Goal: Task Accomplishment & Management: Complete application form

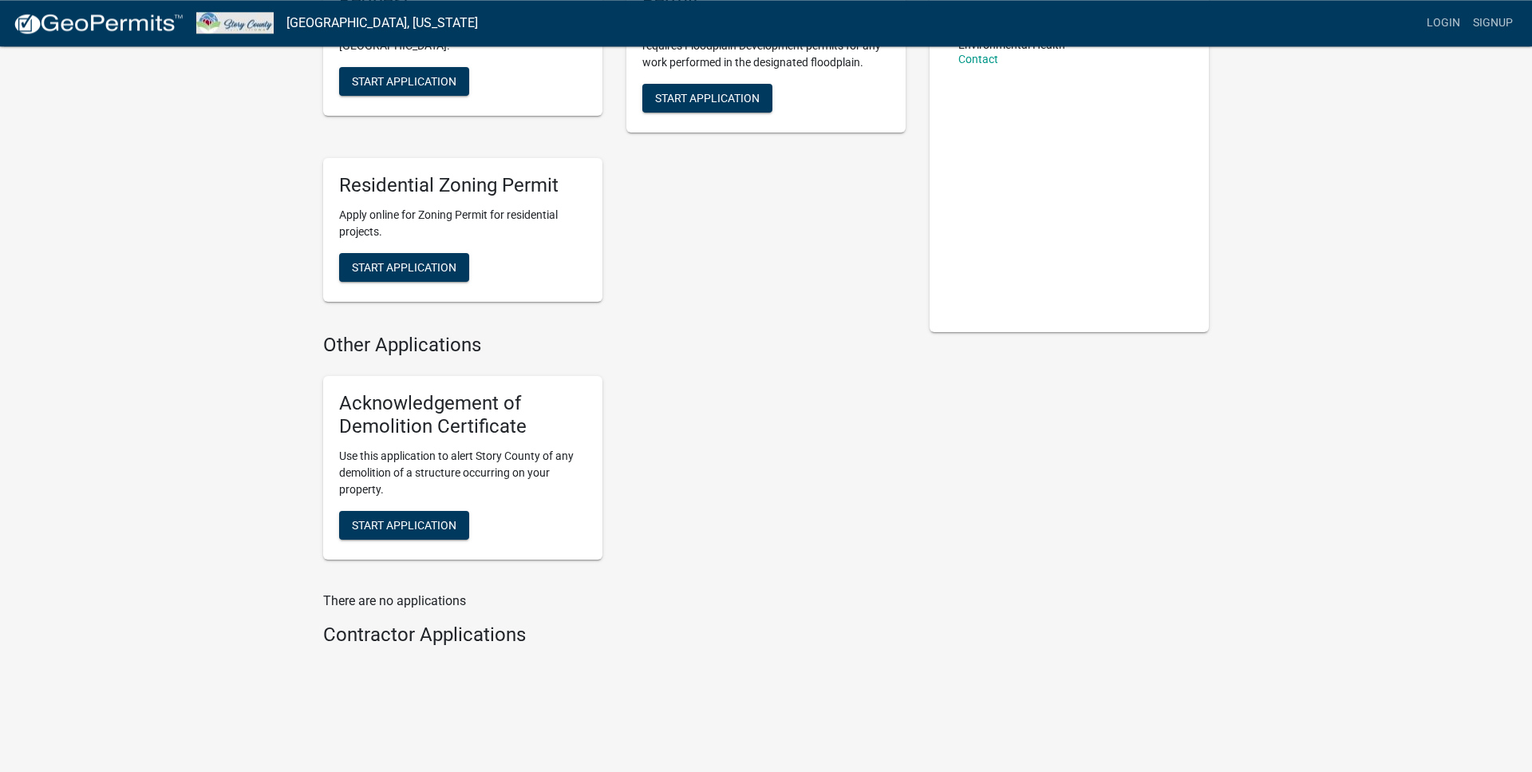
scroll to position [212, 0]
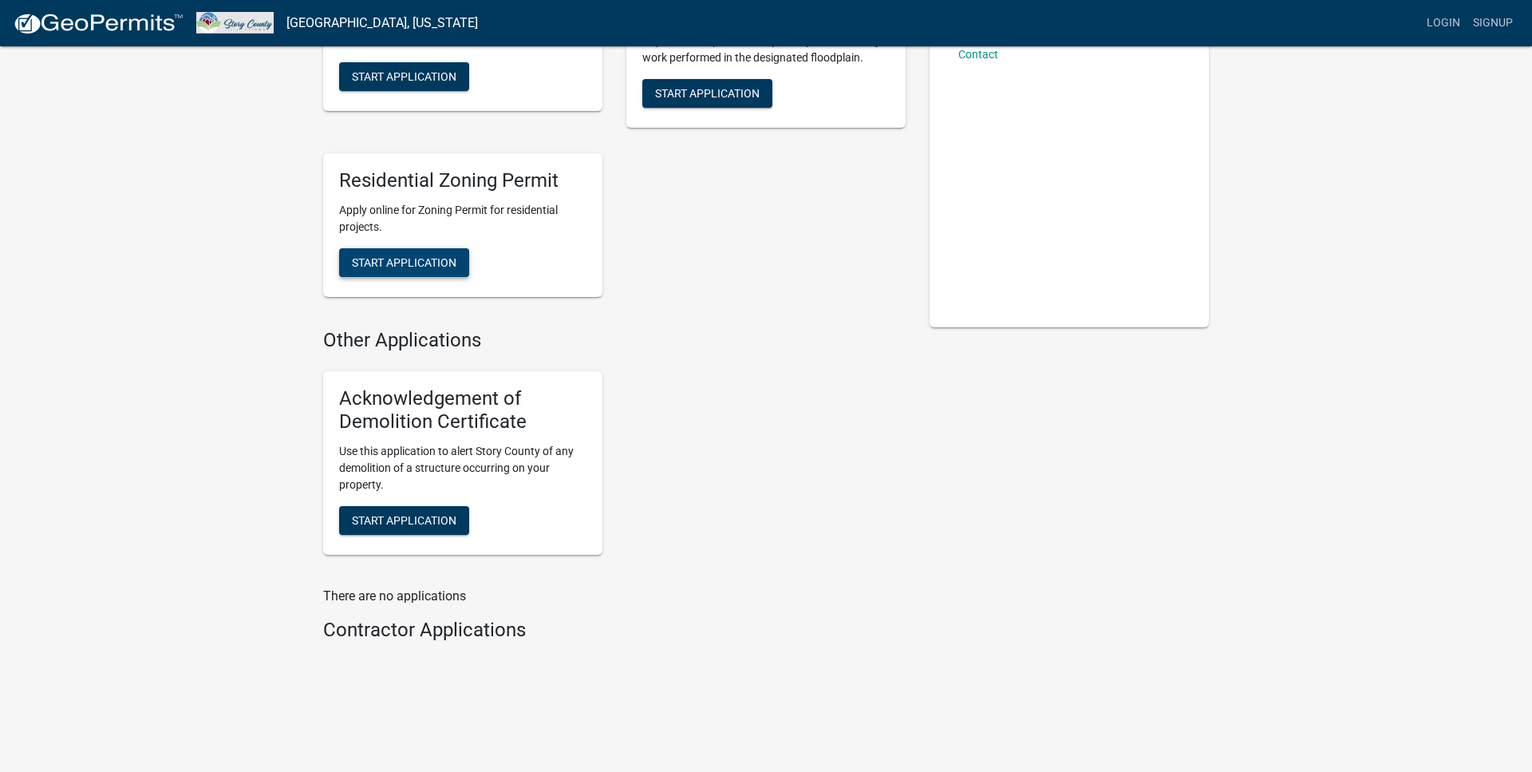
click at [412, 258] on span "Start Application" at bounding box center [404, 262] width 105 height 13
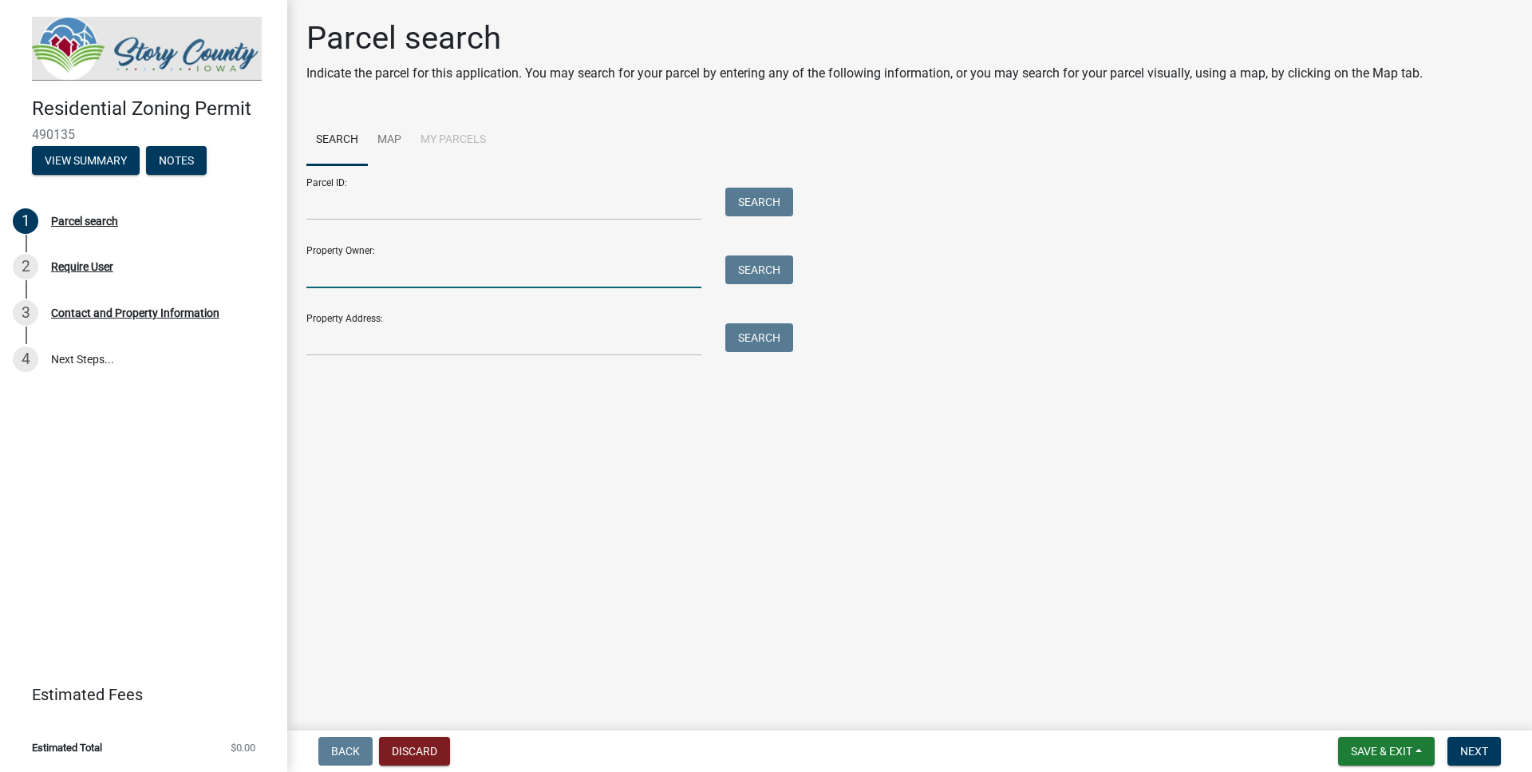
click at [409, 286] on input "Property Owner:" at bounding box center [503, 271] width 395 height 33
type input "u"
type input "j"
type input "kaminski"
click at [752, 276] on button "Search" at bounding box center [759, 269] width 68 height 29
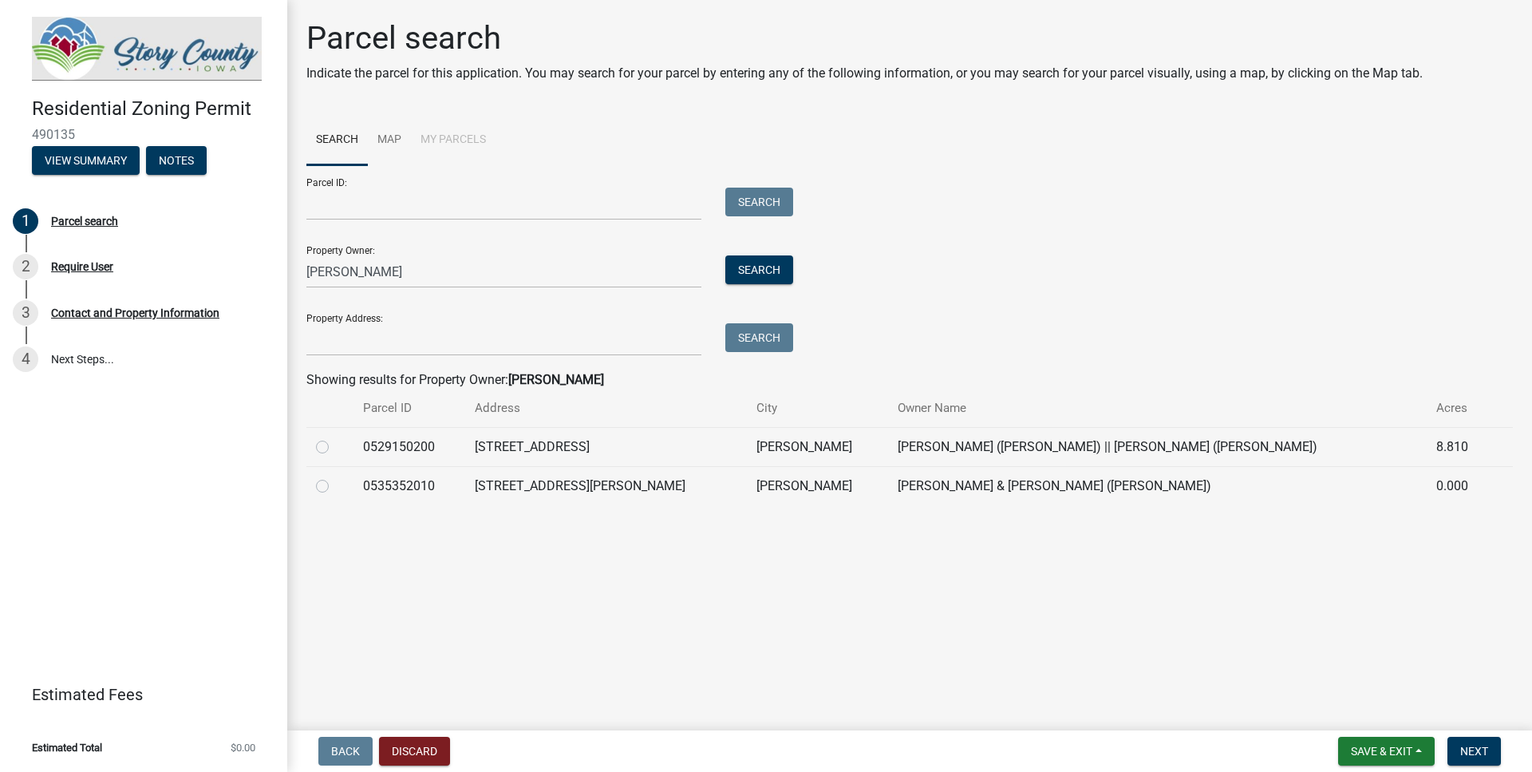
click at [335, 437] on label at bounding box center [335, 437] width 0 height 0
click at [335, 447] on input "radio" at bounding box center [340, 442] width 10 height 10
radio input "true"
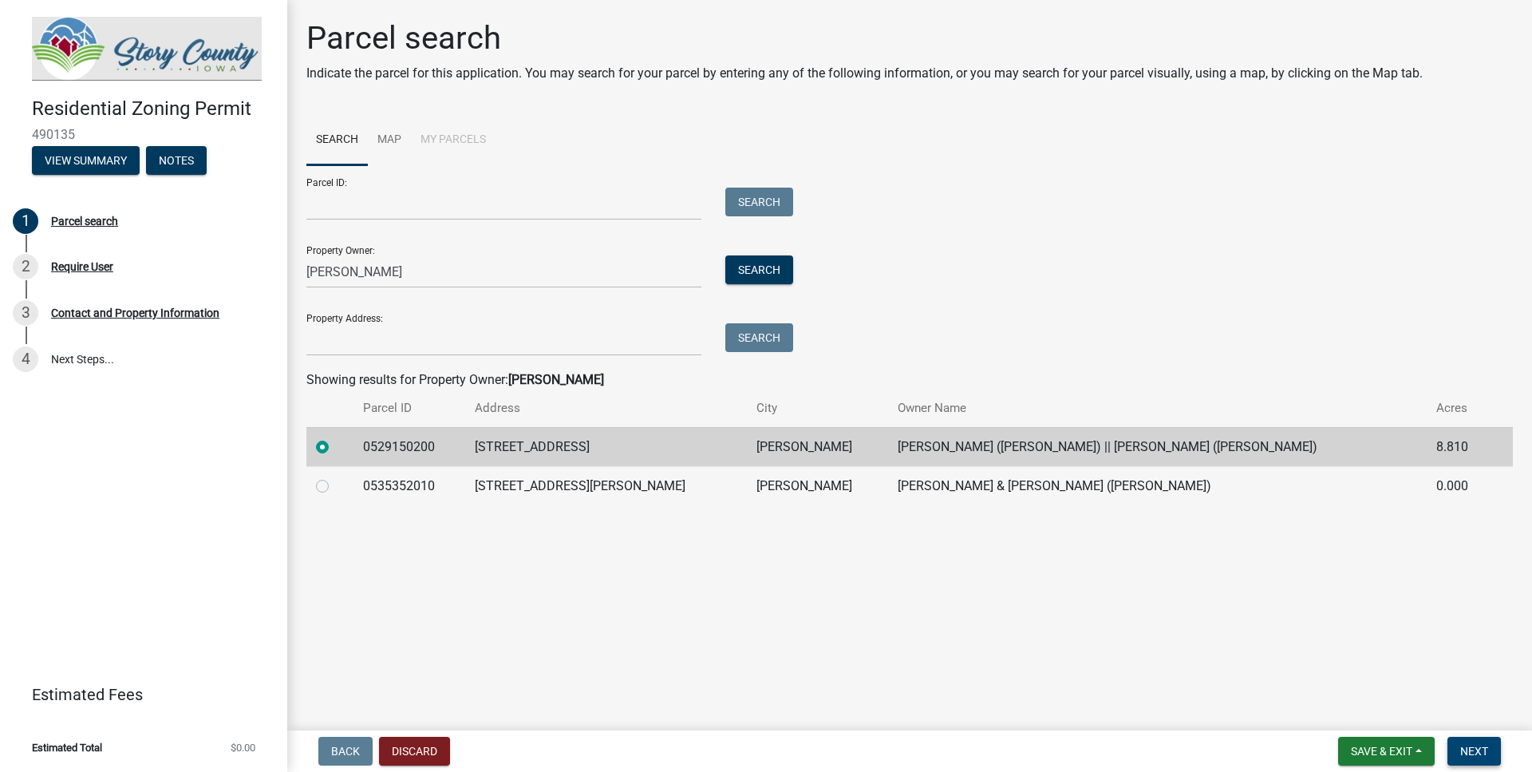
click at [1473, 744] on button "Next" at bounding box center [1473, 750] width 53 height 29
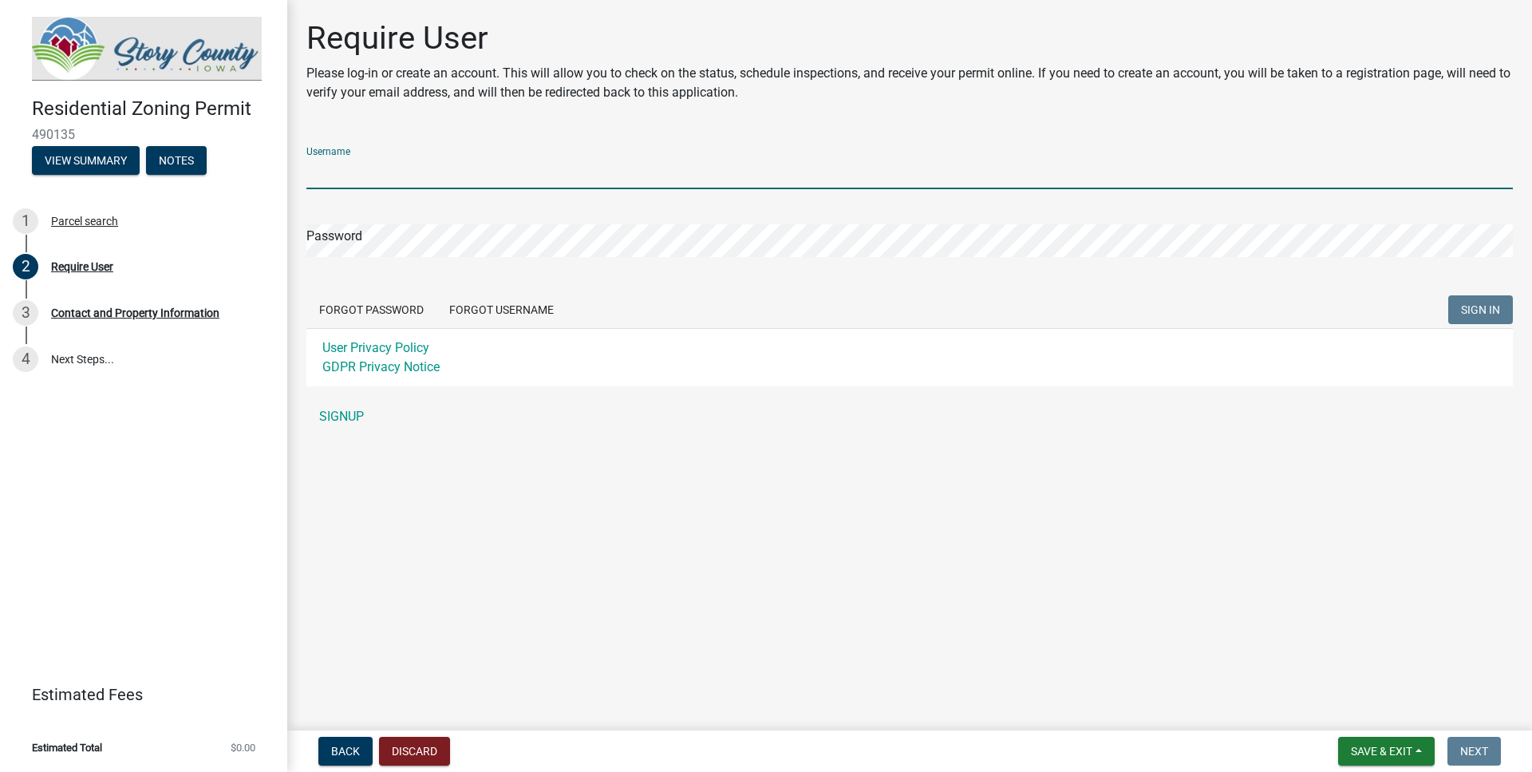
click at [376, 169] on input "Username" at bounding box center [909, 172] width 1206 height 33
click at [349, 424] on link "SIGNUP" at bounding box center [909, 417] width 1206 height 32
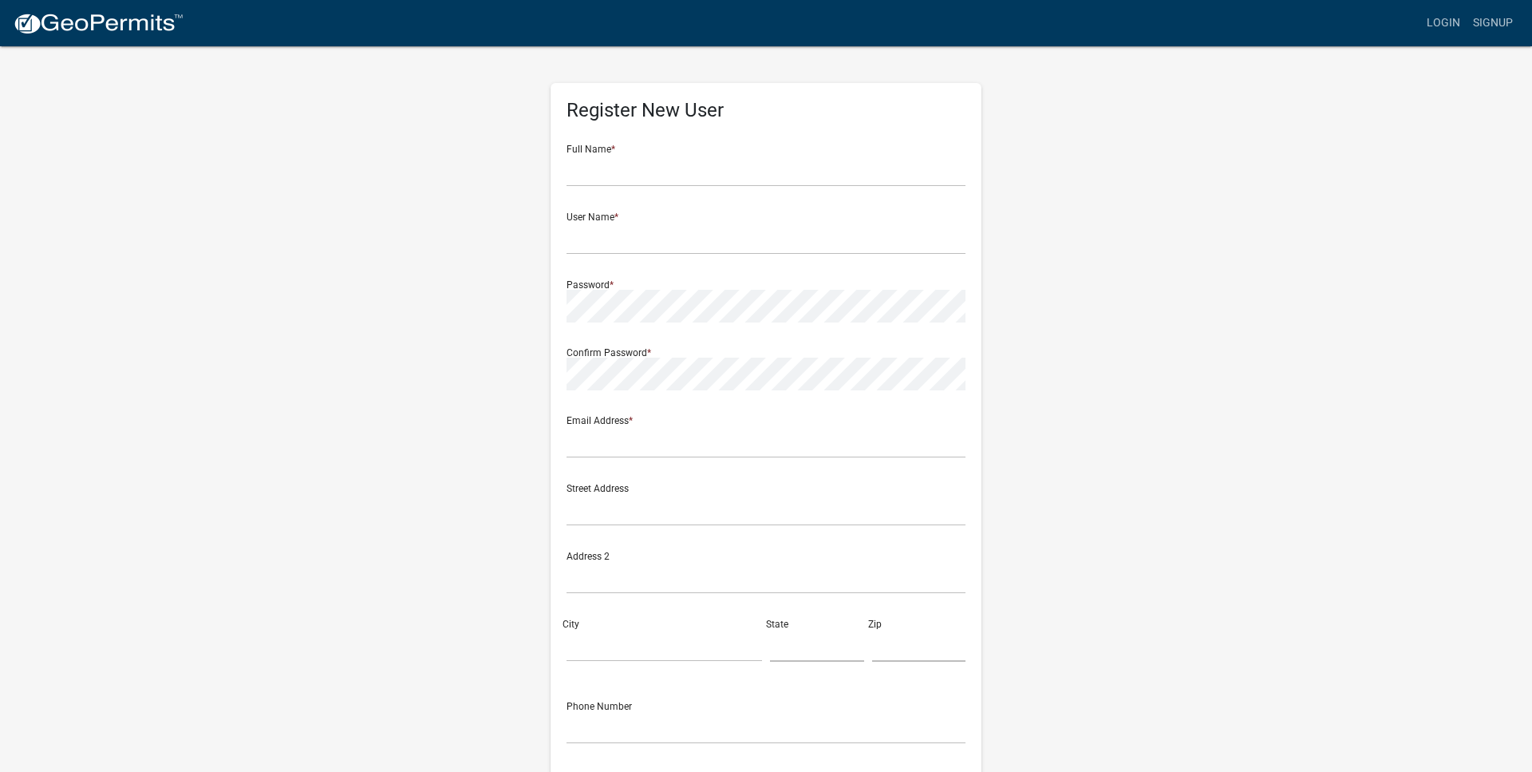
click at [656, 187] on form "Full Name * User Name * Password * Confirm Password * Email Address * Street Ad…" at bounding box center [765, 473] width 399 height 683
click at [659, 177] on input "text" at bounding box center [765, 170] width 399 height 33
type input "Adam Kaminski"
type input "[EMAIL_ADDRESS][DOMAIN_NAME]"
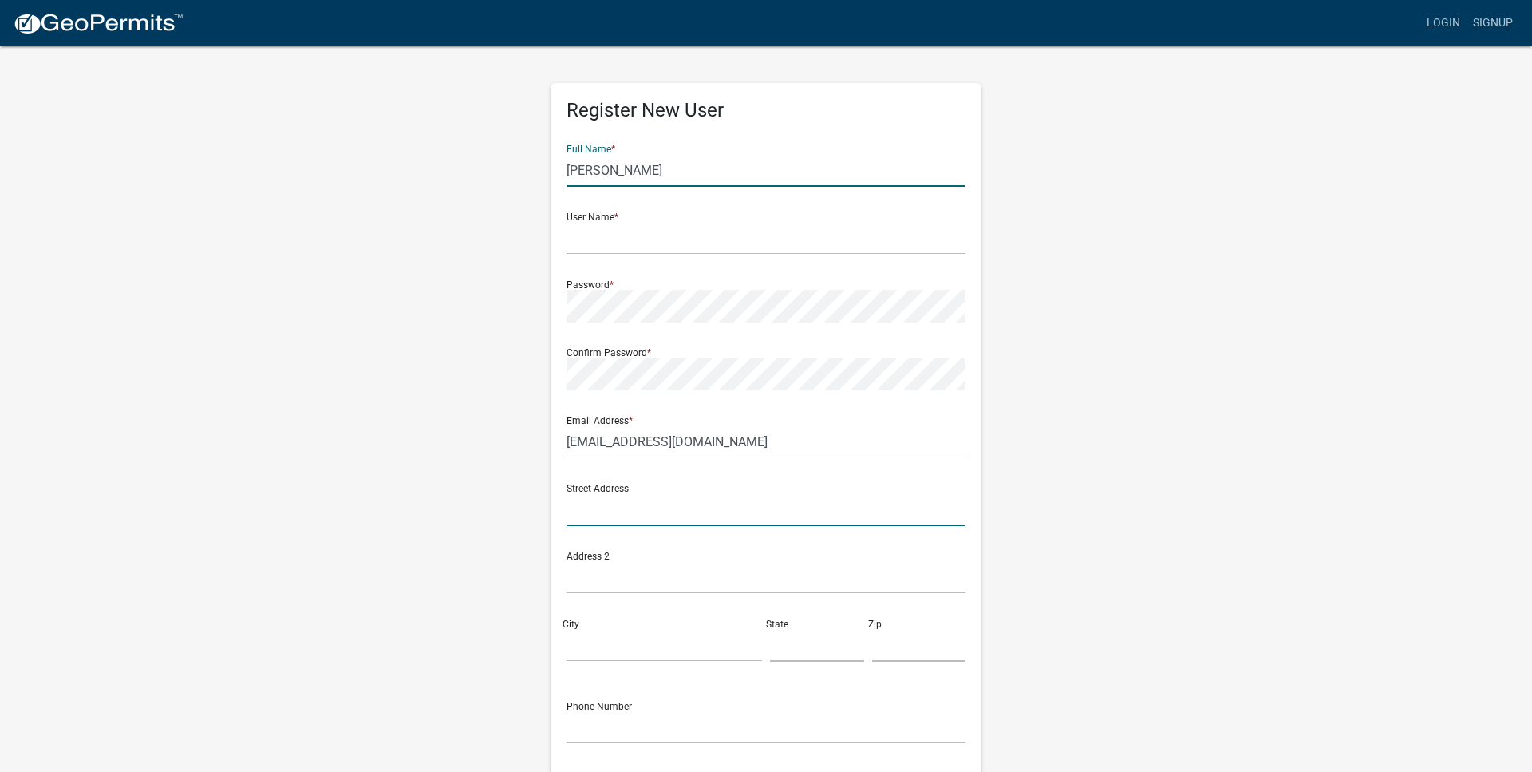
type input "3751 Deer Run Ln"
type input "Ames"
type input "IA"
type input "50014-9044"
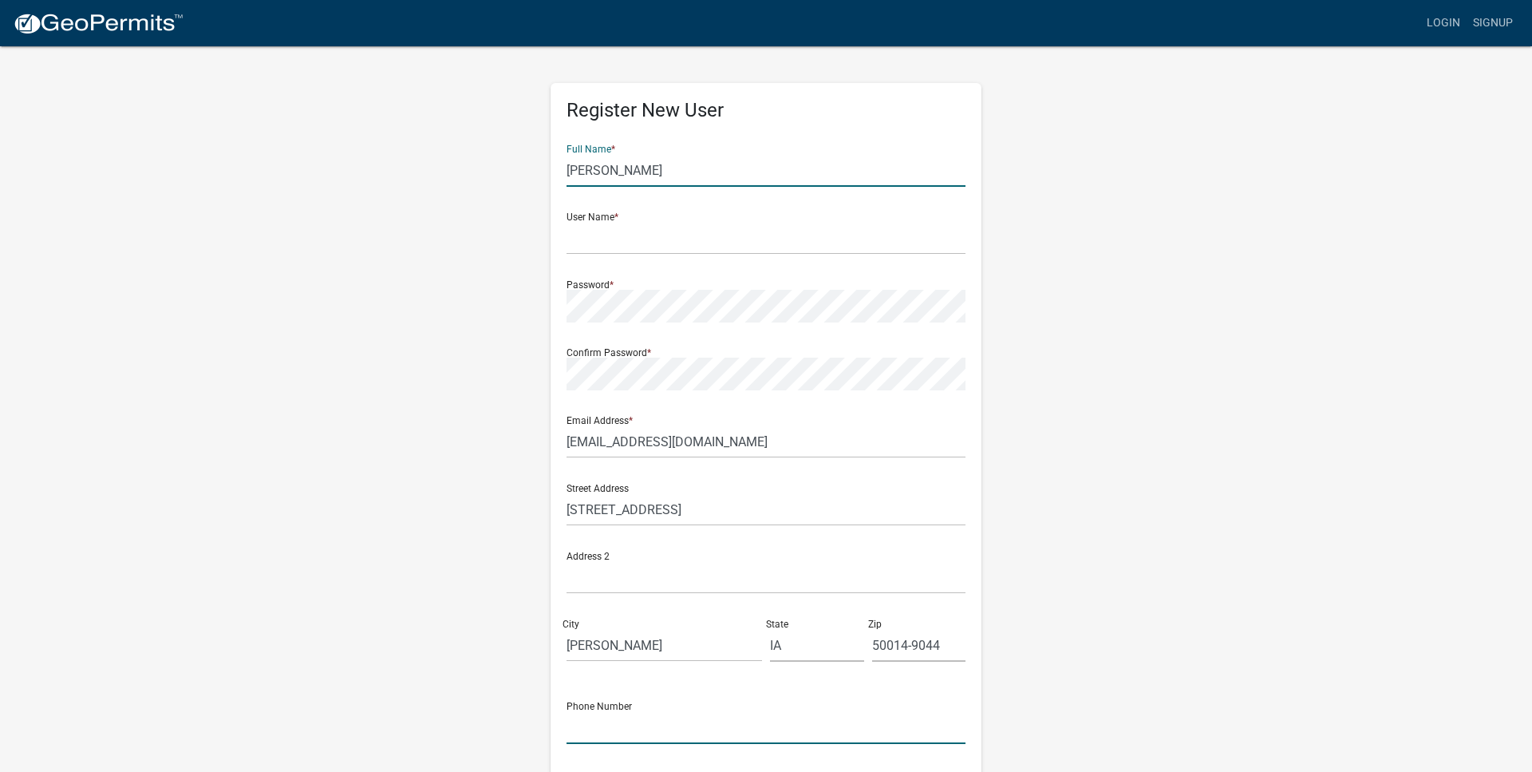
type input "5157085087"
click at [631, 391] on form "Full Name * Adam Kaminski User Name * Password * Confirm Password * Email Addre…" at bounding box center [765, 473] width 399 height 683
click at [1095, 412] on div "Register New User Full Name * Adam Kaminski User Name * Password * Confirm Pass…" at bounding box center [766, 472] width 910 height 854
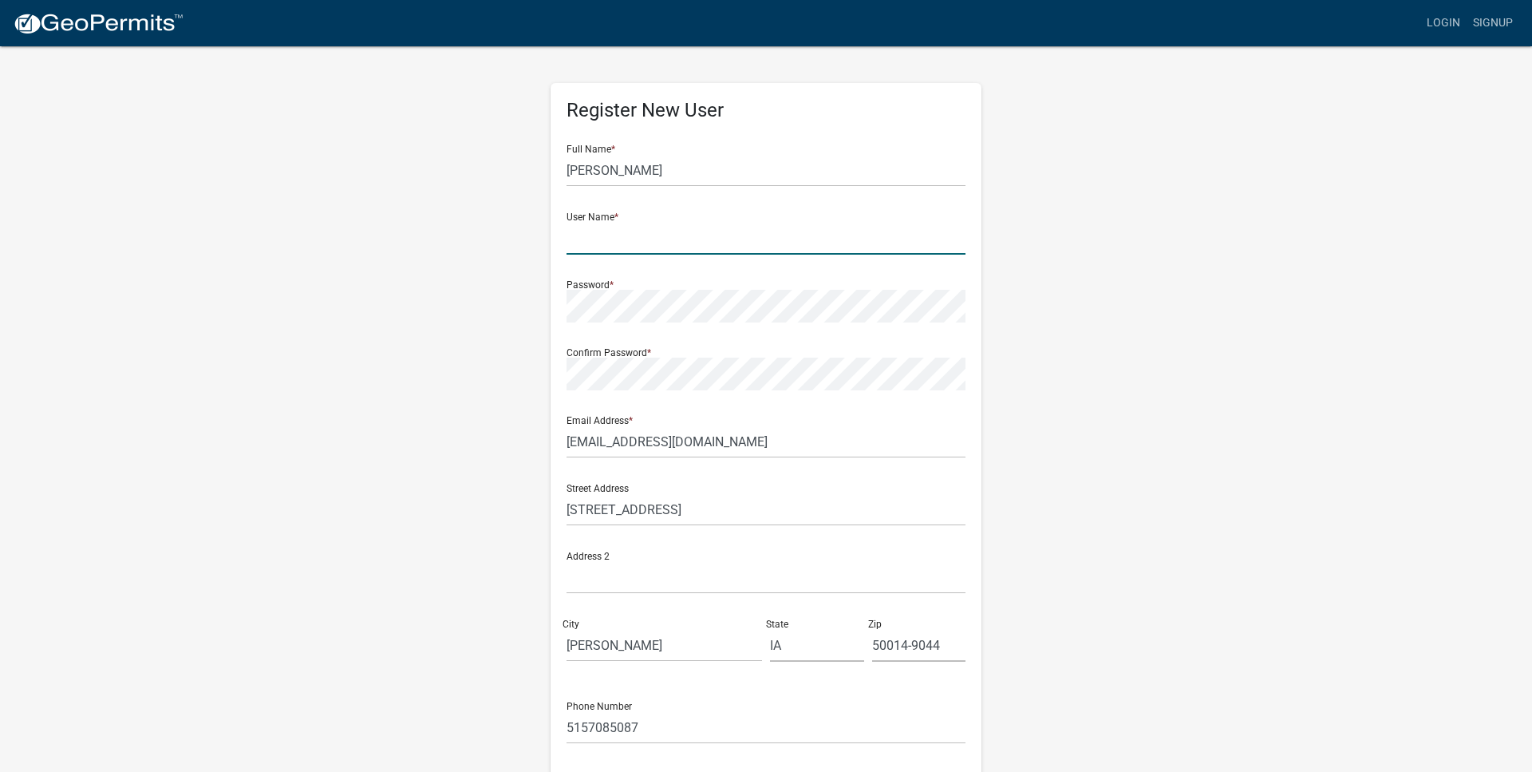
click at [598, 242] on input "text" at bounding box center [765, 238] width 399 height 33
type input "[PERSON_NAME]"
click at [1112, 223] on div "Register New User Full Name * Adam Kaminski User Name * adamkaminski Password *…" at bounding box center [766, 472] width 910 height 854
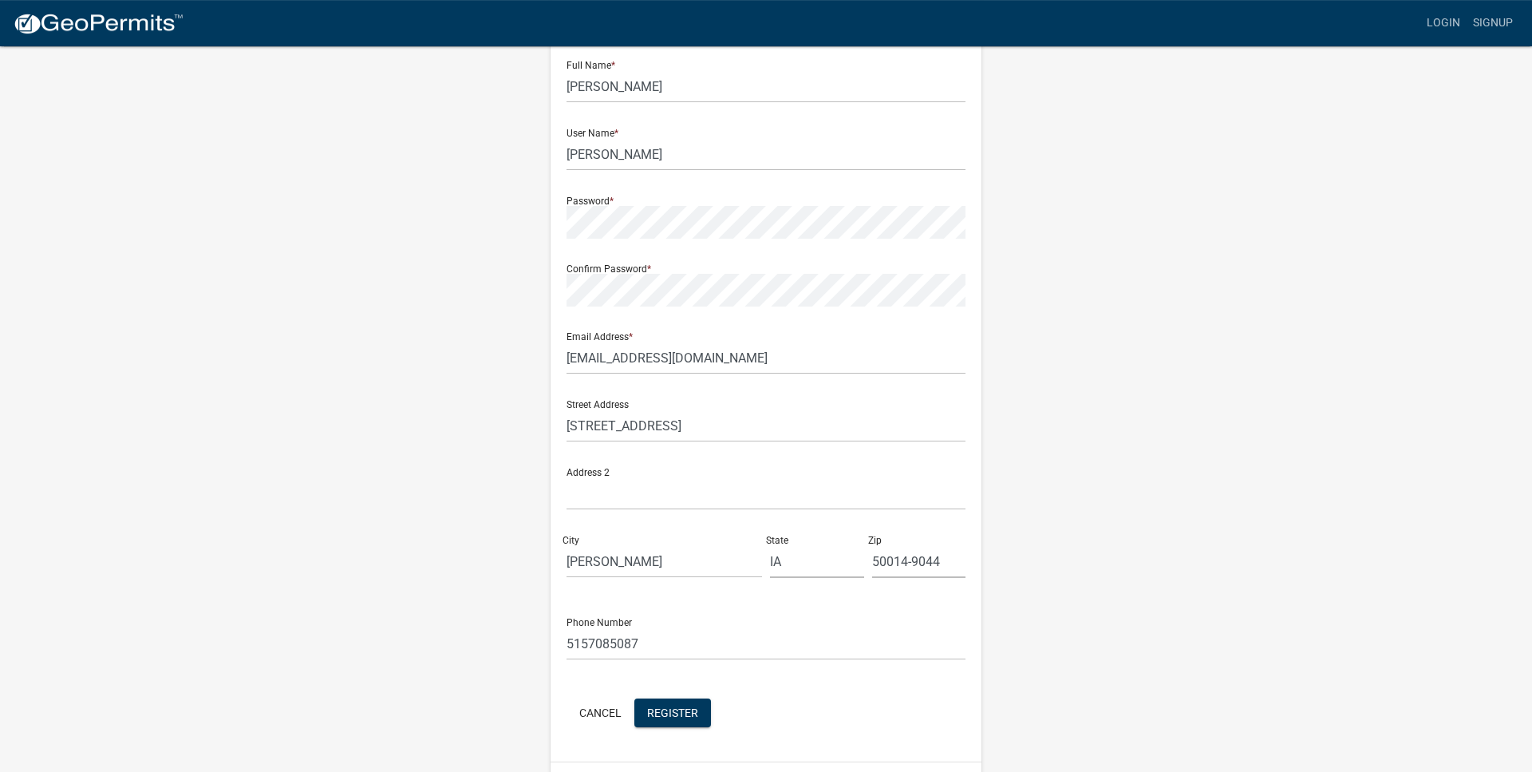
scroll to position [127, 0]
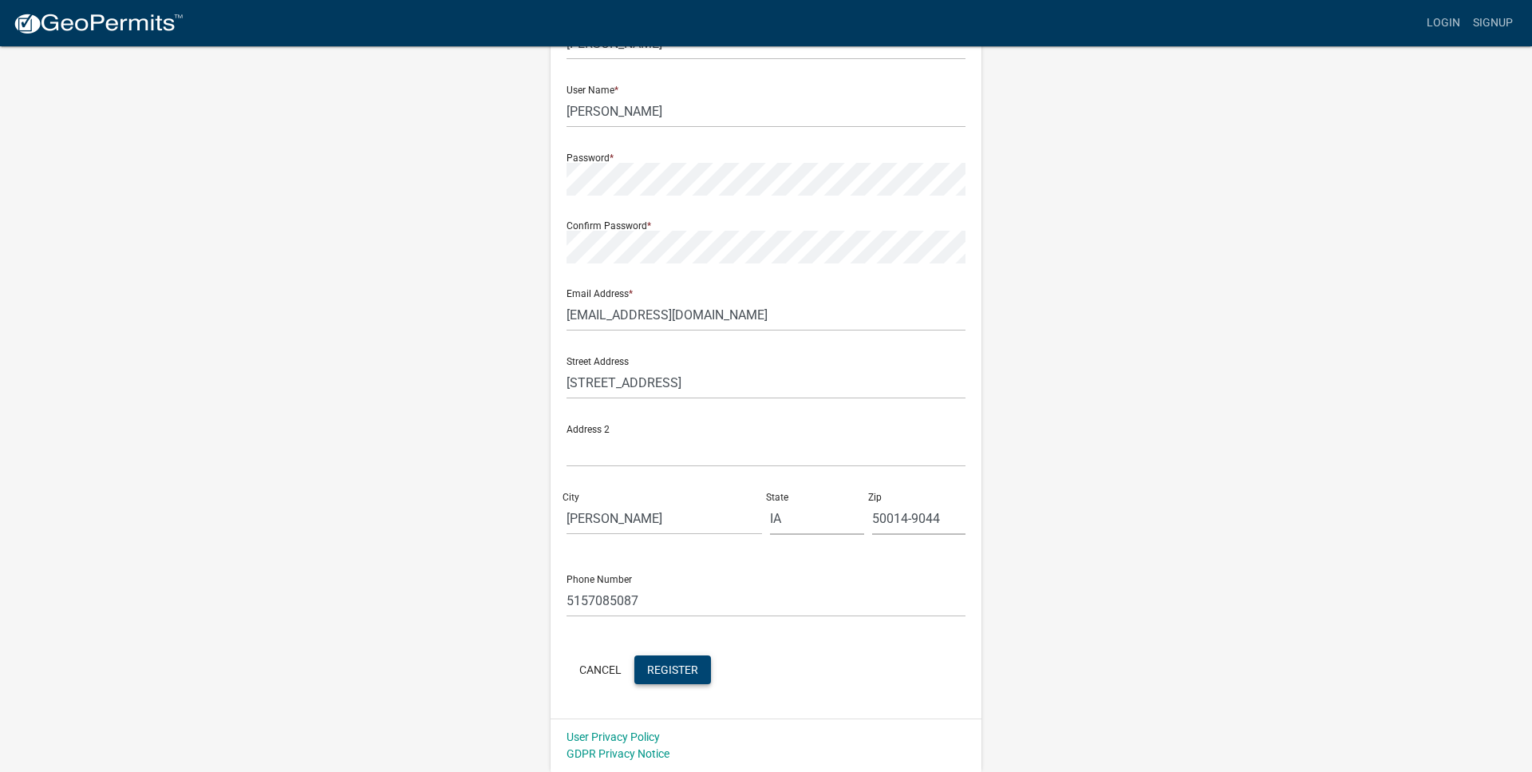
click at [680, 666] on span "Register" at bounding box center [672, 668] width 51 height 13
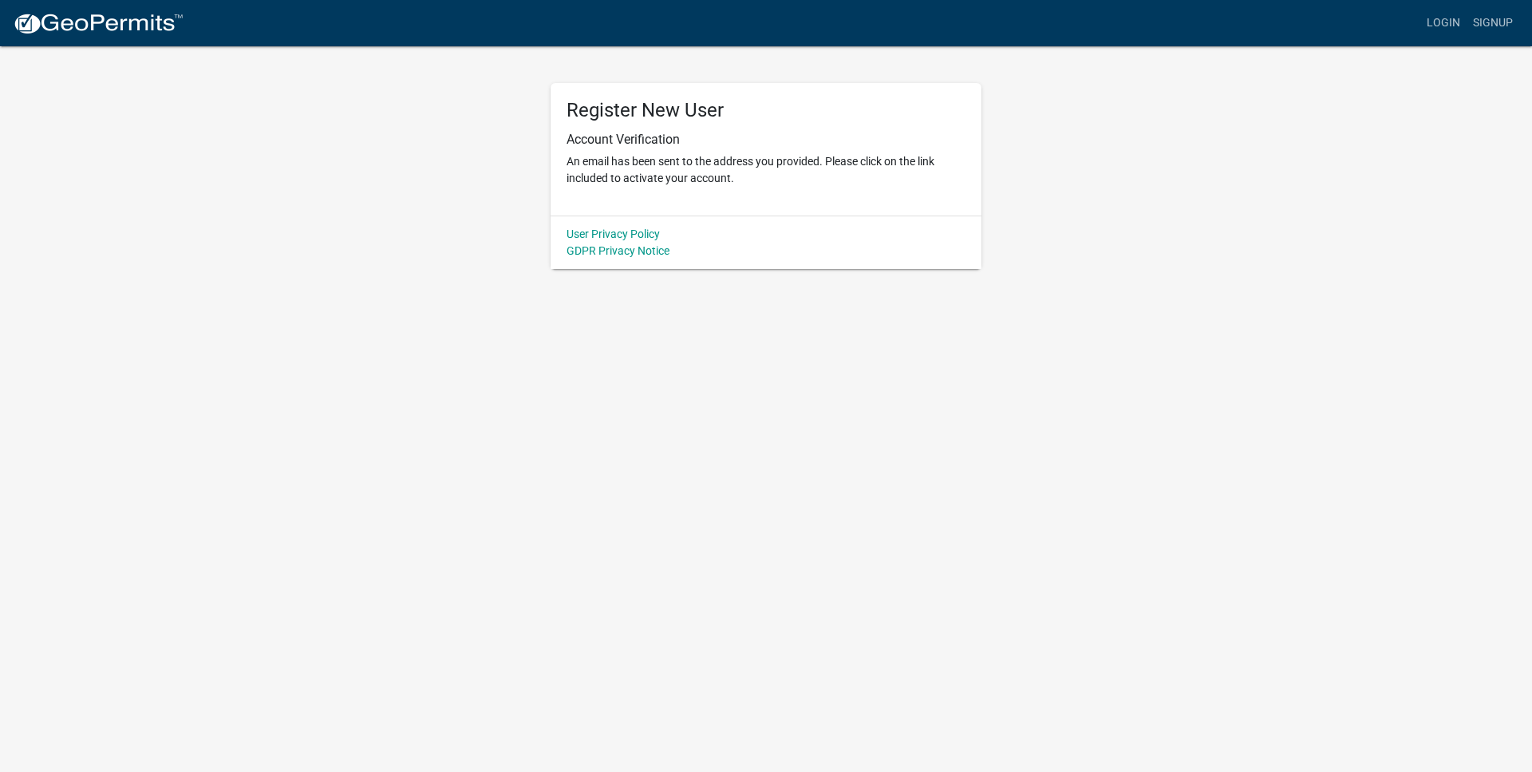
scroll to position [0, 0]
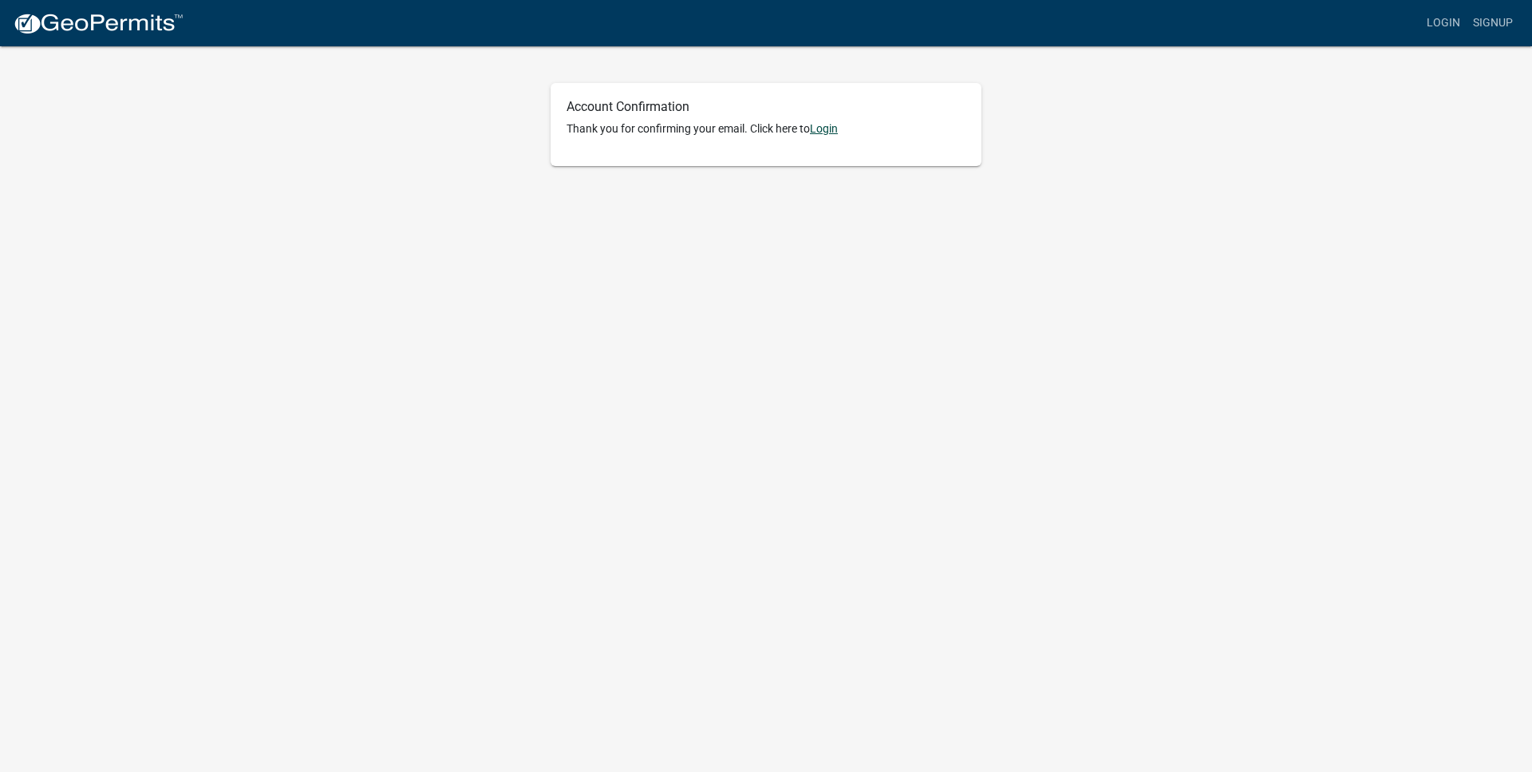
click at [838, 132] on link "Login" at bounding box center [824, 128] width 28 height 13
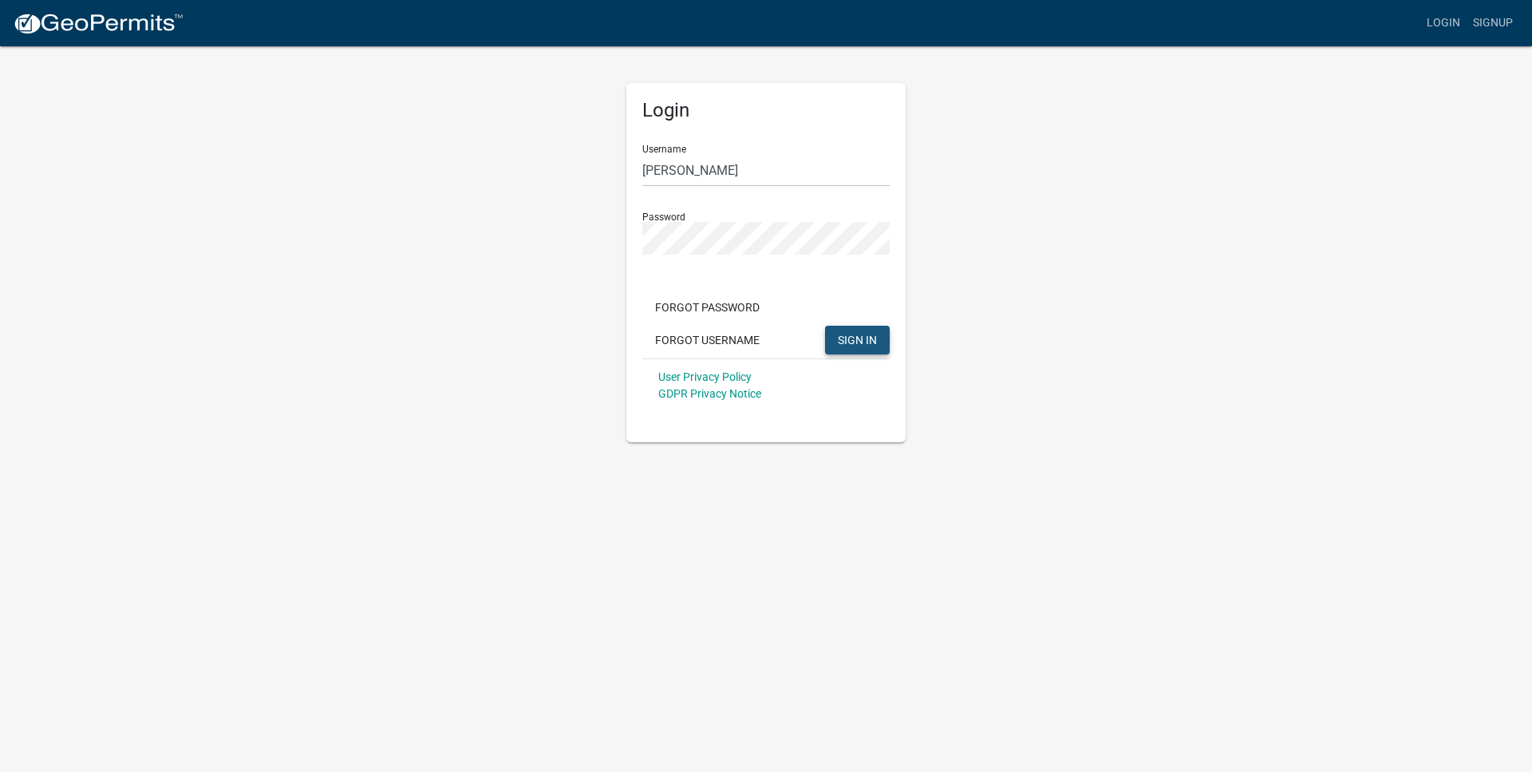
click at [856, 334] on span "SIGN IN" at bounding box center [857, 339] width 39 height 13
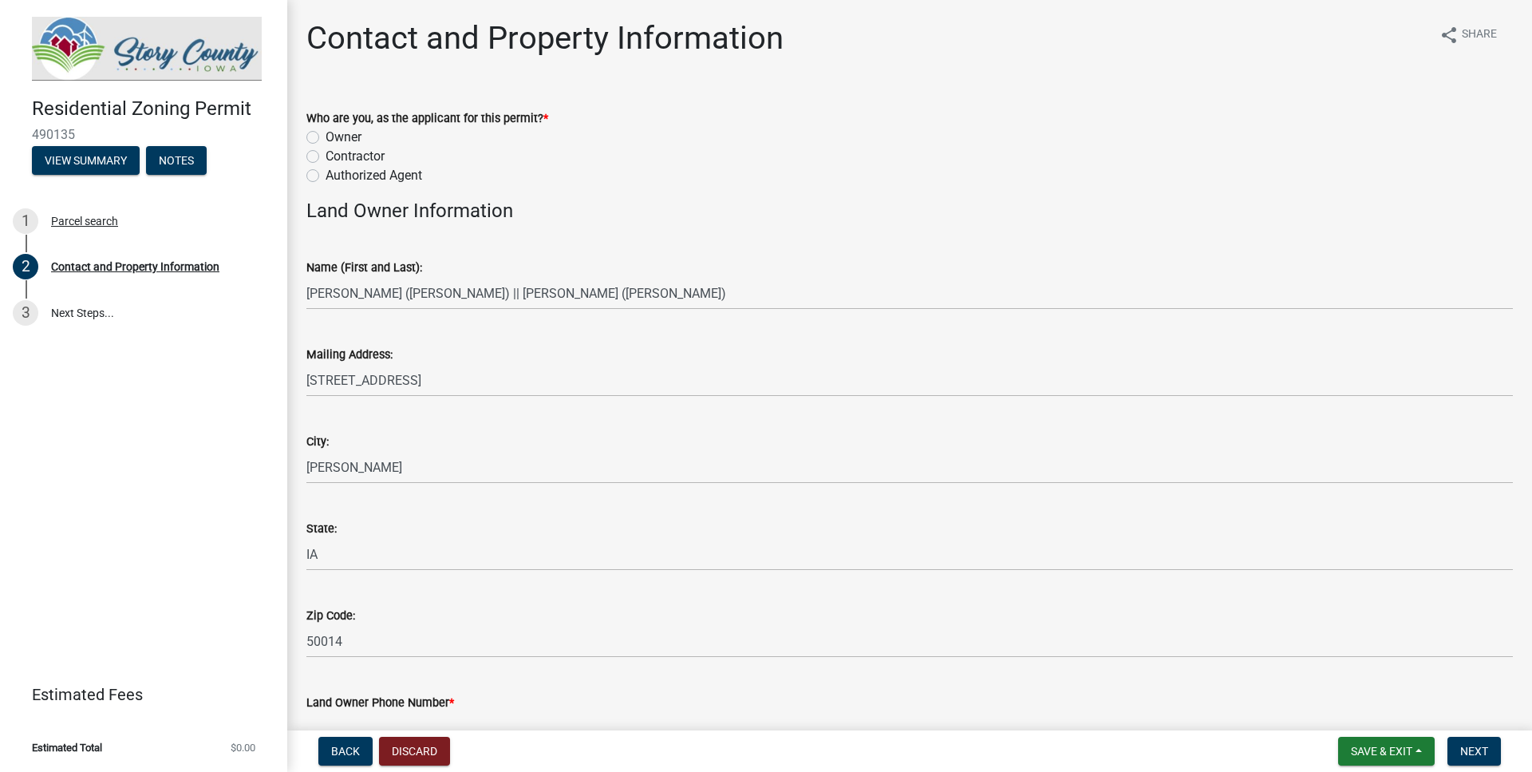
click at [326, 136] on label "Owner" at bounding box center [344, 137] width 36 height 19
click at [326, 136] on input "Owner" at bounding box center [331, 133] width 10 height 10
radio input "true"
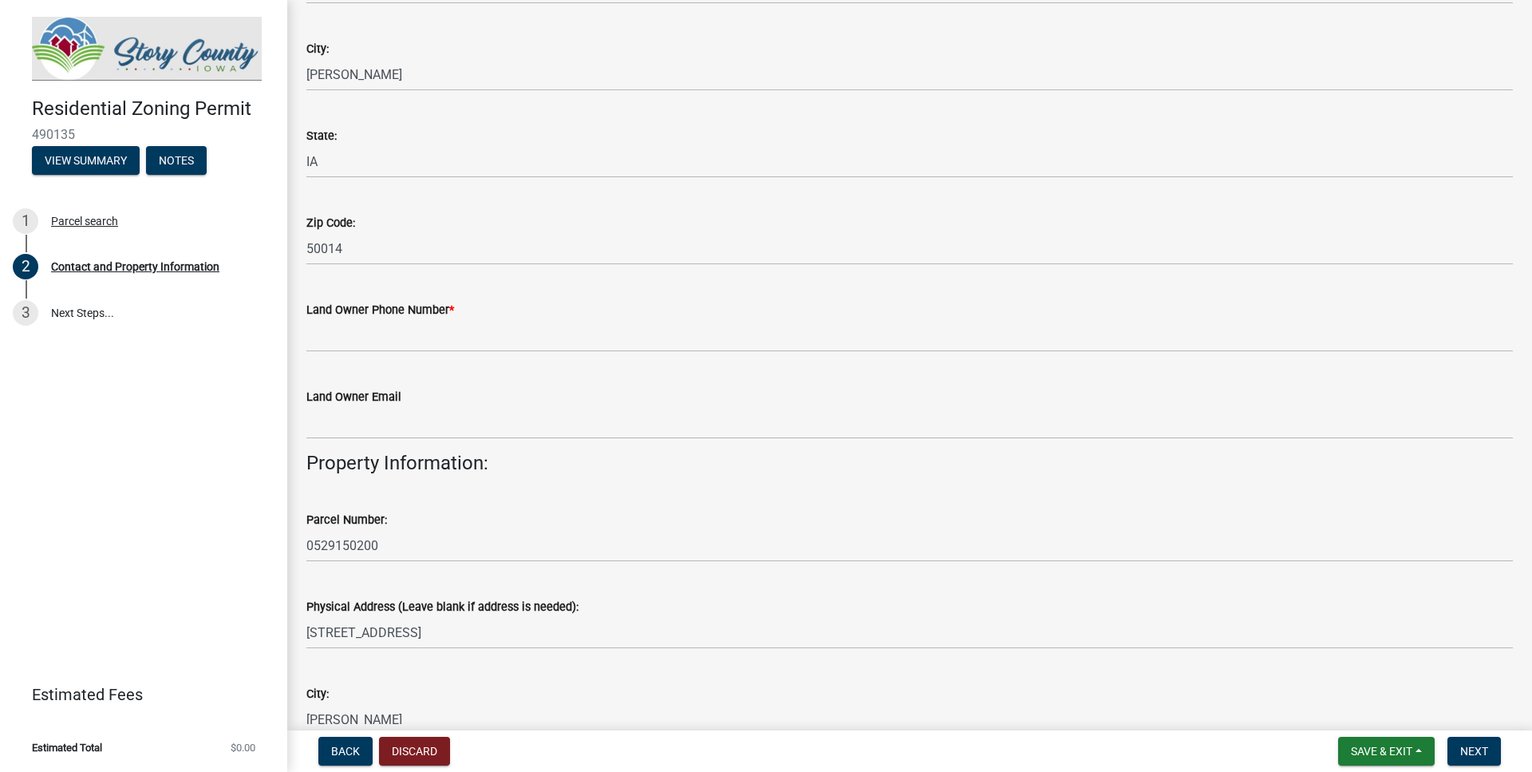
scroll to position [455, 0]
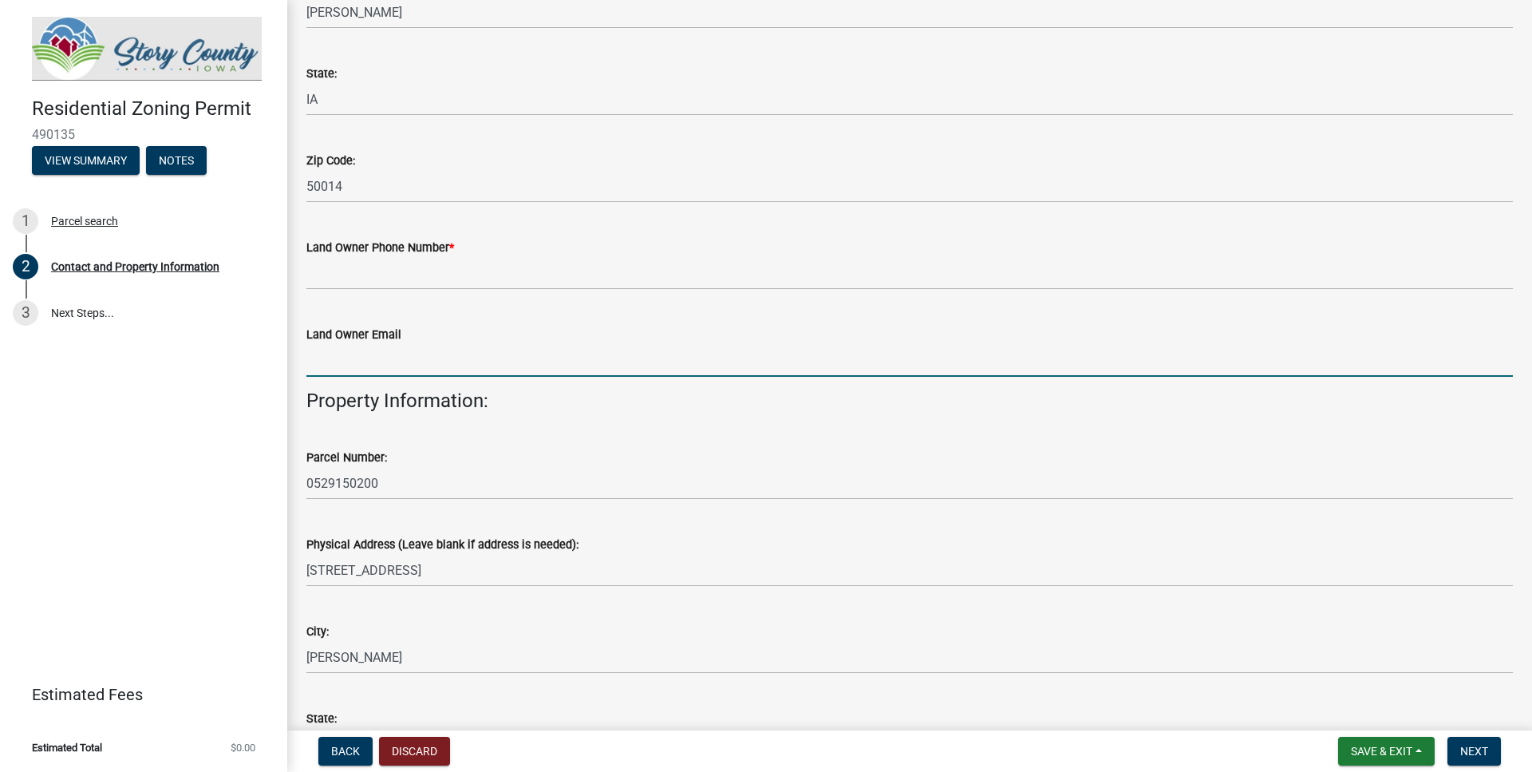
click at [378, 363] on input "Land Owner Email" at bounding box center [909, 360] width 1206 height 33
type input "[EMAIL_ADDRESS][DOMAIN_NAME]"
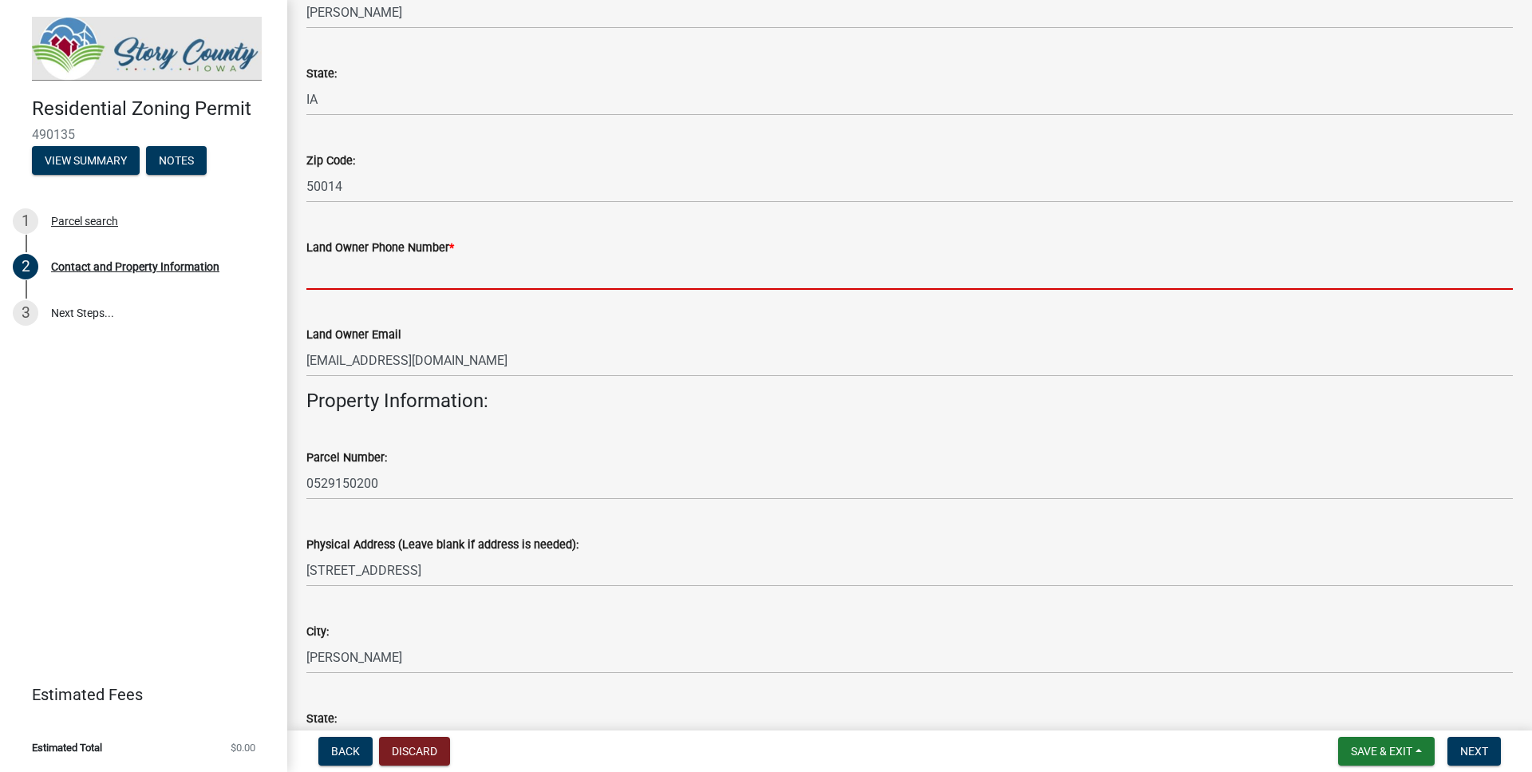
click at [458, 274] on input "Land Owner Phone Number *" at bounding box center [909, 273] width 1206 height 33
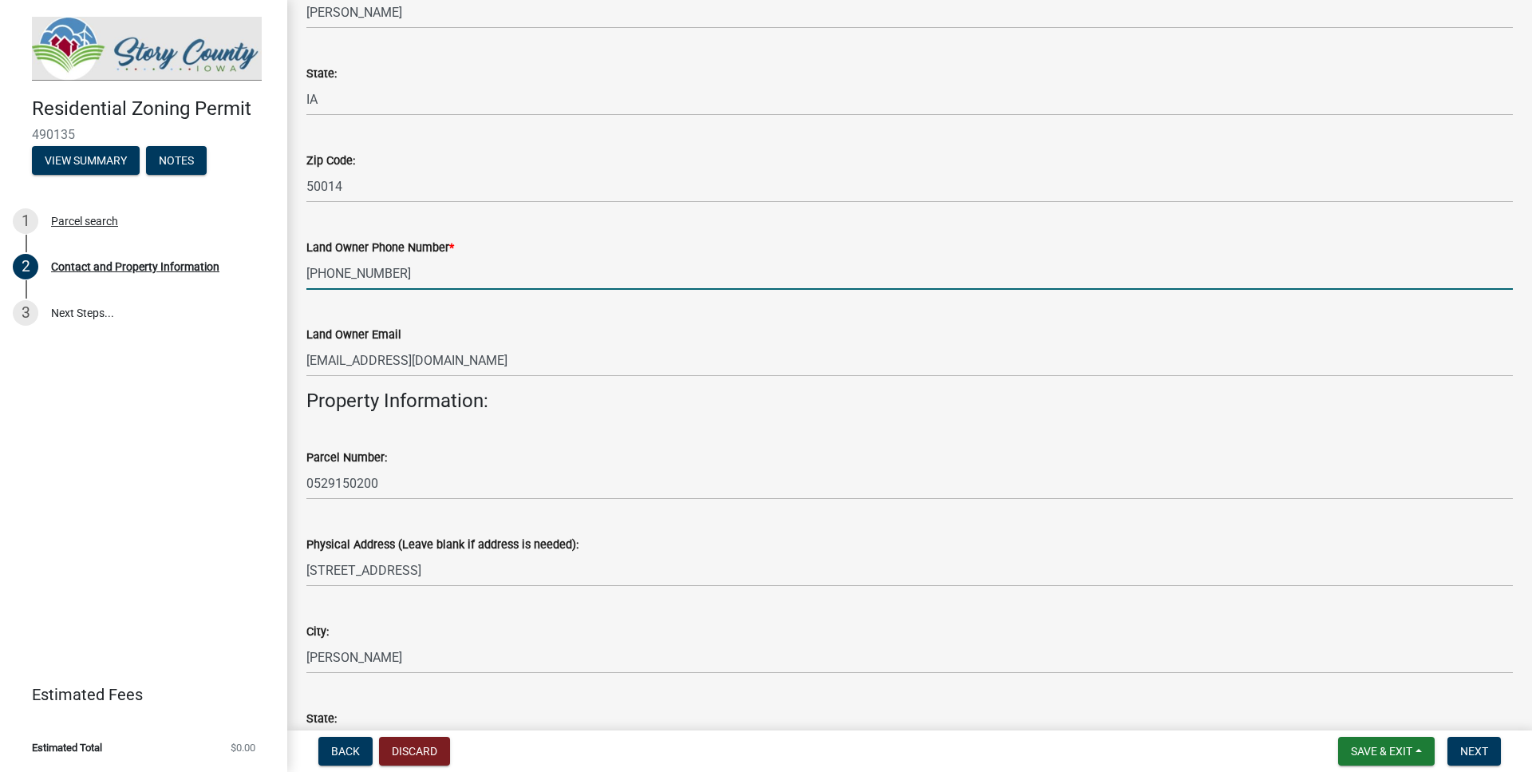
scroll to position [819, 0]
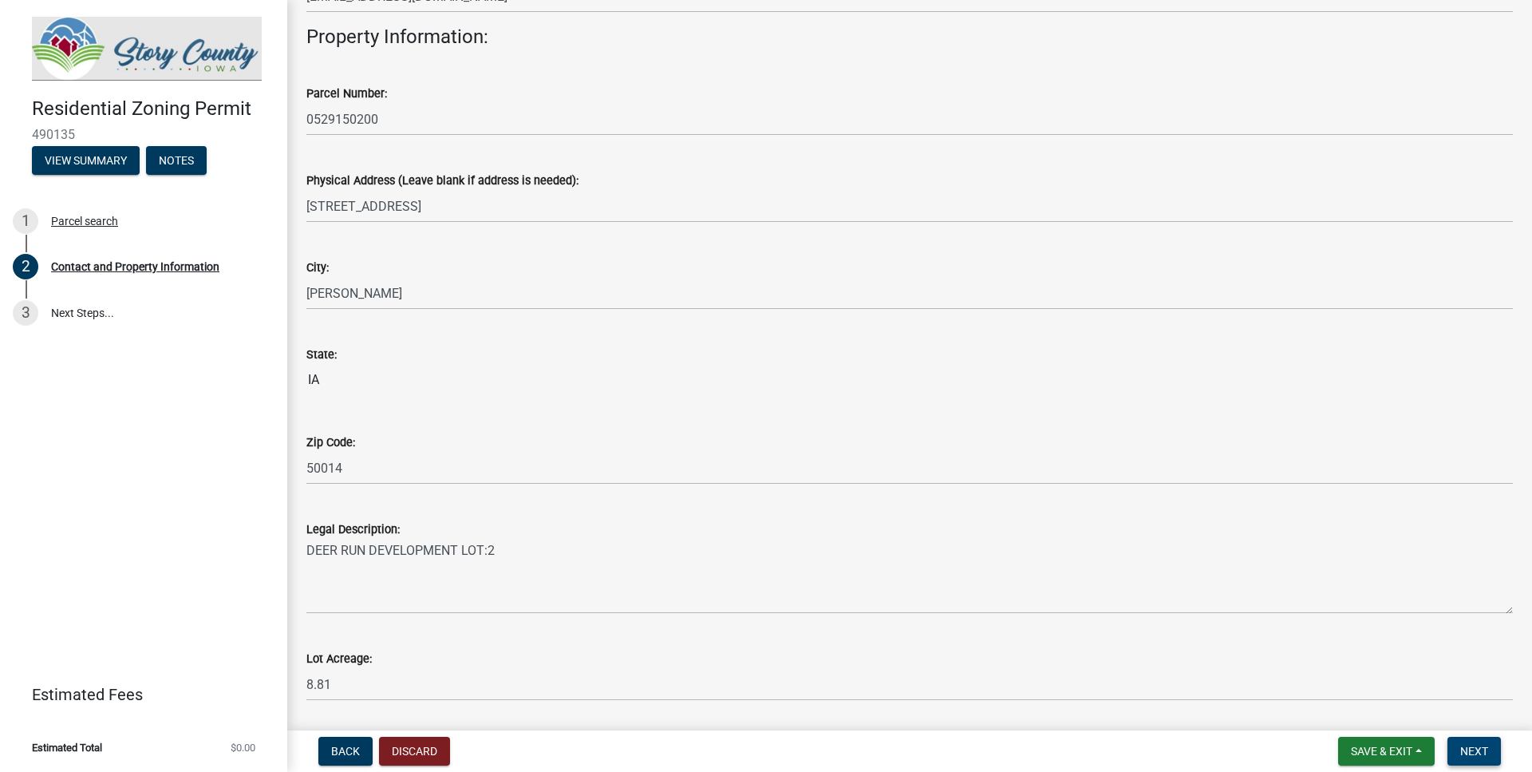
type input "[PHONE_NUMBER]"
click at [1466, 747] on span "Next" at bounding box center [1474, 750] width 28 height 13
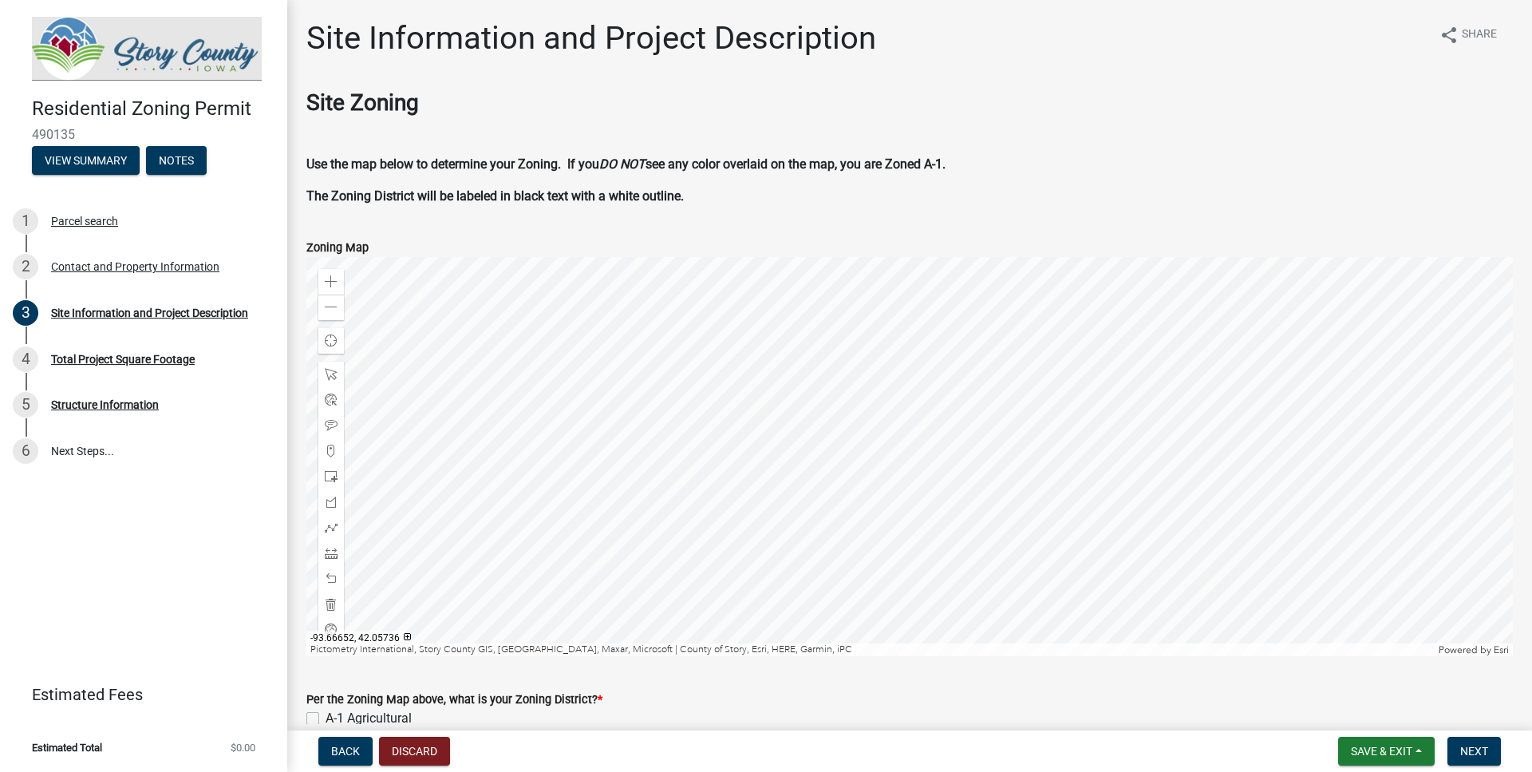
click at [890, 467] on div at bounding box center [909, 456] width 1206 height 399
click at [889, 454] on div at bounding box center [909, 456] width 1206 height 399
click at [883, 375] on div at bounding box center [909, 456] width 1206 height 399
click at [886, 378] on div at bounding box center [909, 456] width 1206 height 399
click at [326, 375] on span at bounding box center [331, 374] width 13 height 13
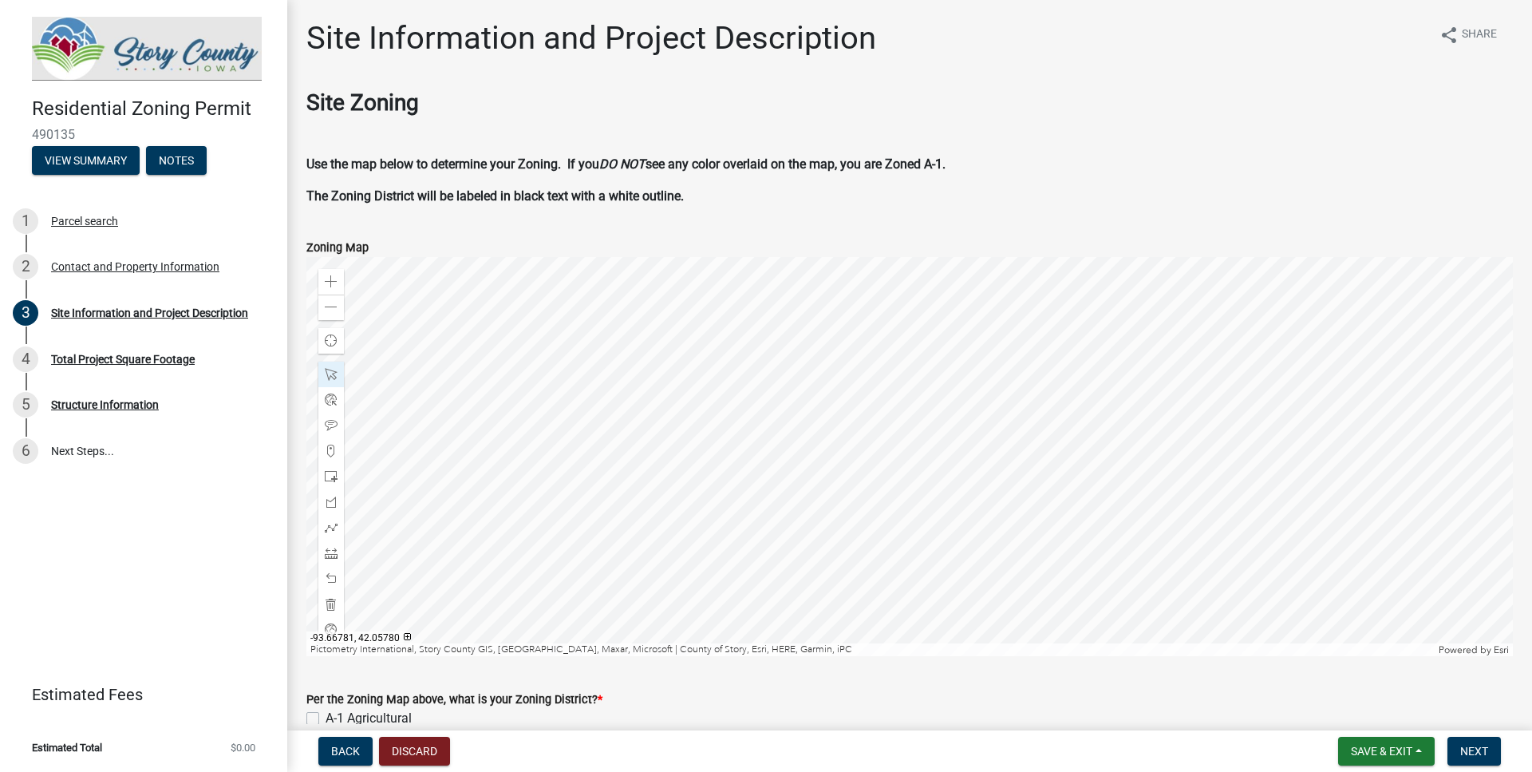
click at [721, 389] on div at bounding box center [909, 456] width 1206 height 399
click at [1482, 751] on span "Next" at bounding box center [1474, 750] width 28 height 13
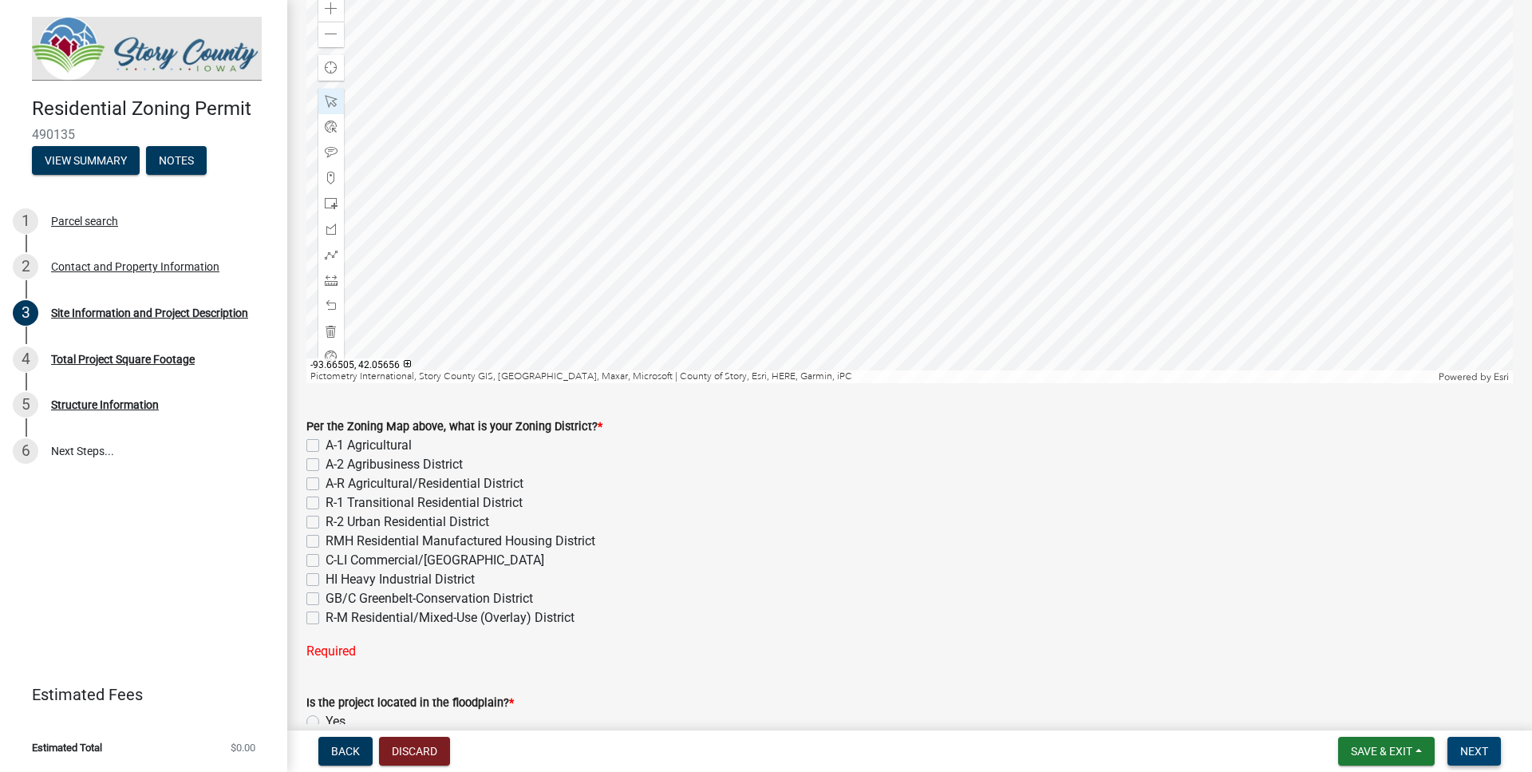
scroll to position [364, 0]
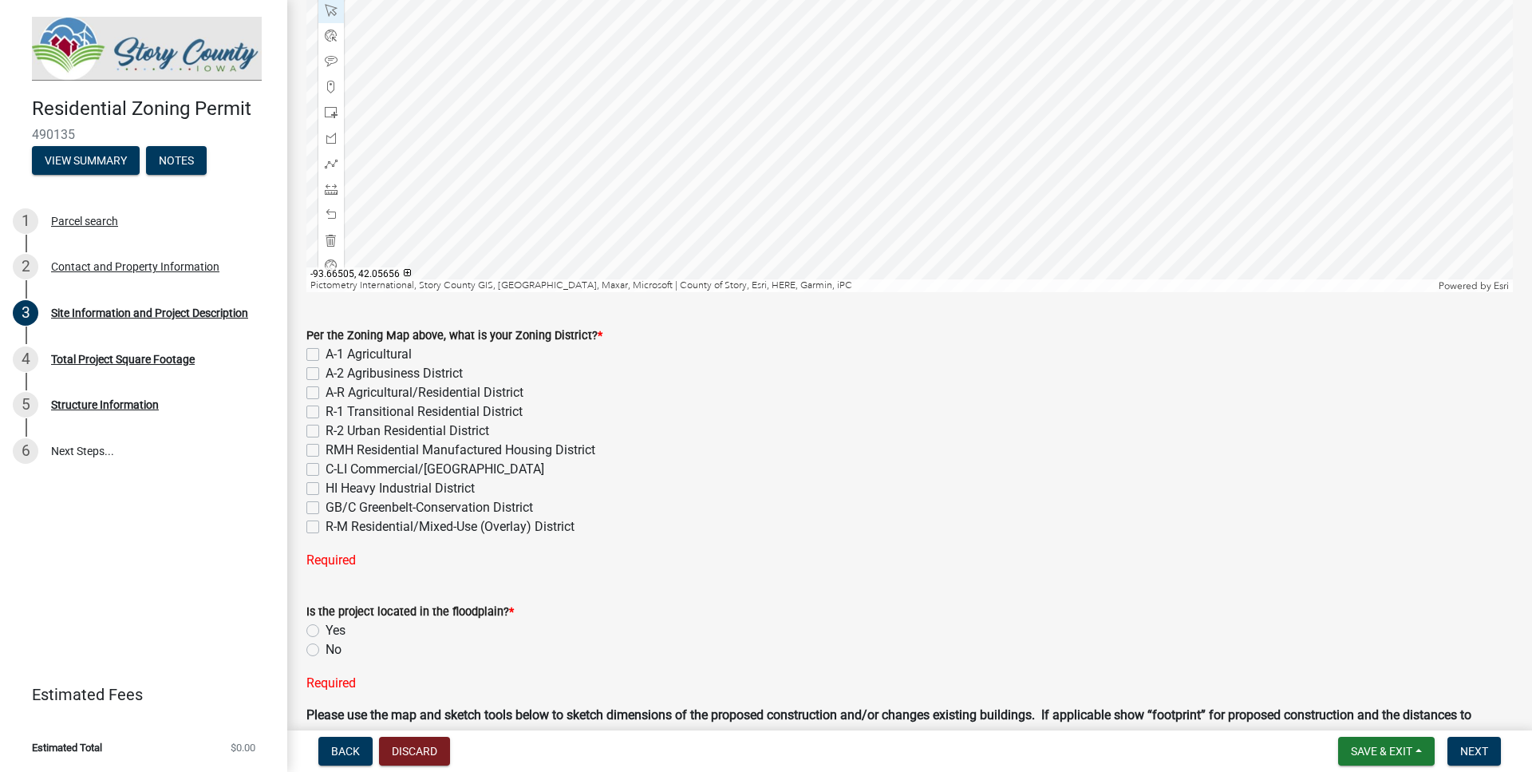
click at [326, 649] on label "No" at bounding box center [334, 649] width 16 height 19
click at [326, 649] on input "No" at bounding box center [331, 645] width 10 height 10
radio input "true"
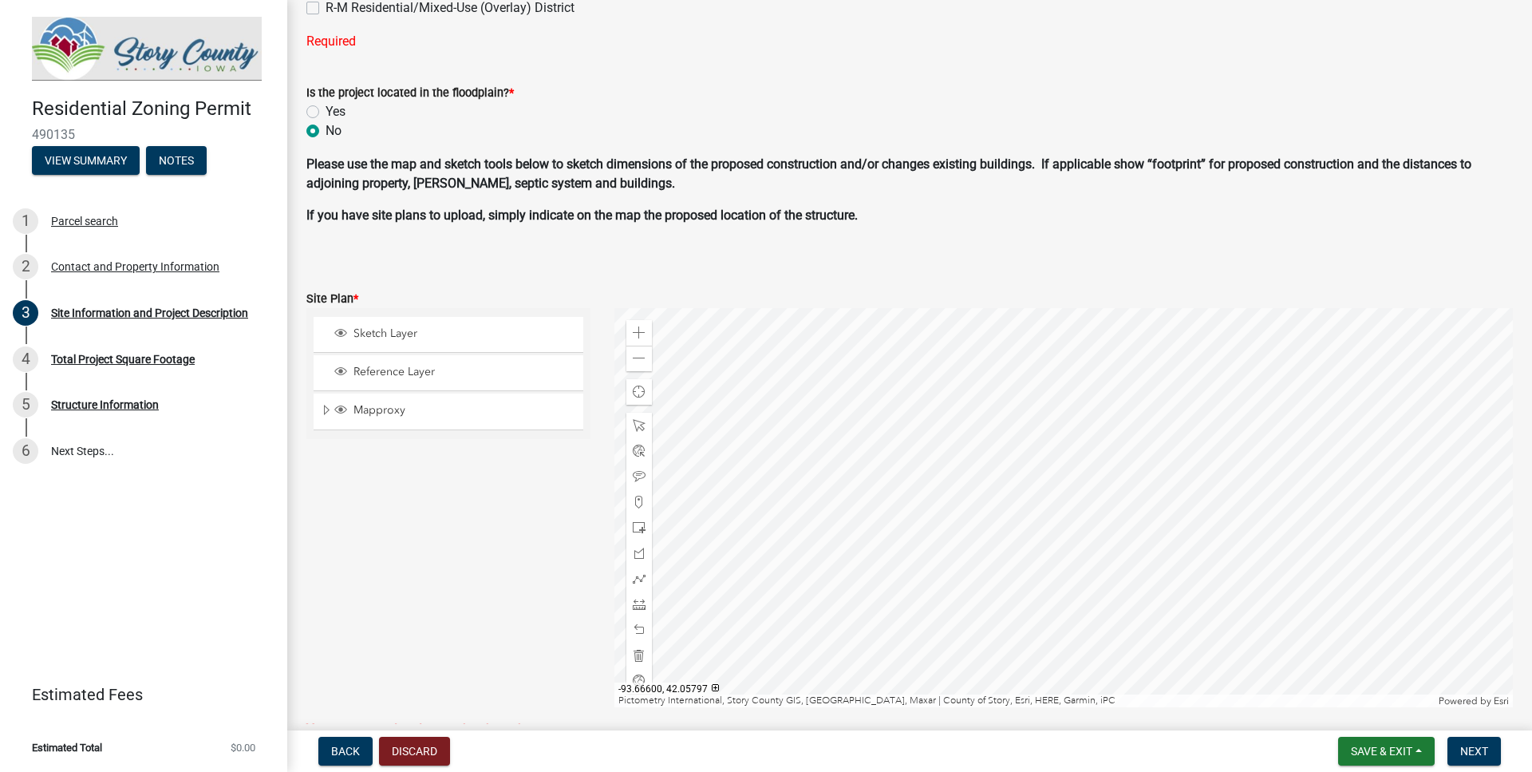
scroll to position [910, 0]
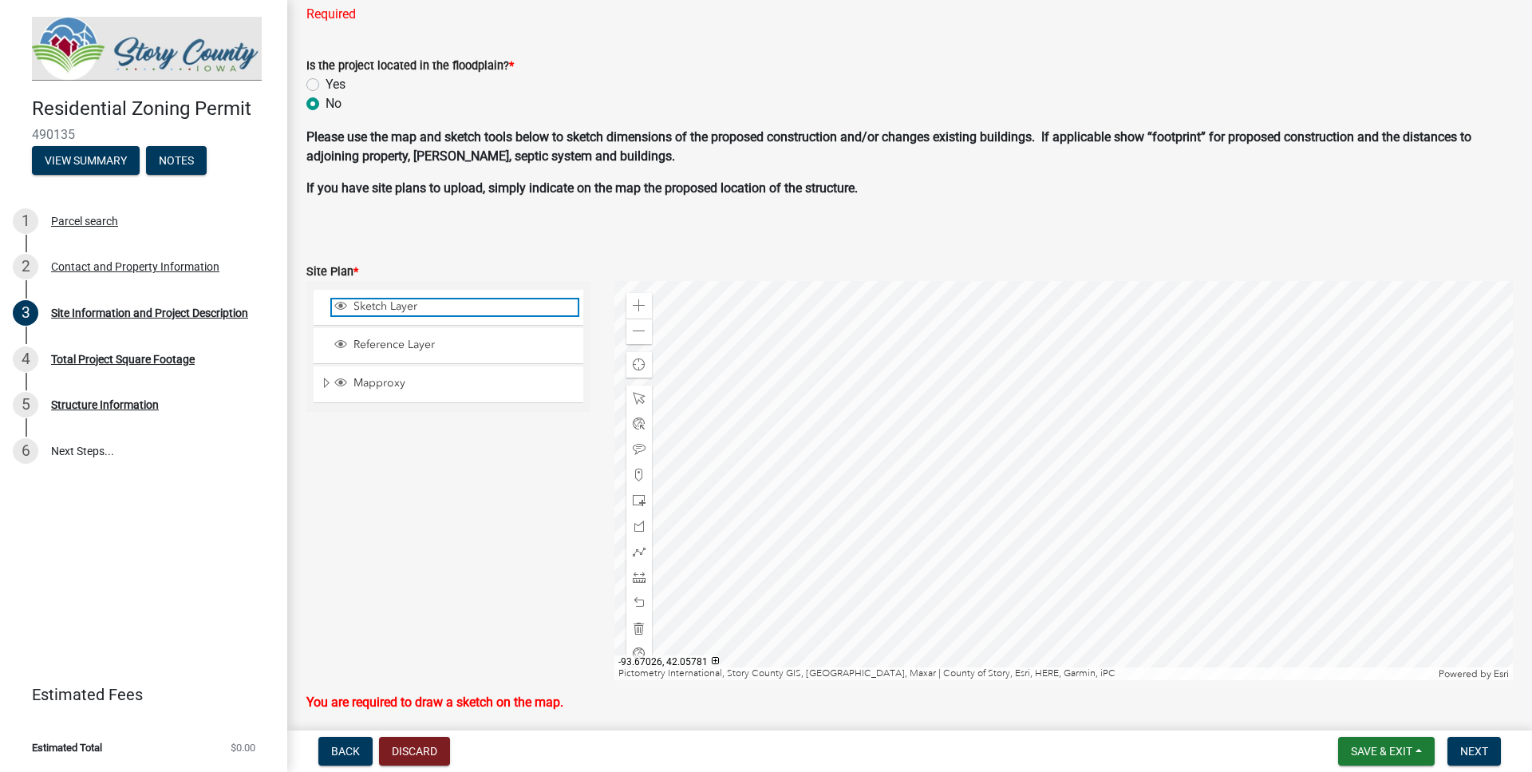
click at [376, 304] on span "Sketch Layer" at bounding box center [463, 306] width 228 height 14
click at [638, 310] on span at bounding box center [639, 305] width 13 height 13
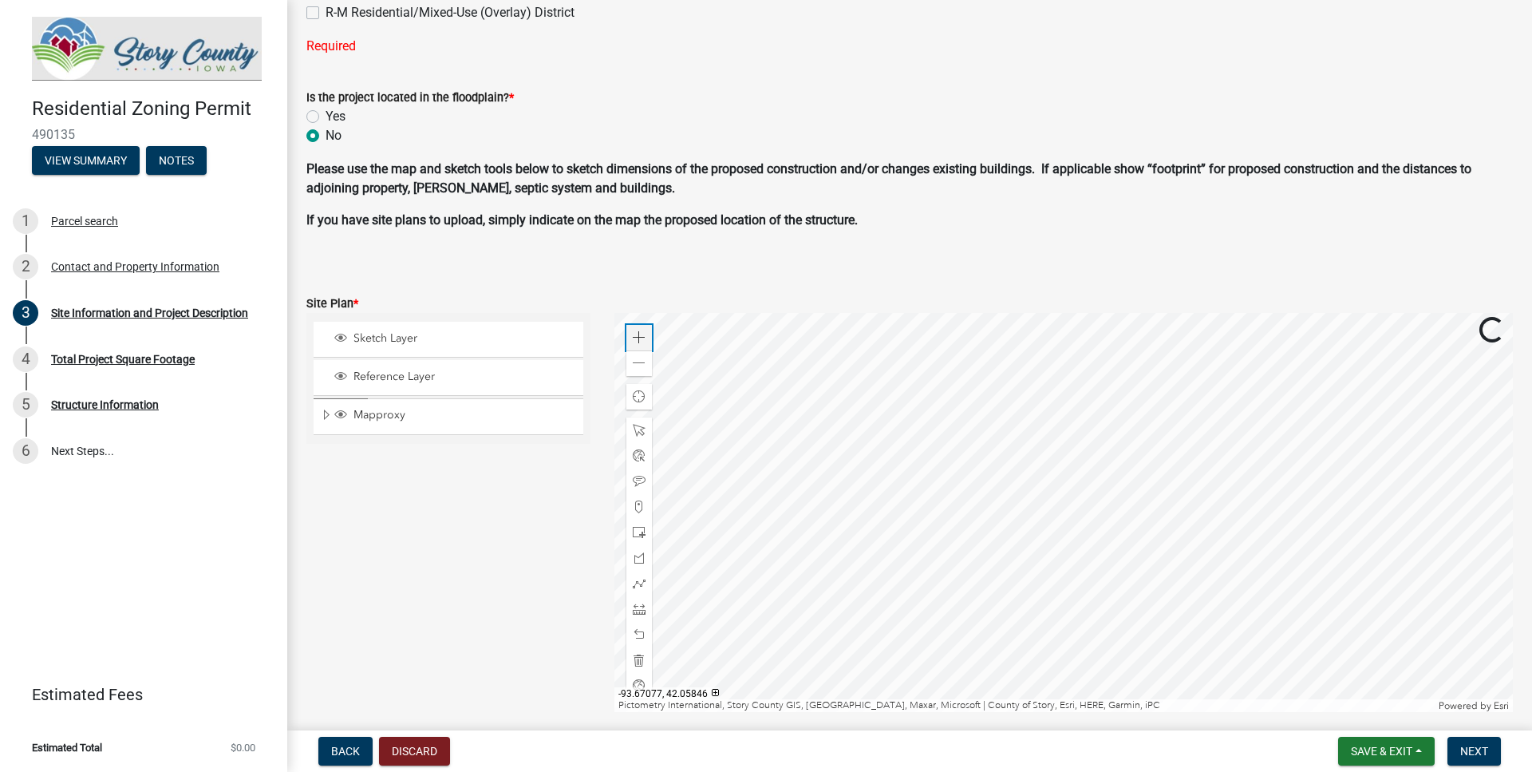
scroll to position [941, 0]
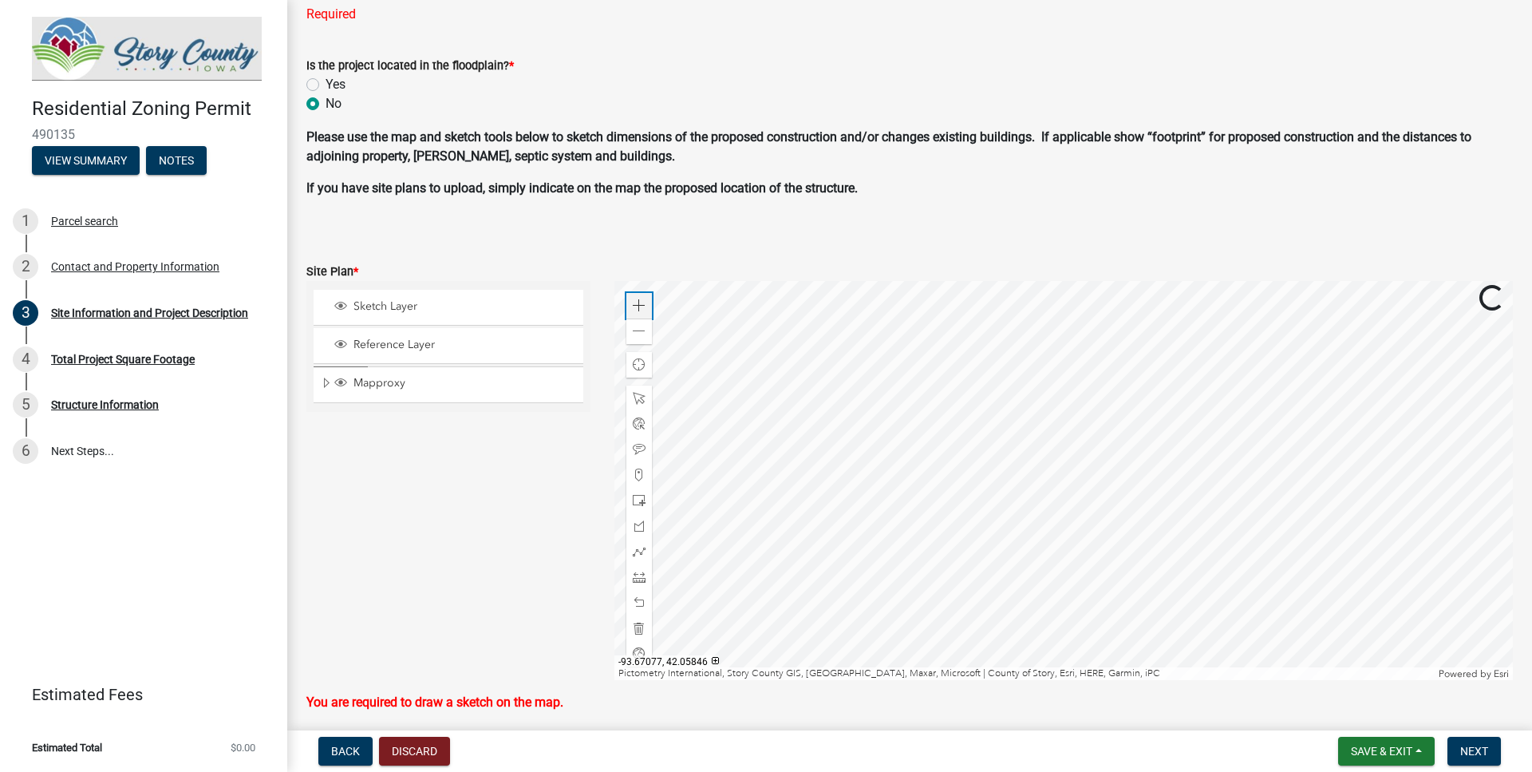
click at [638, 310] on span at bounding box center [639, 305] width 13 height 13
click at [1174, 585] on div at bounding box center [1063, 480] width 899 height 399
click at [640, 302] on span at bounding box center [639, 305] width 13 height 13
click at [1020, 539] on div at bounding box center [1063, 480] width 899 height 399
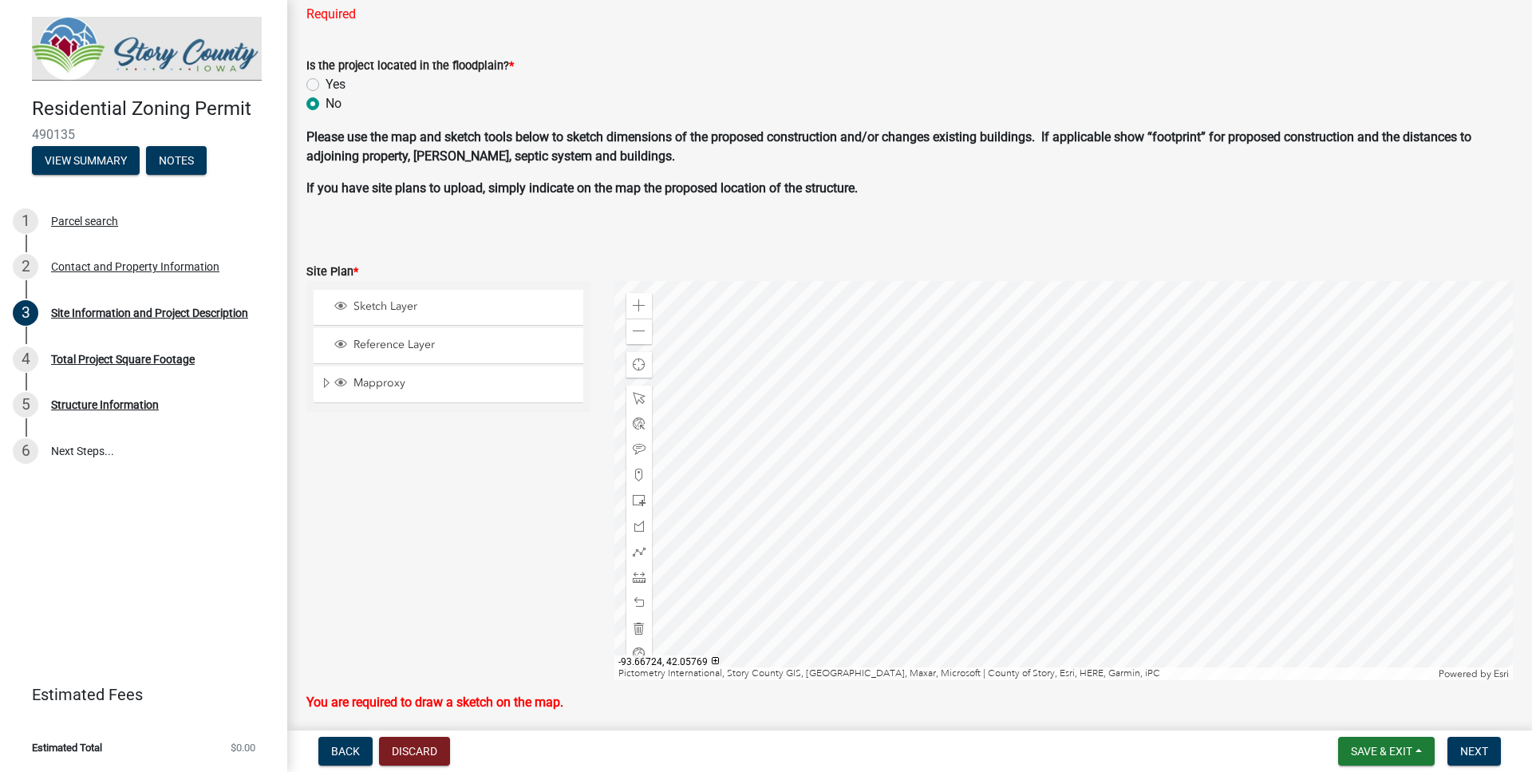
click at [1005, 468] on div at bounding box center [1063, 480] width 899 height 399
click at [1009, 551] on div at bounding box center [1063, 480] width 899 height 399
click at [1083, 549] on div at bounding box center [1063, 480] width 899 height 399
click at [633, 522] on span at bounding box center [639, 525] width 13 height 13
click at [884, 464] on div at bounding box center [1063, 480] width 899 height 399
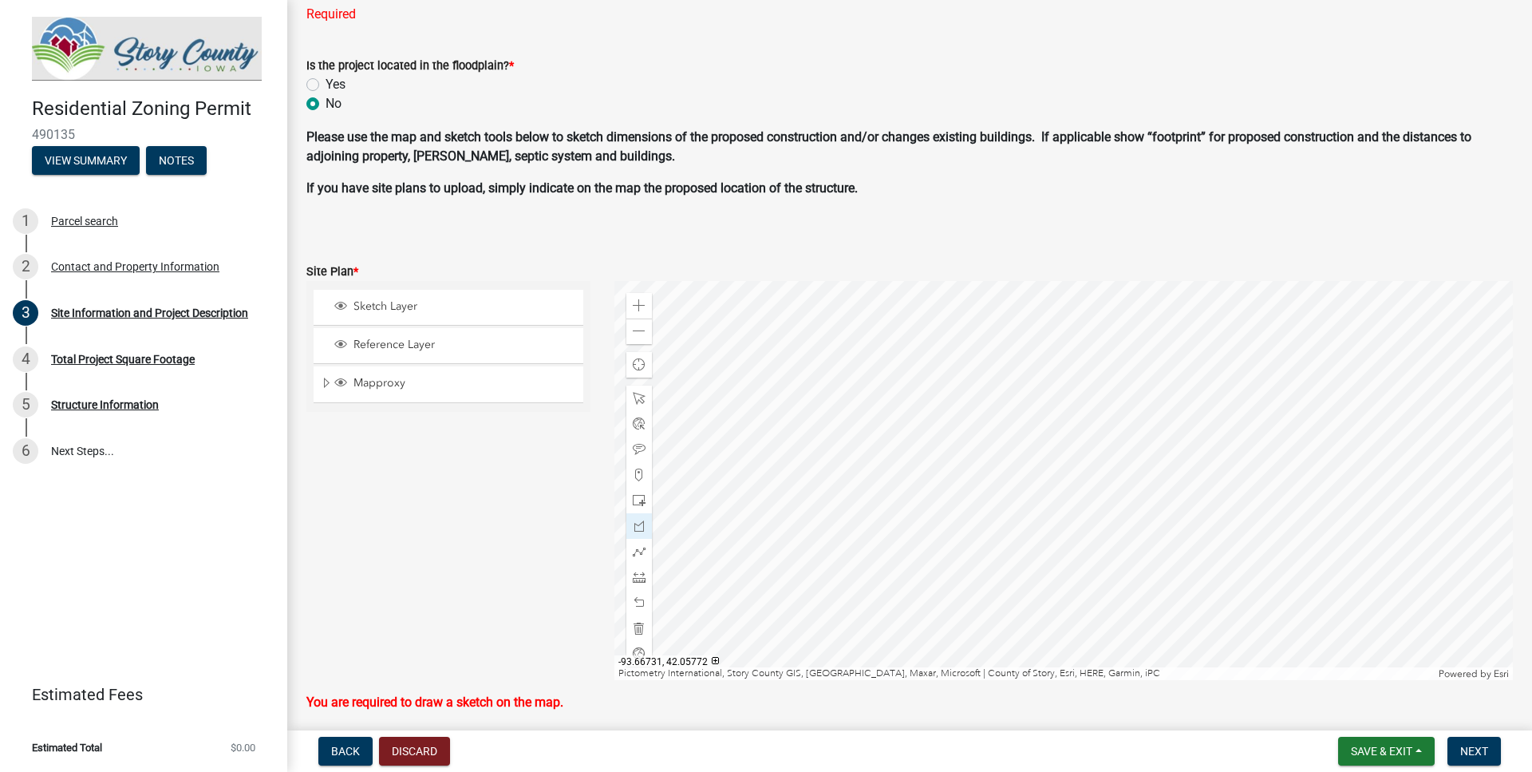
click at [948, 504] on div at bounding box center [1063, 480] width 899 height 399
click at [964, 476] on div at bounding box center [1063, 480] width 899 height 399
click at [894, 438] on div at bounding box center [1063, 480] width 899 height 399
click at [884, 465] on div at bounding box center [1063, 480] width 899 height 399
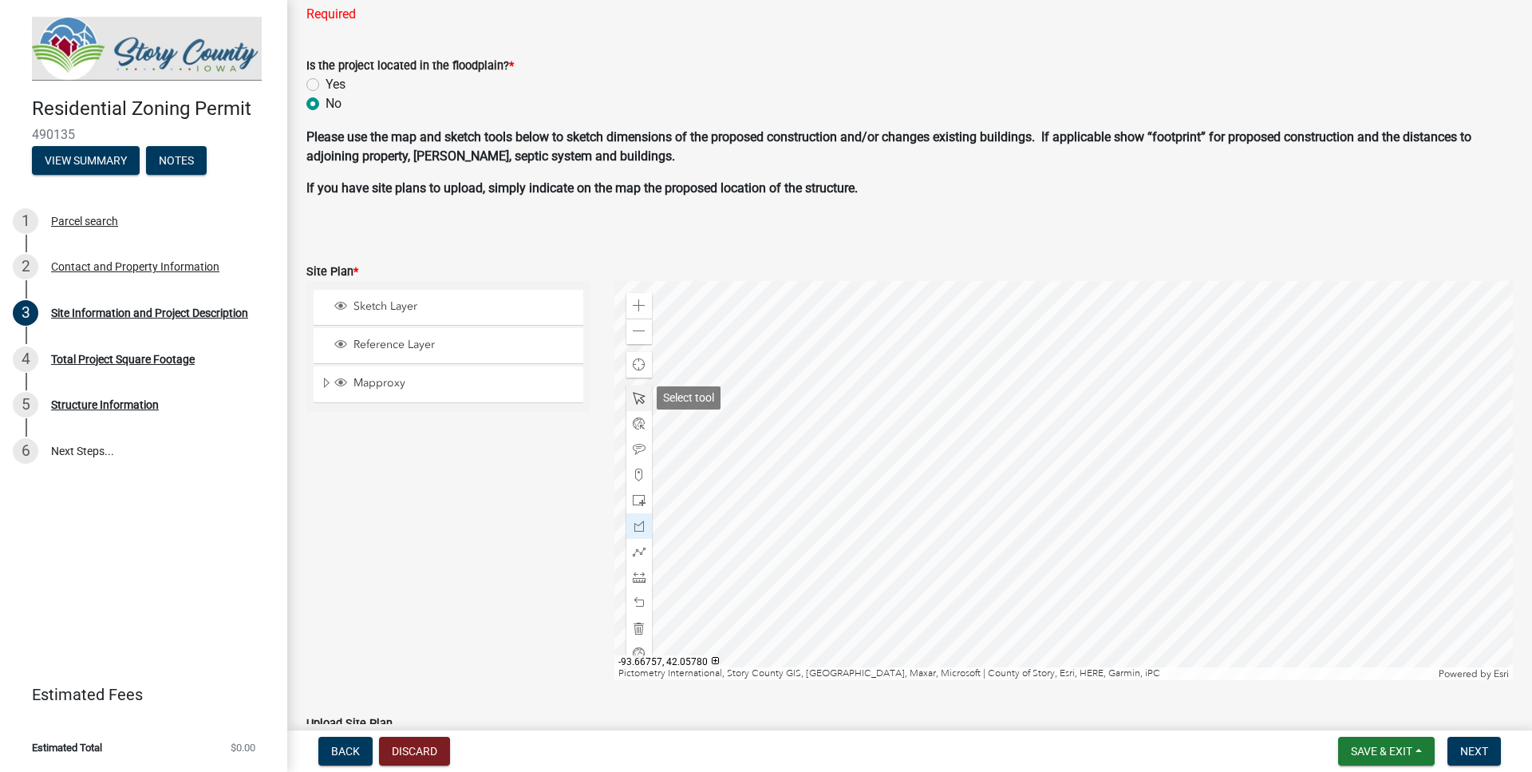
click at [635, 397] on span at bounding box center [639, 398] width 13 height 13
click at [639, 423] on span at bounding box center [639, 423] width 13 height 13
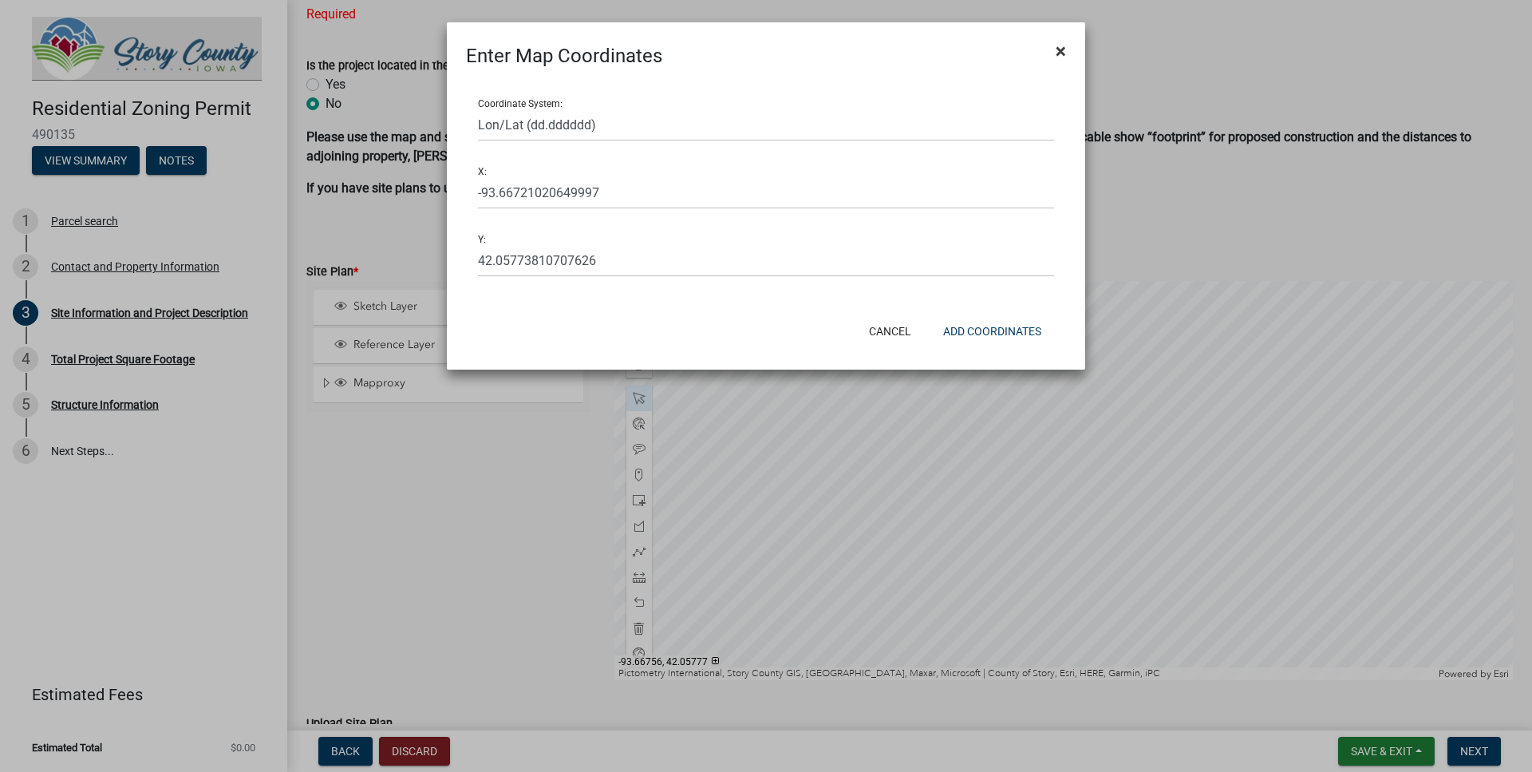
click at [1059, 48] on span "×" at bounding box center [1061, 51] width 10 height 22
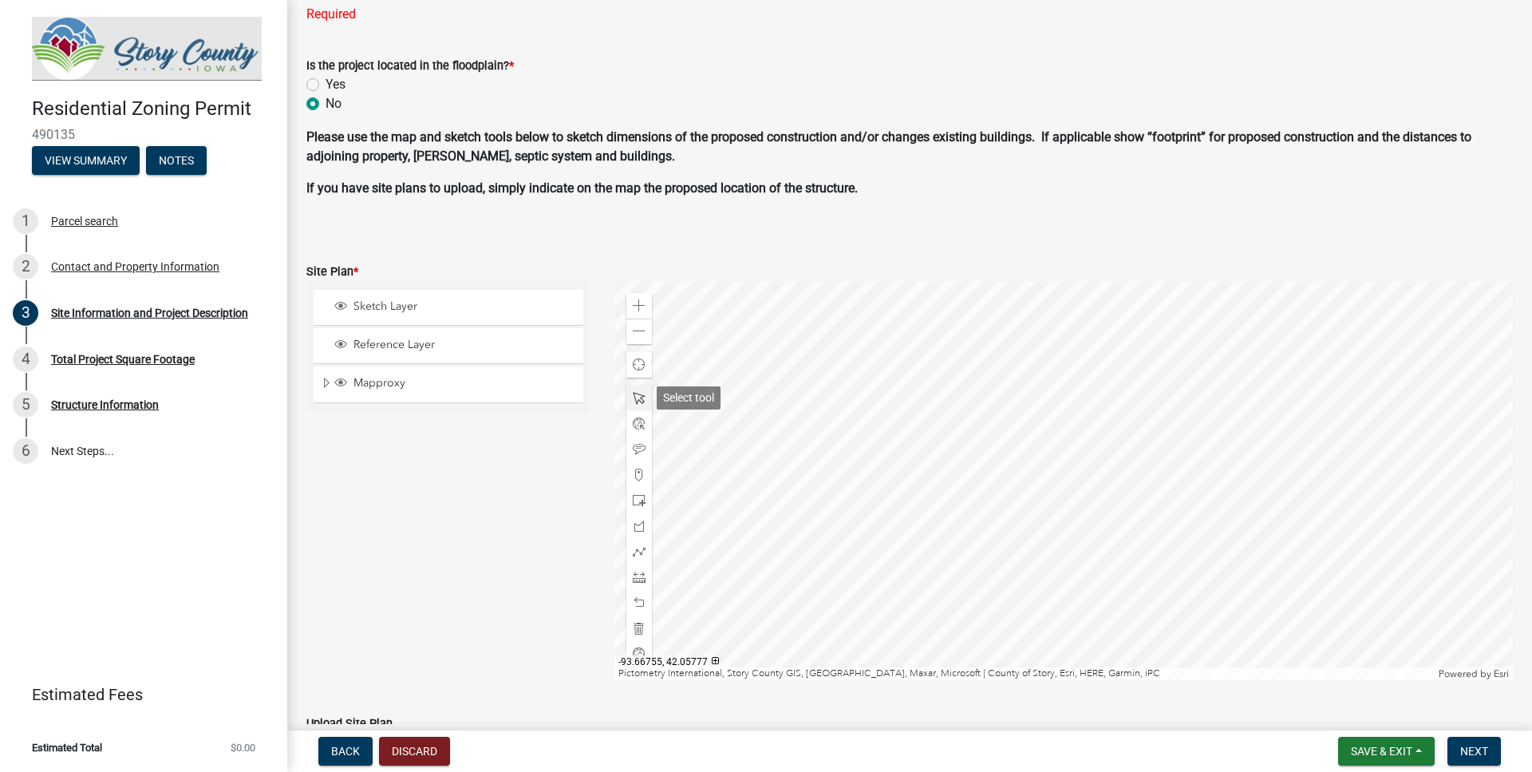
click at [636, 395] on span at bounding box center [639, 398] width 13 height 13
click at [910, 446] on div at bounding box center [1063, 480] width 899 height 399
click at [905, 446] on div at bounding box center [1063, 480] width 899 height 399
click at [899, 425] on div at bounding box center [1063, 480] width 899 height 399
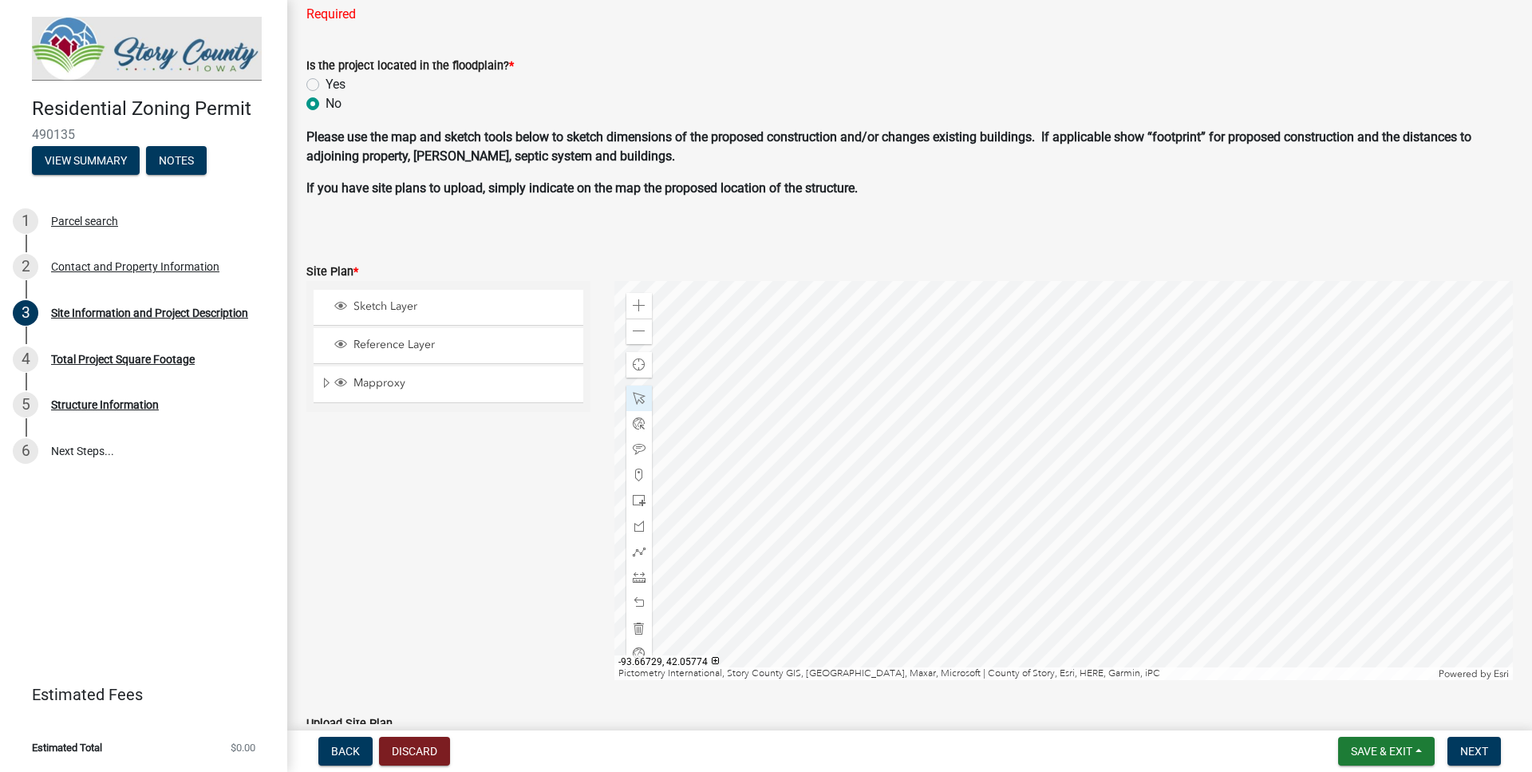
click at [1030, 495] on div at bounding box center [1063, 480] width 899 height 399
click at [1471, 748] on span "Next" at bounding box center [1474, 750] width 28 height 13
click at [1192, 610] on div at bounding box center [1063, 480] width 899 height 399
click at [1483, 757] on span "Next" at bounding box center [1474, 750] width 28 height 13
click at [1477, 746] on span "Next" at bounding box center [1474, 750] width 28 height 13
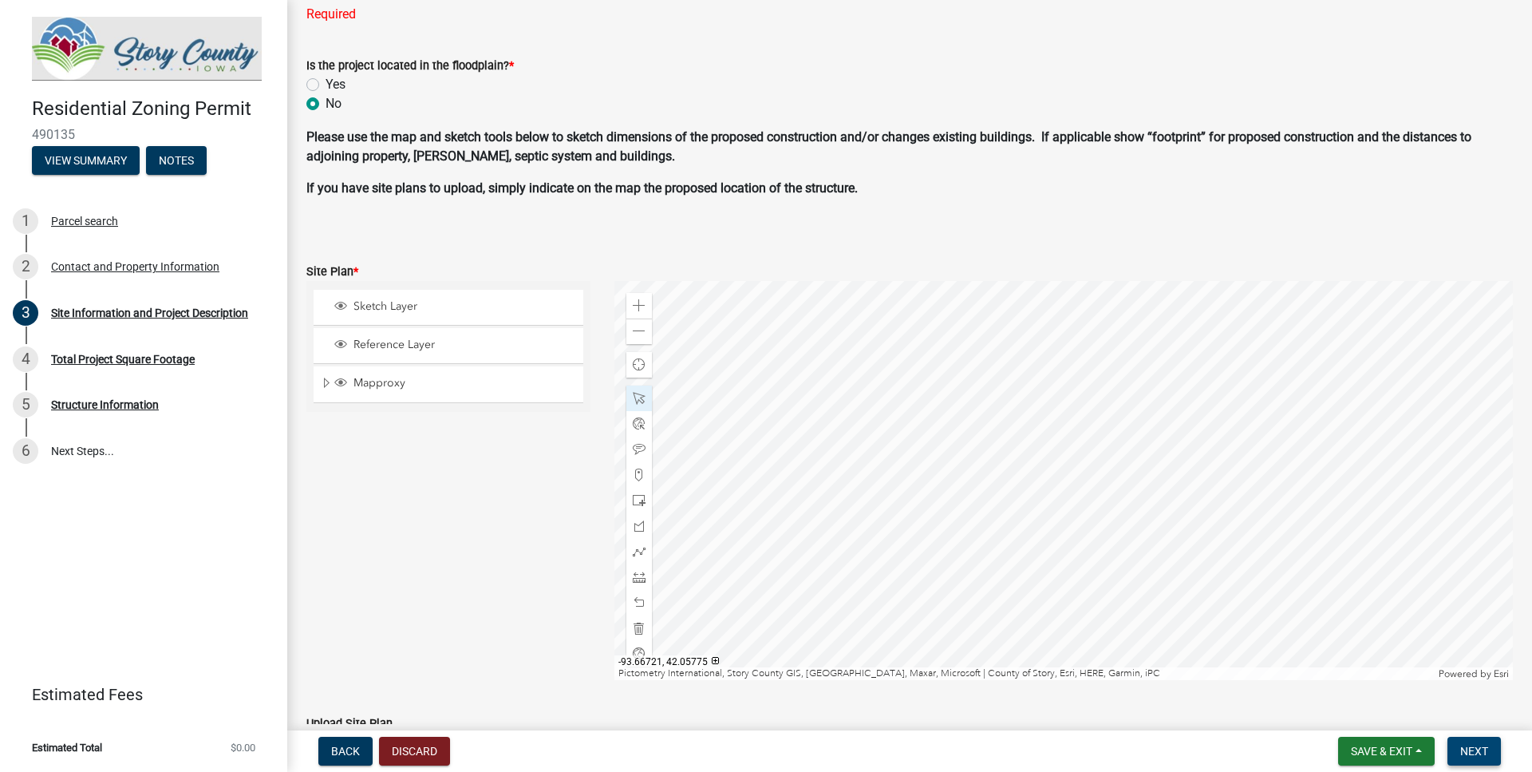
scroll to position [1060, 0]
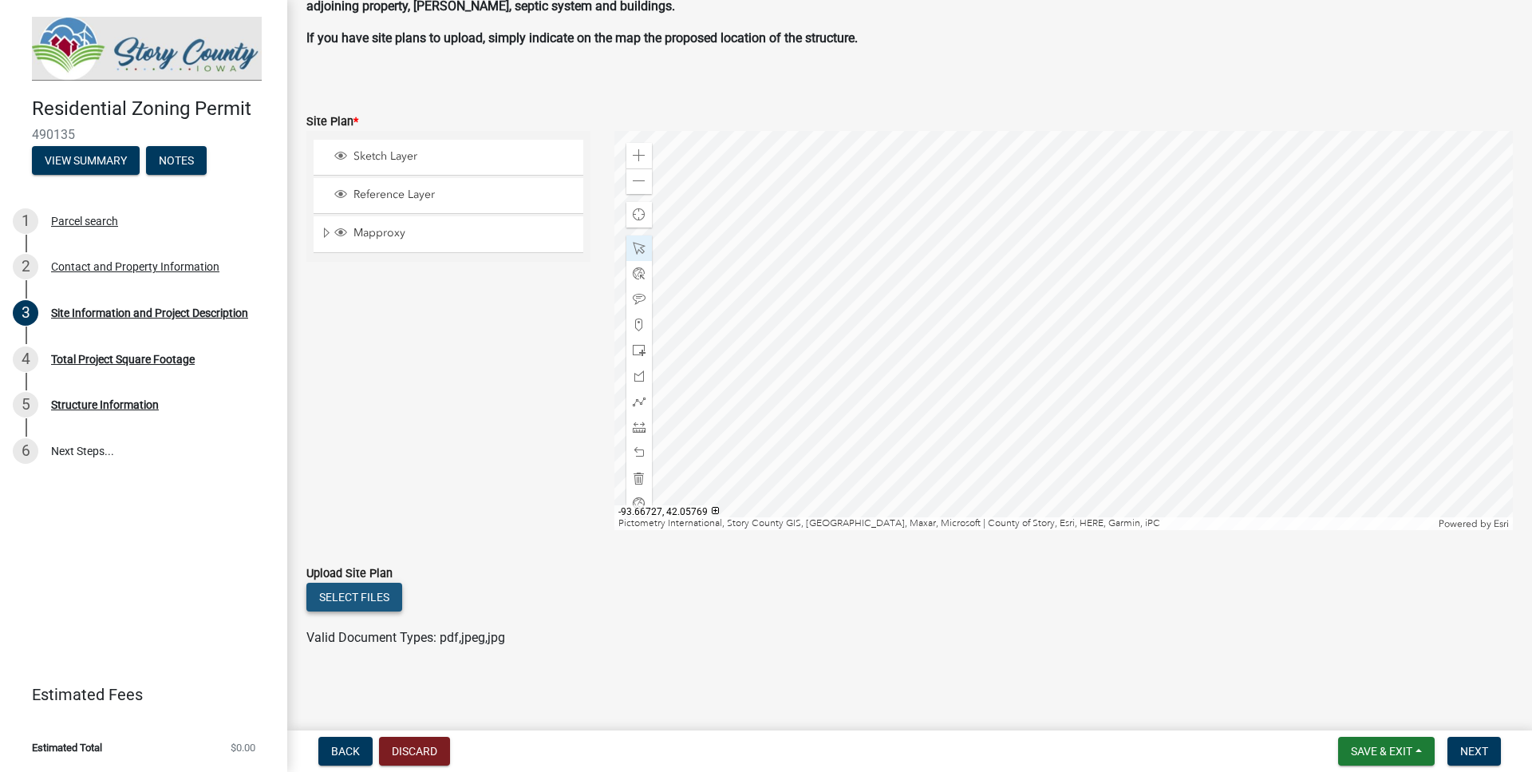
click at [347, 591] on button "Select files" at bounding box center [354, 596] width 96 height 29
click at [1481, 747] on span "Next" at bounding box center [1474, 750] width 28 height 13
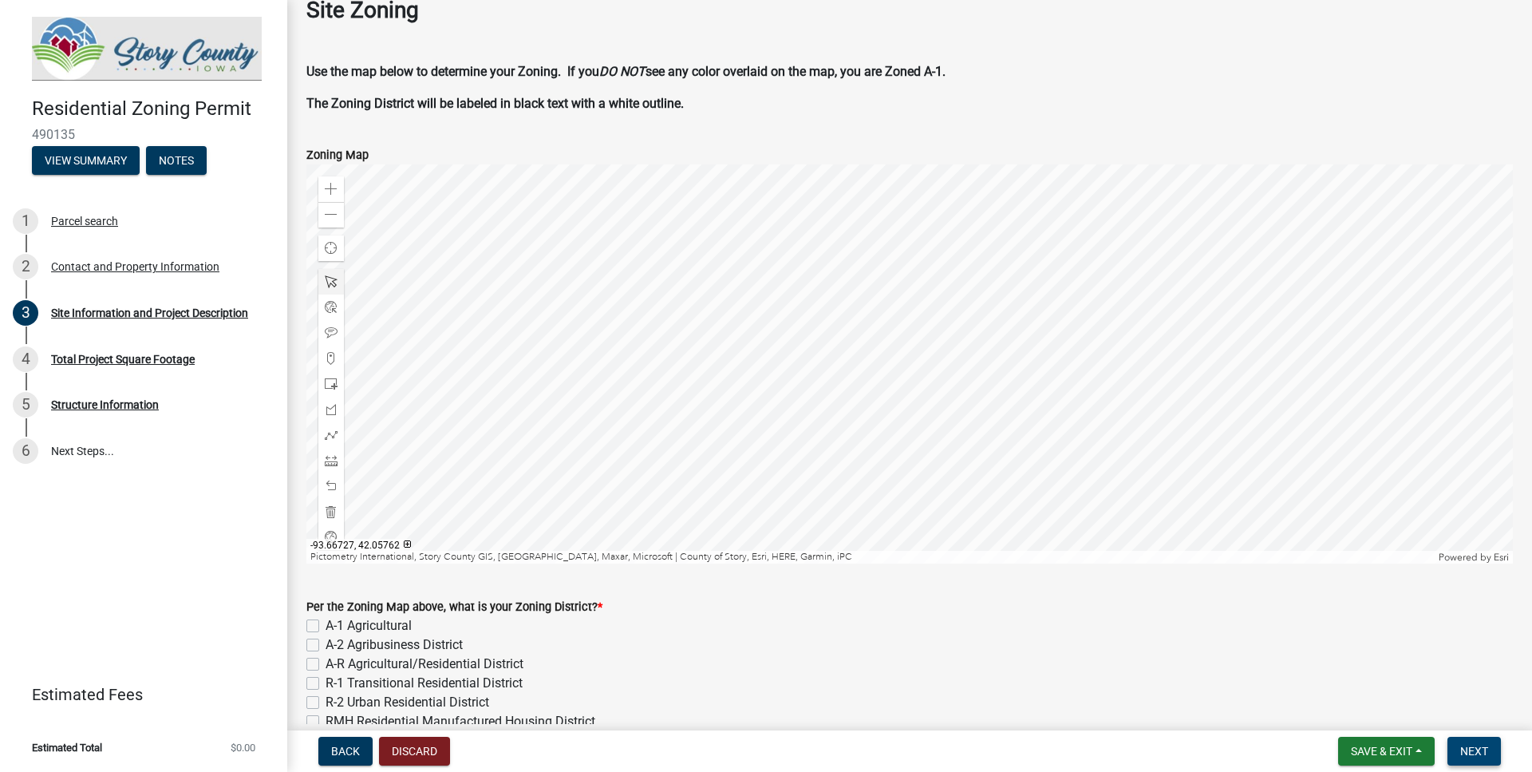
scroll to position [91, 0]
click at [330, 211] on span at bounding box center [331, 216] width 13 height 13
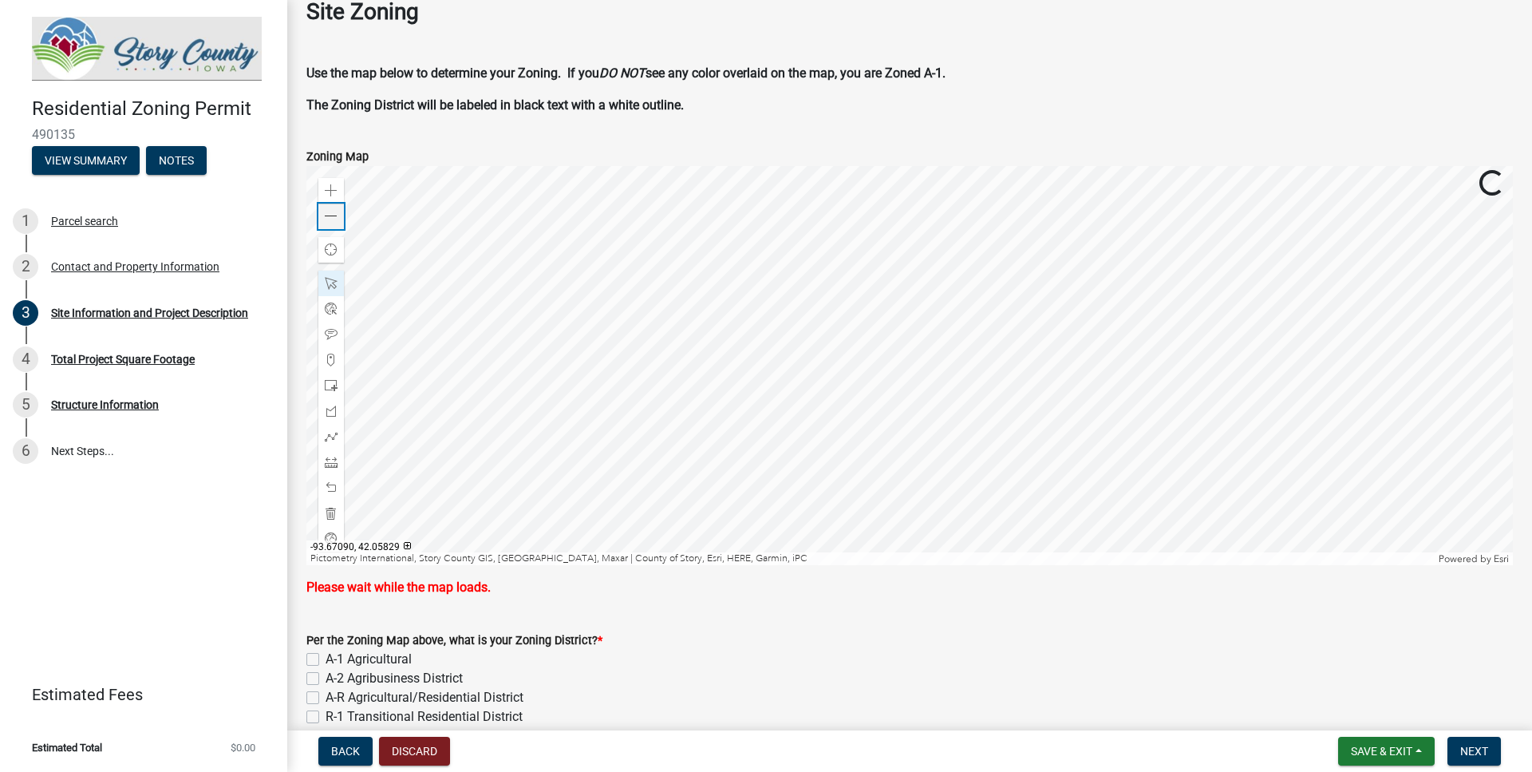
click at [330, 211] on span at bounding box center [331, 216] width 13 height 13
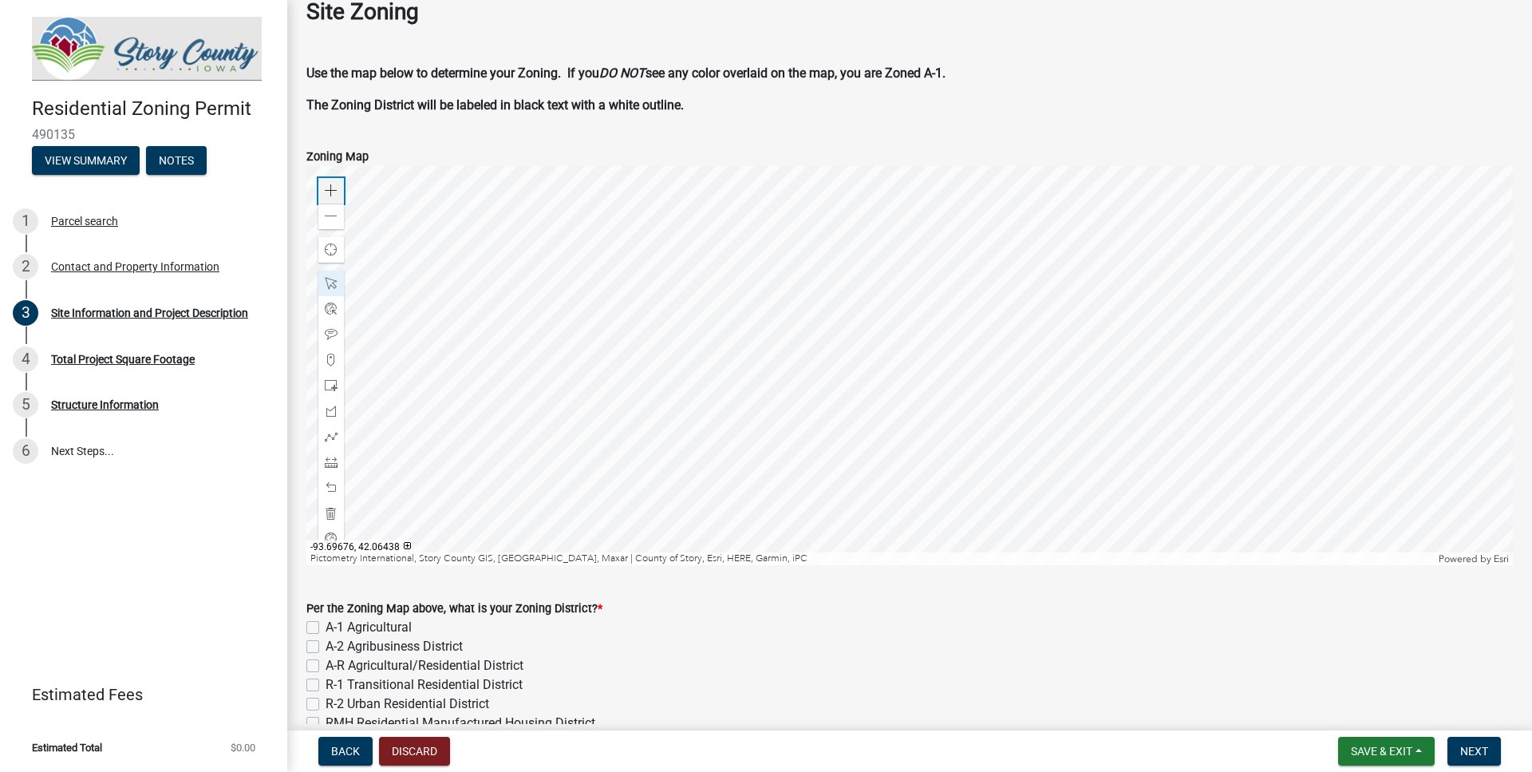
click at [332, 190] on span at bounding box center [331, 190] width 13 height 13
click at [326, 625] on label "A-1 Agricultural" at bounding box center [369, 627] width 86 height 19
click at [326, 625] on input "A-1 Agricultural" at bounding box center [331, 623] width 10 height 10
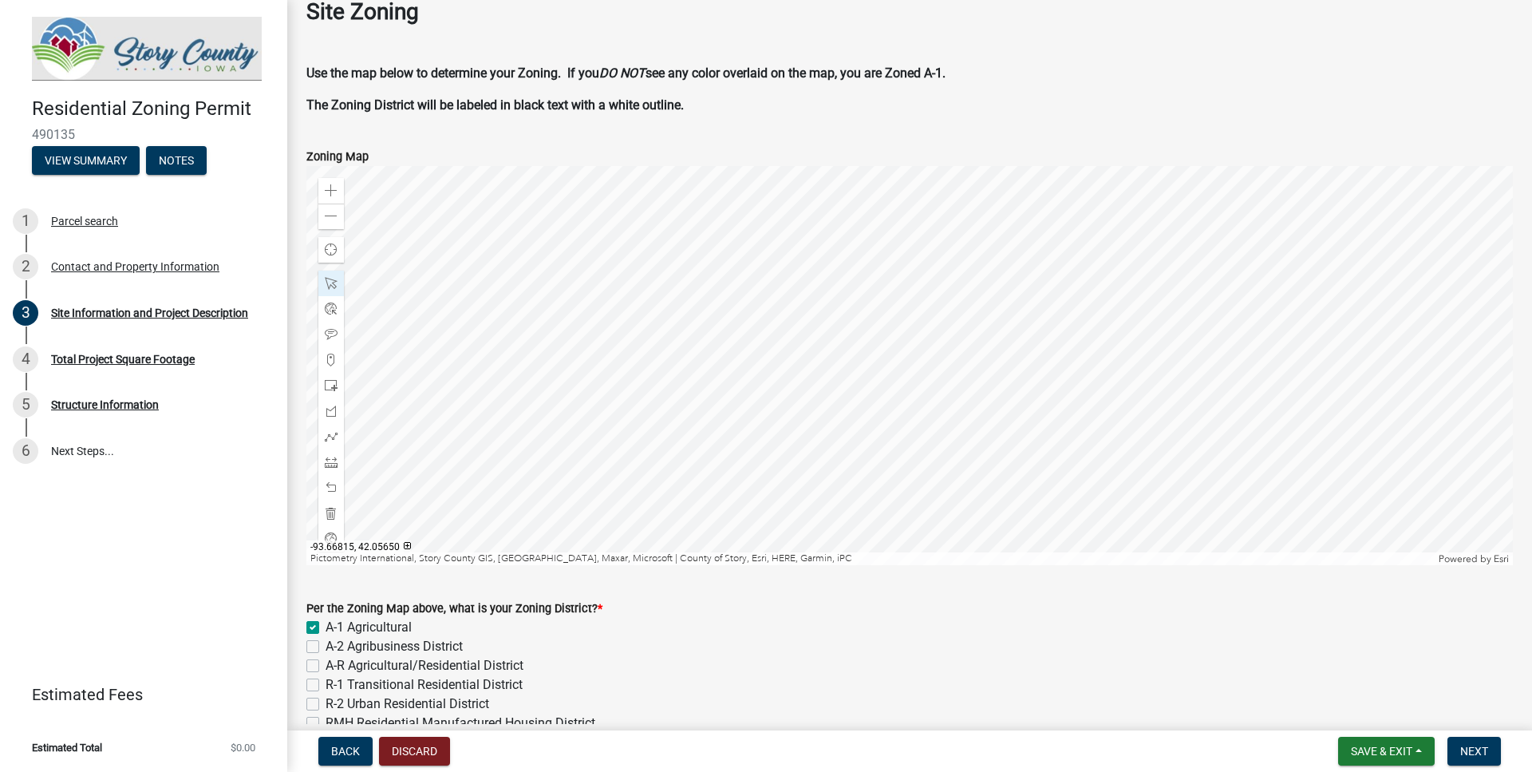
checkbox input "true"
checkbox input "false"
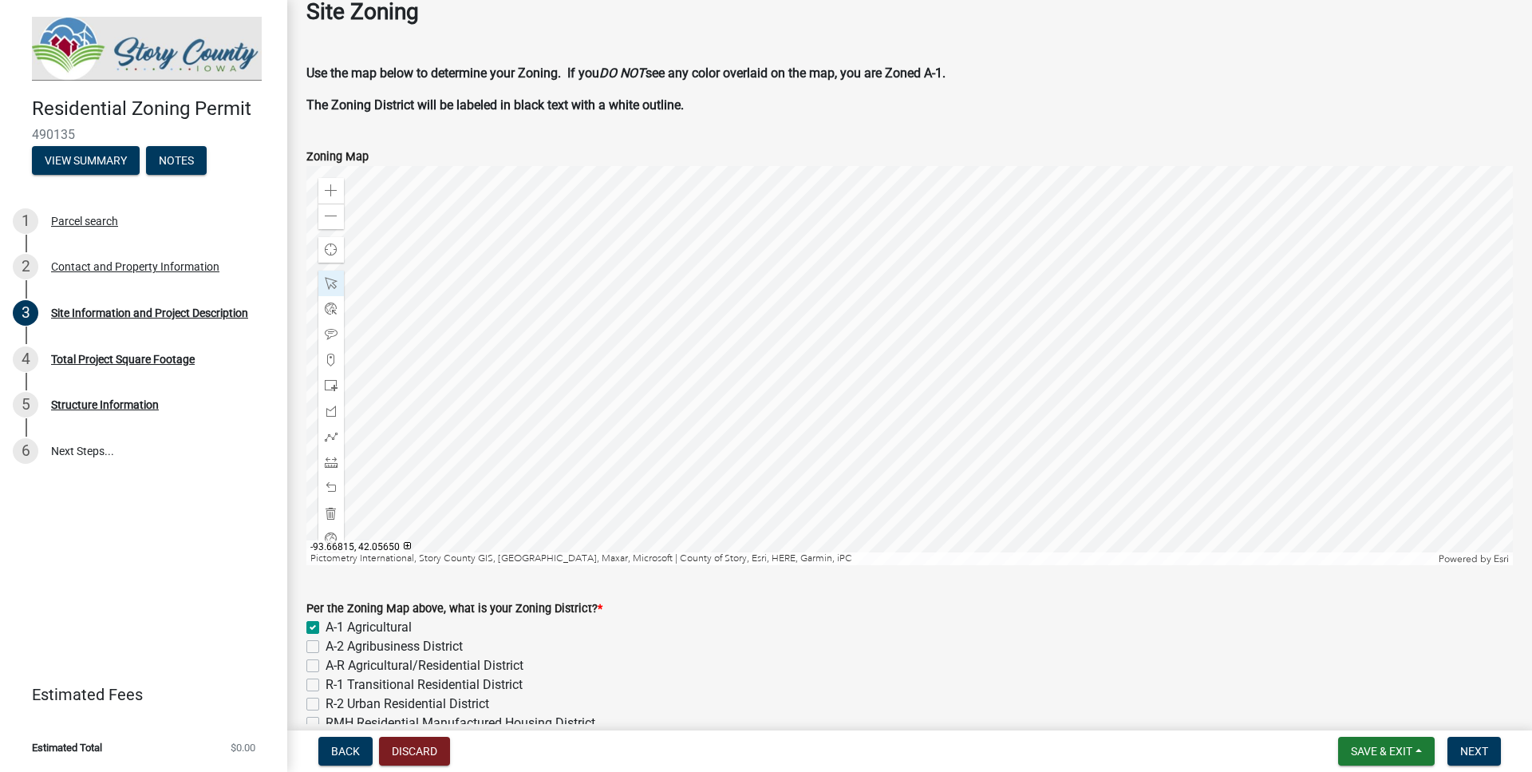
checkbox input "false"
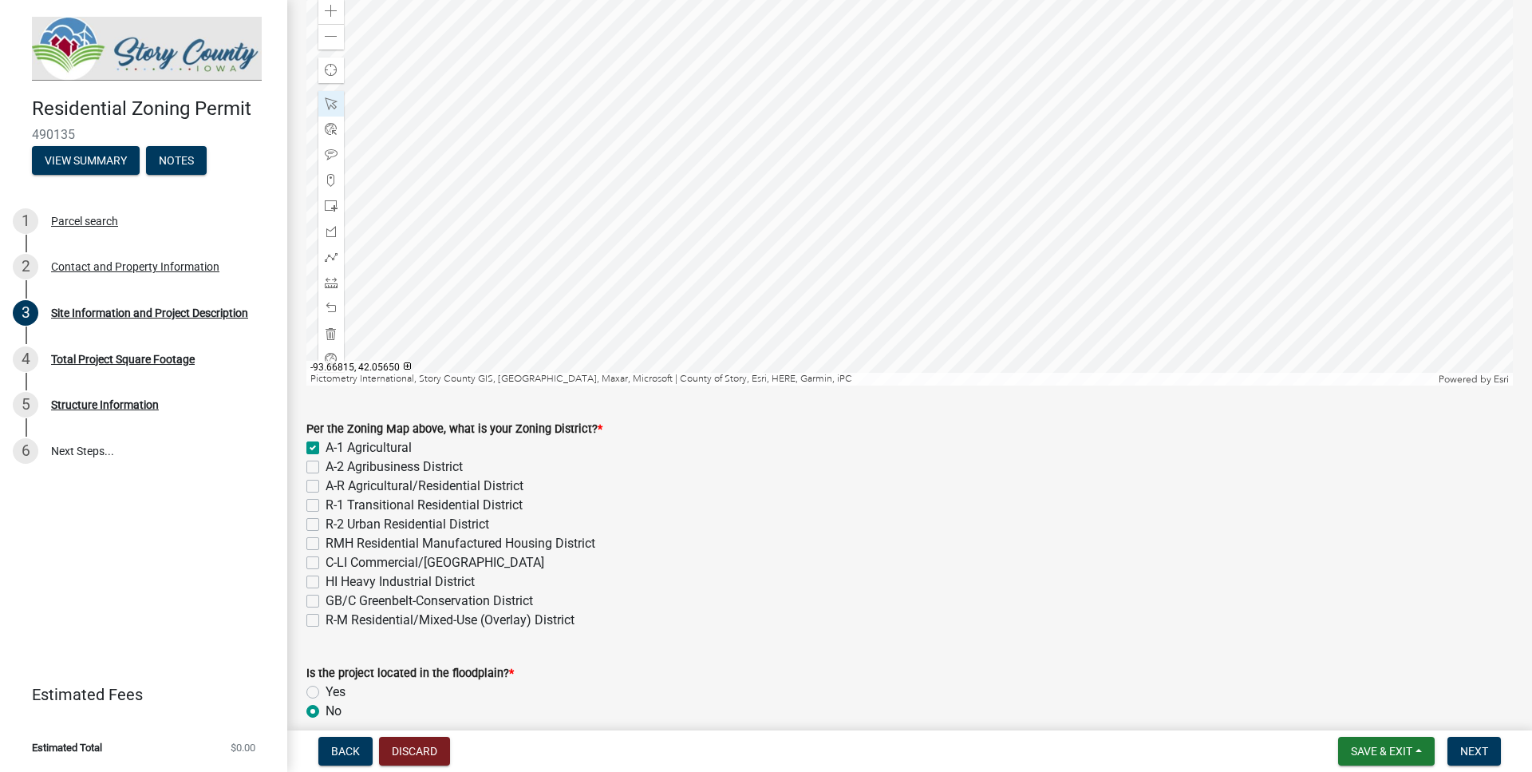
scroll to position [364, 0]
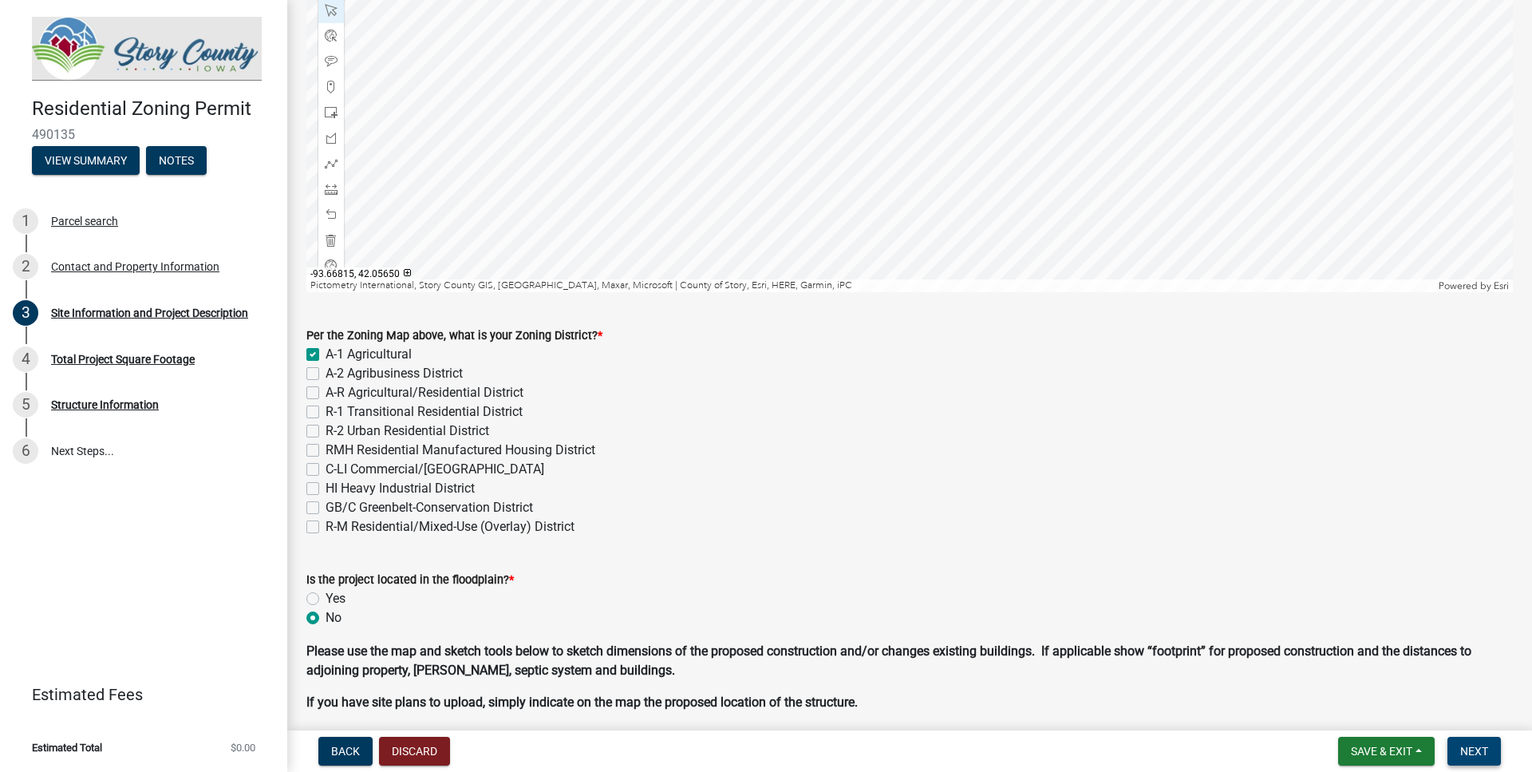
click at [1467, 744] on span "Next" at bounding box center [1474, 750] width 28 height 13
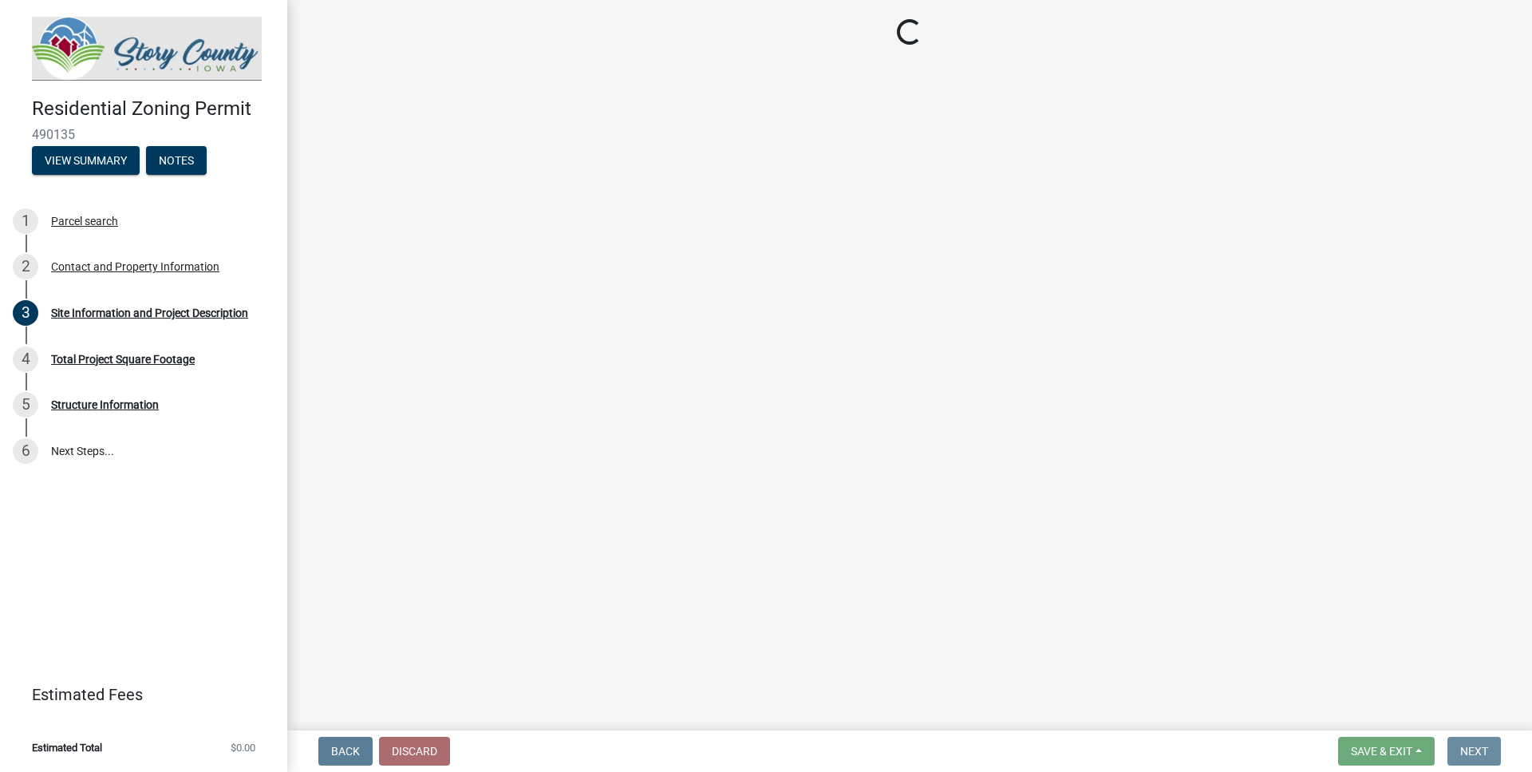
scroll to position [0, 0]
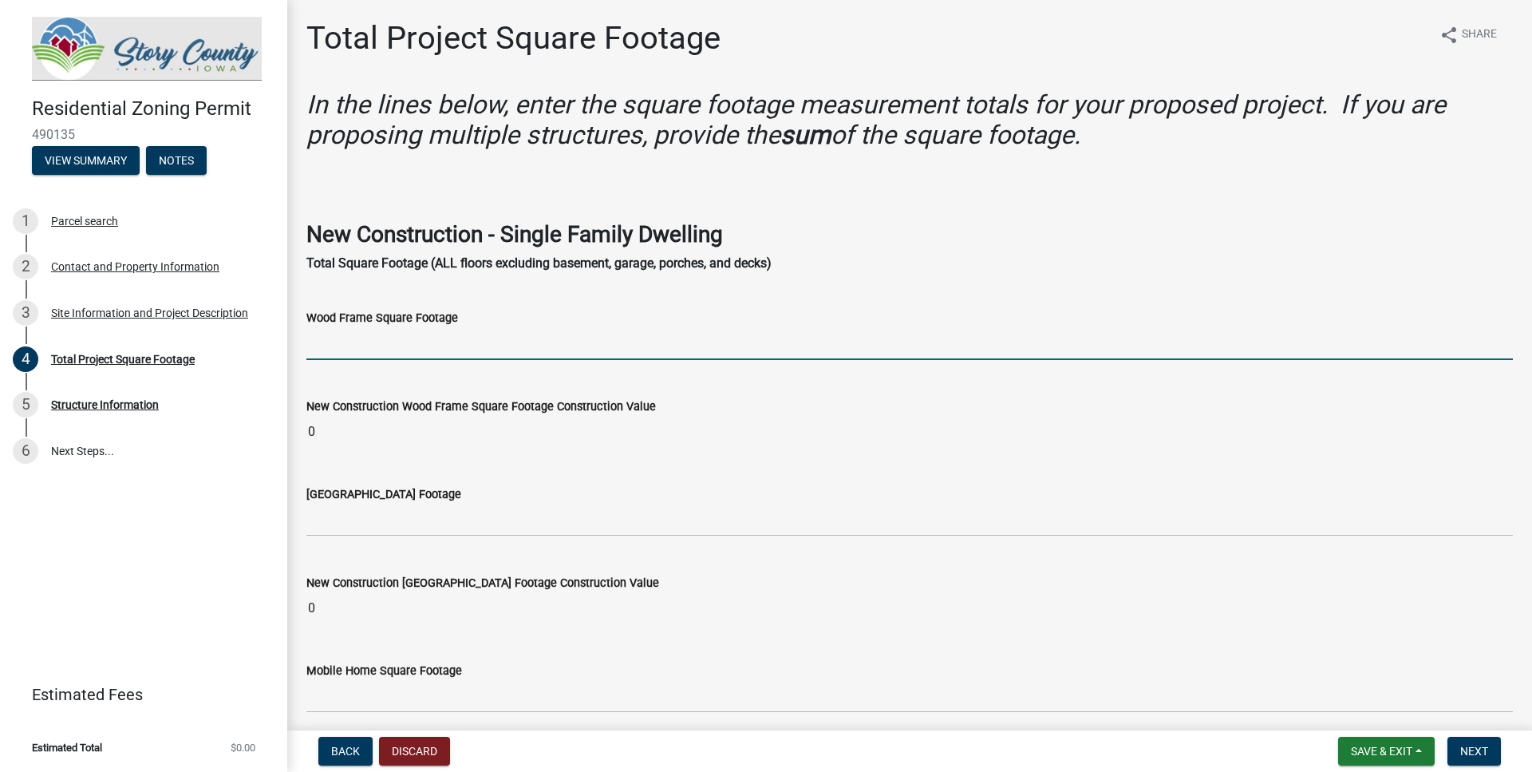
click at [450, 349] on input "text" at bounding box center [909, 343] width 1206 height 33
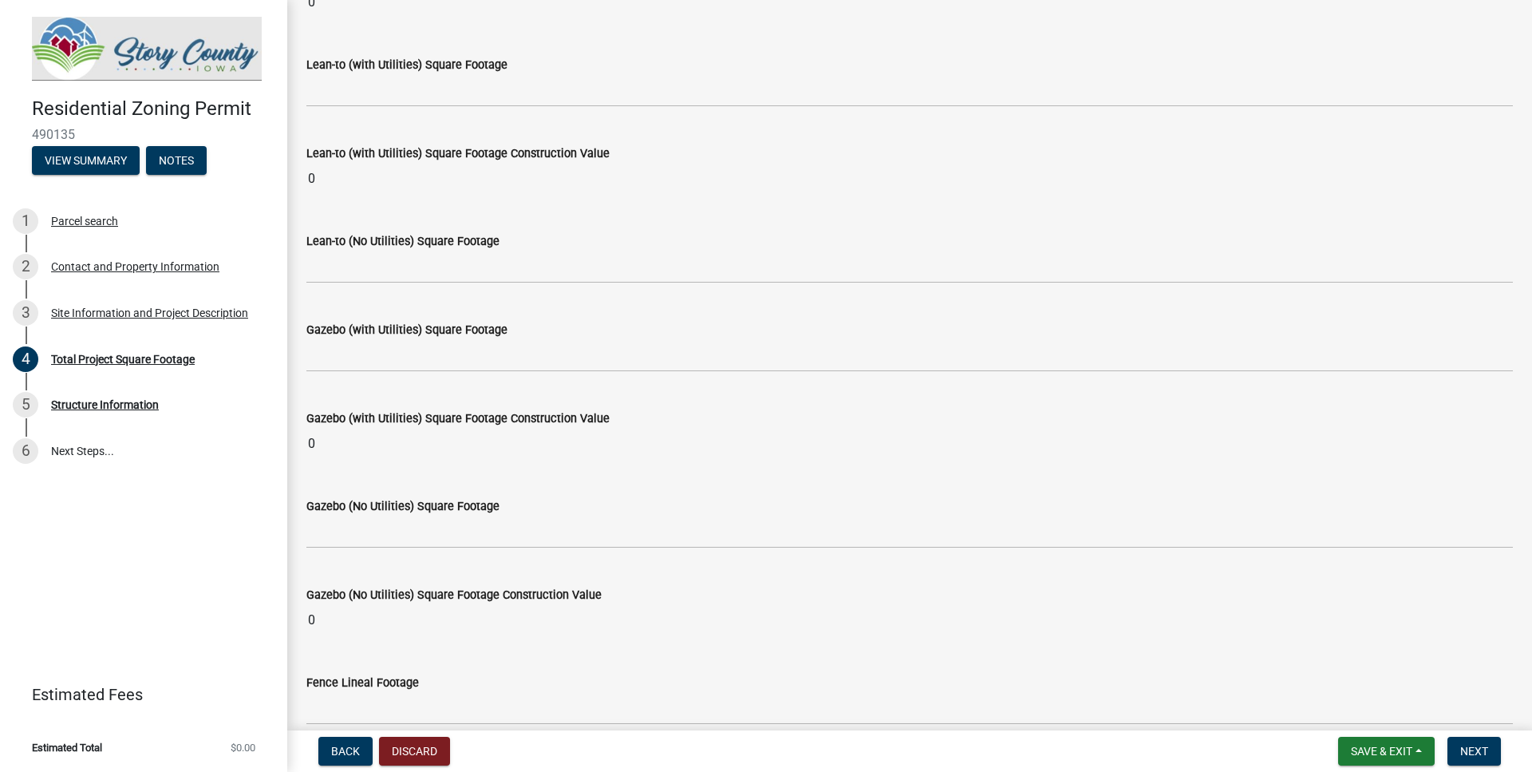
scroll to position [5824, 0]
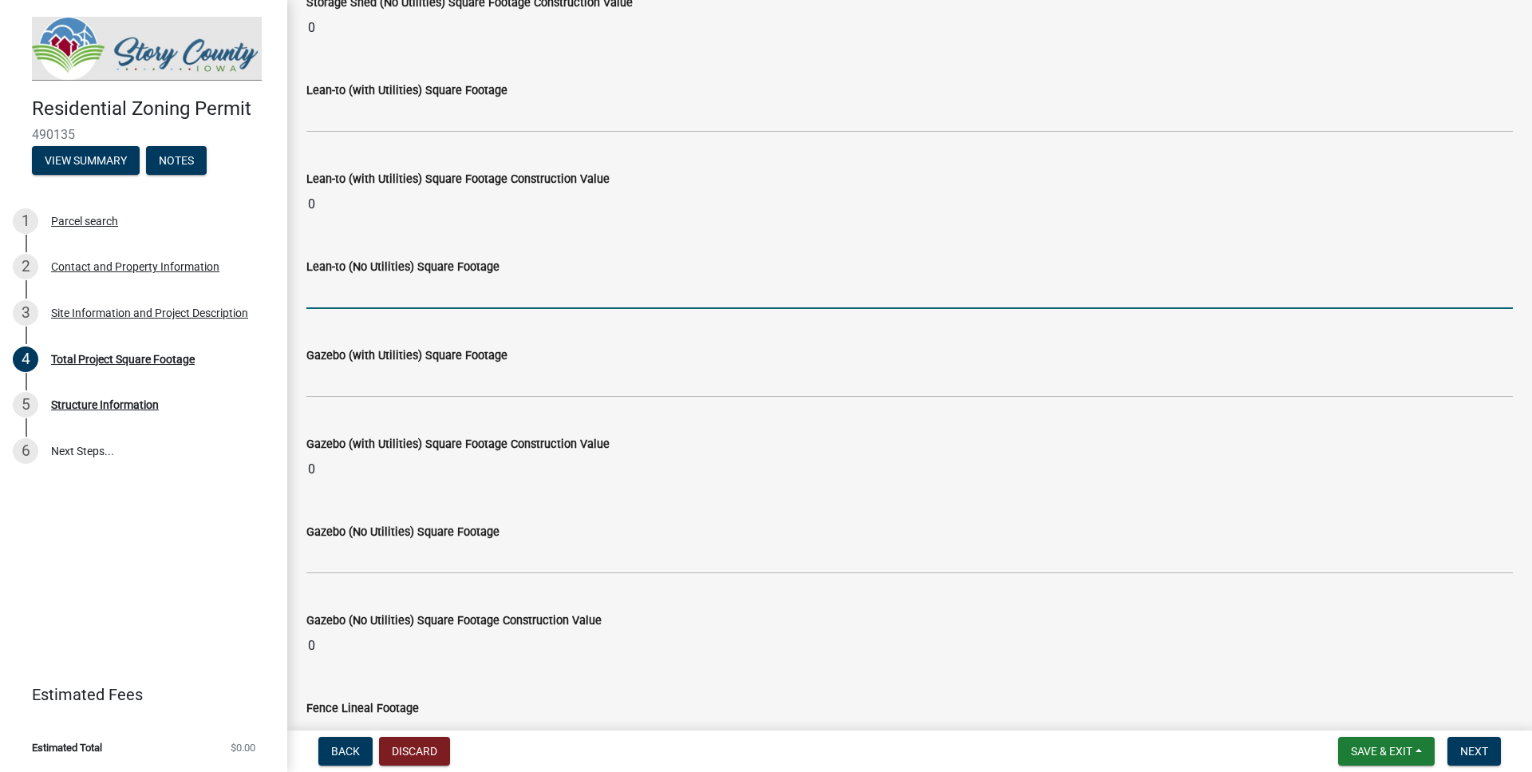
click at [417, 300] on input "text" at bounding box center [909, 292] width 1206 height 33
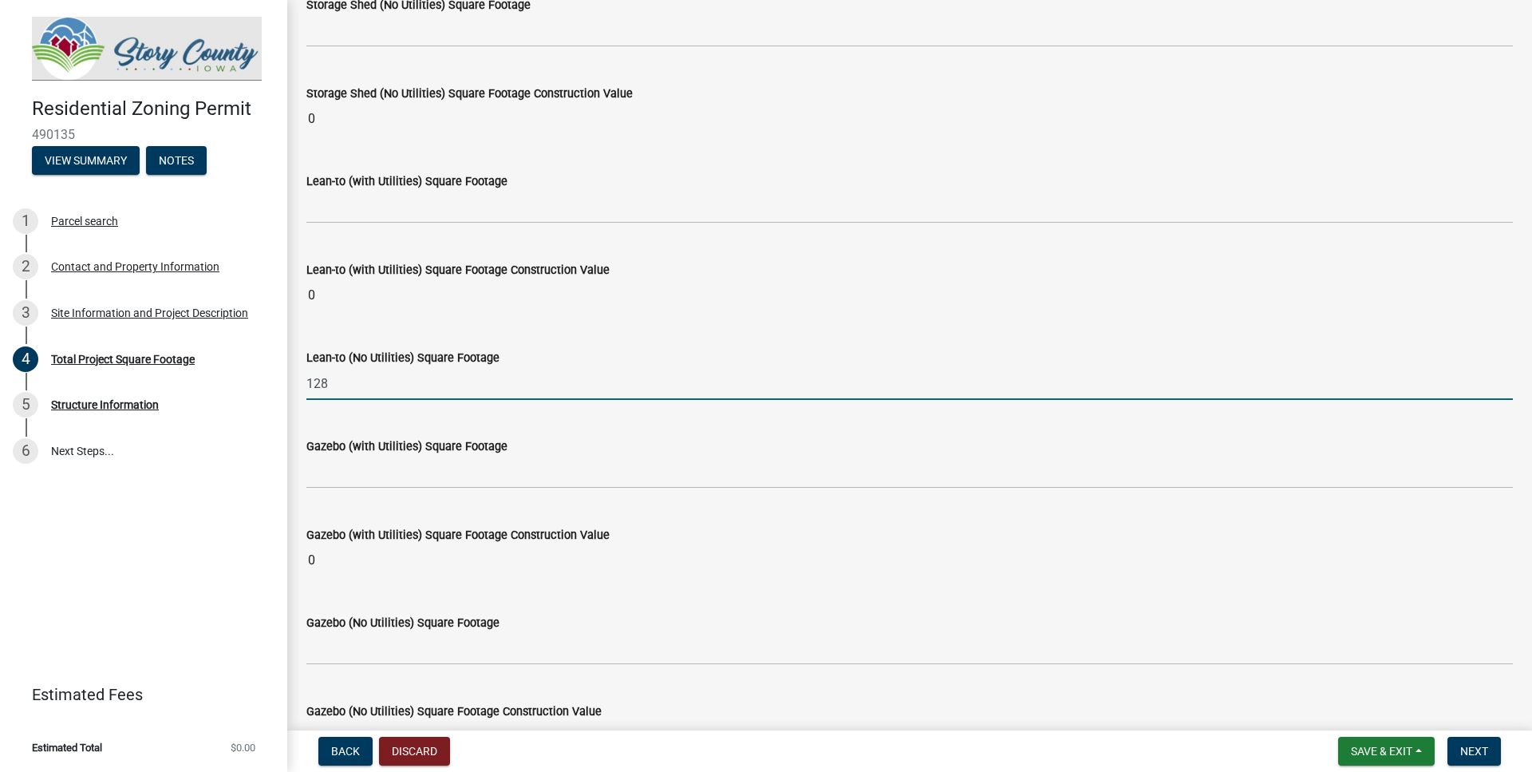
type input "128"
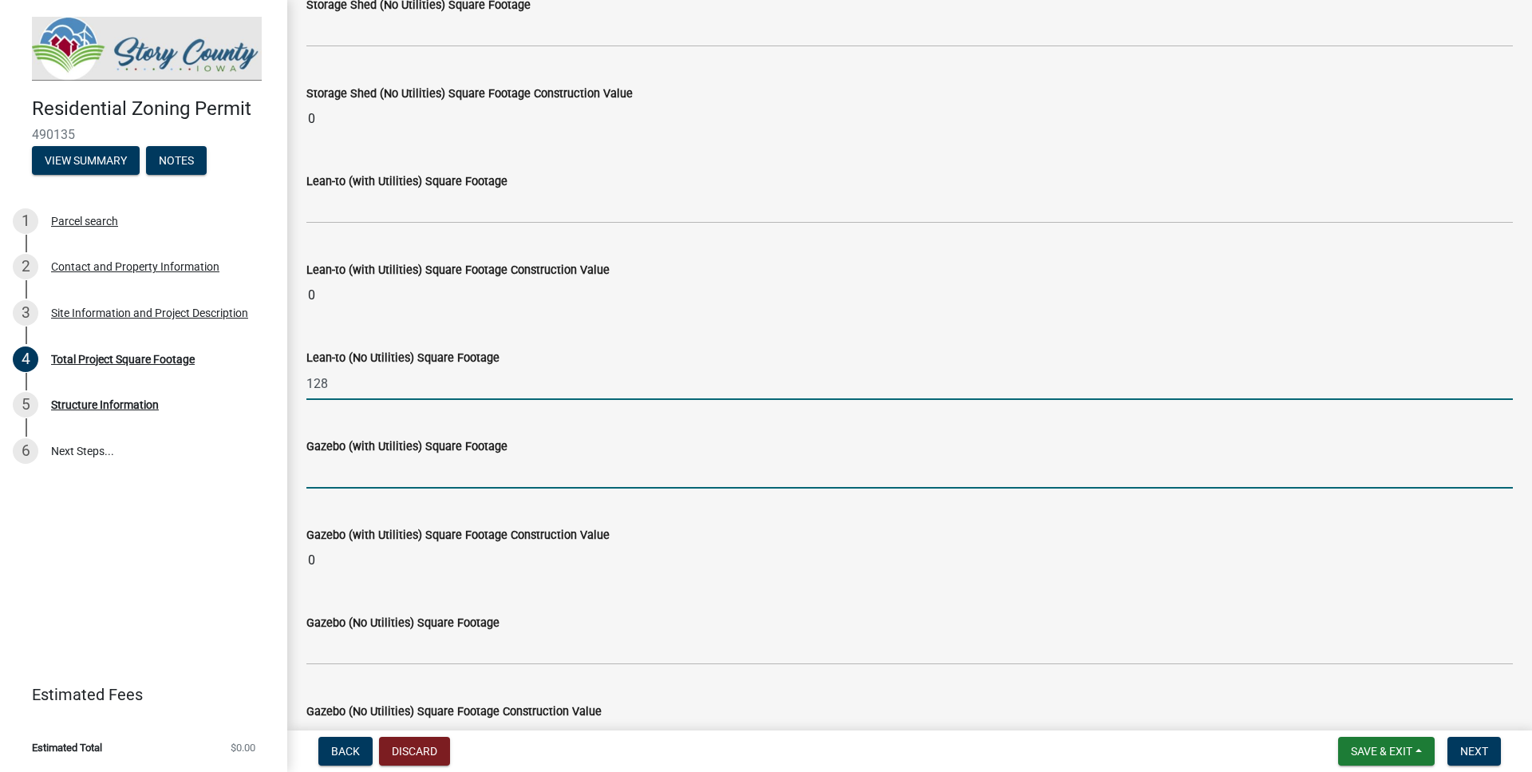
click at [353, 480] on input "text" at bounding box center [909, 472] width 1206 height 33
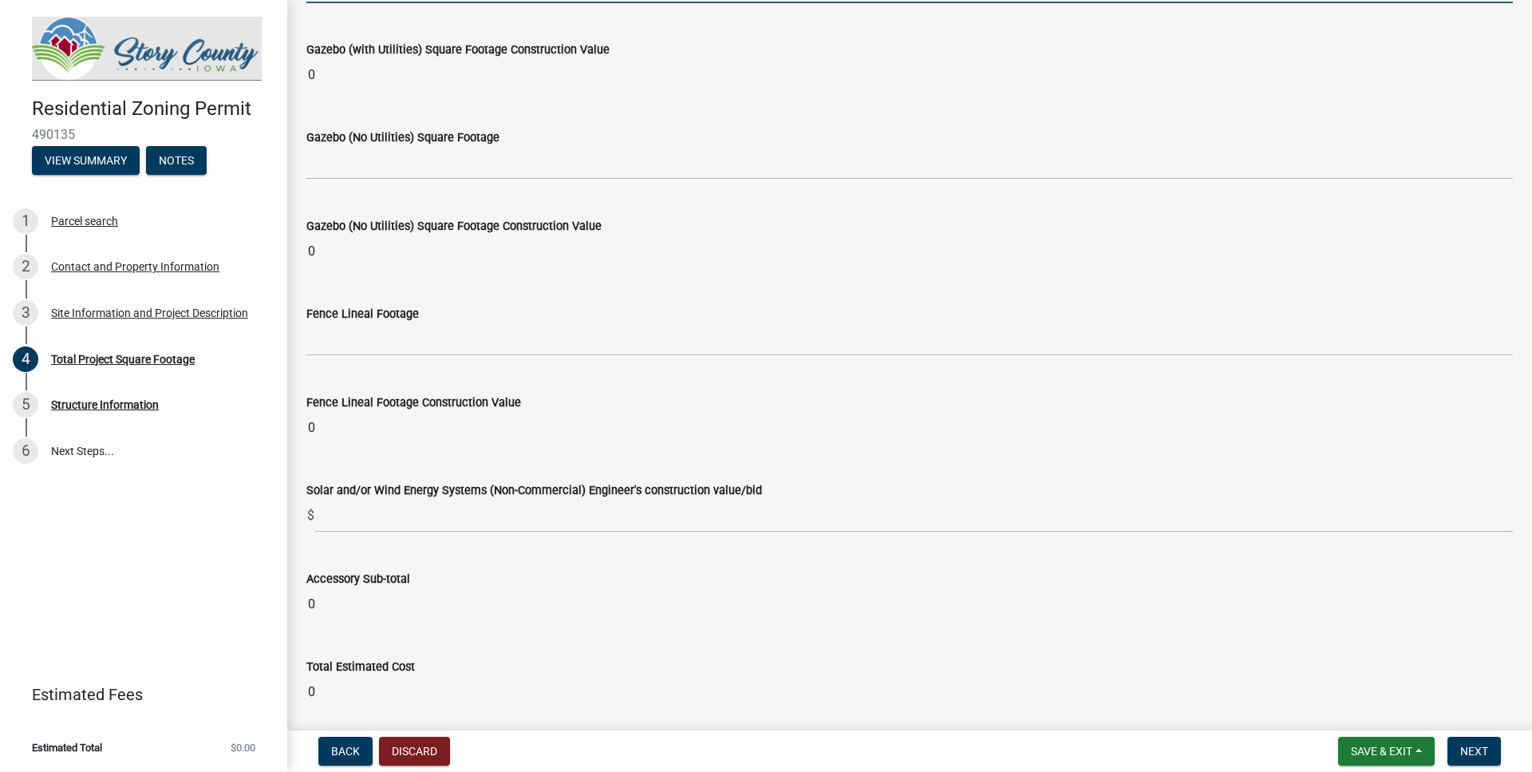
scroll to position [6366, 0]
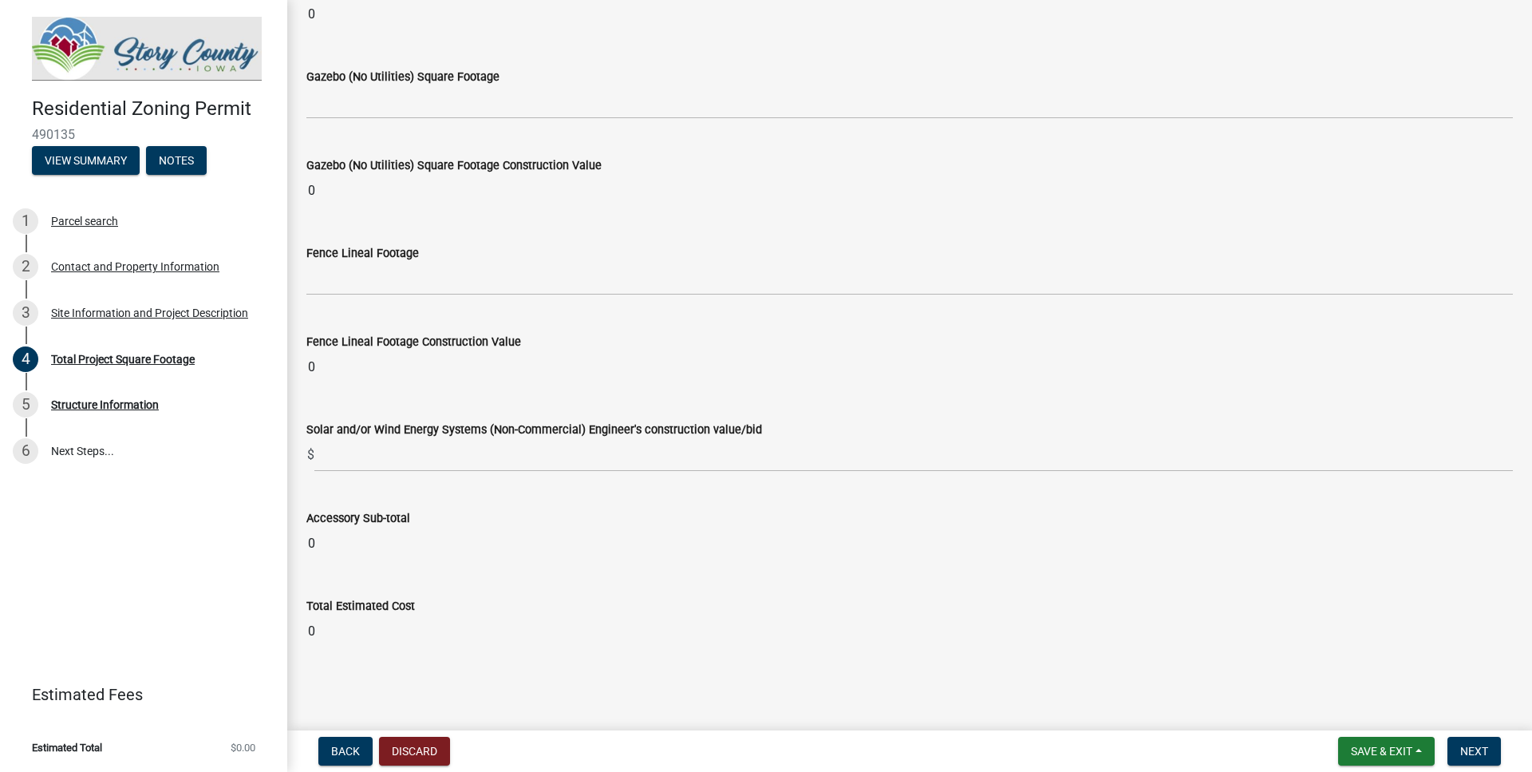
click at [316, 633] on input "0" at bounding box center [909, 631] width 1206 height 32
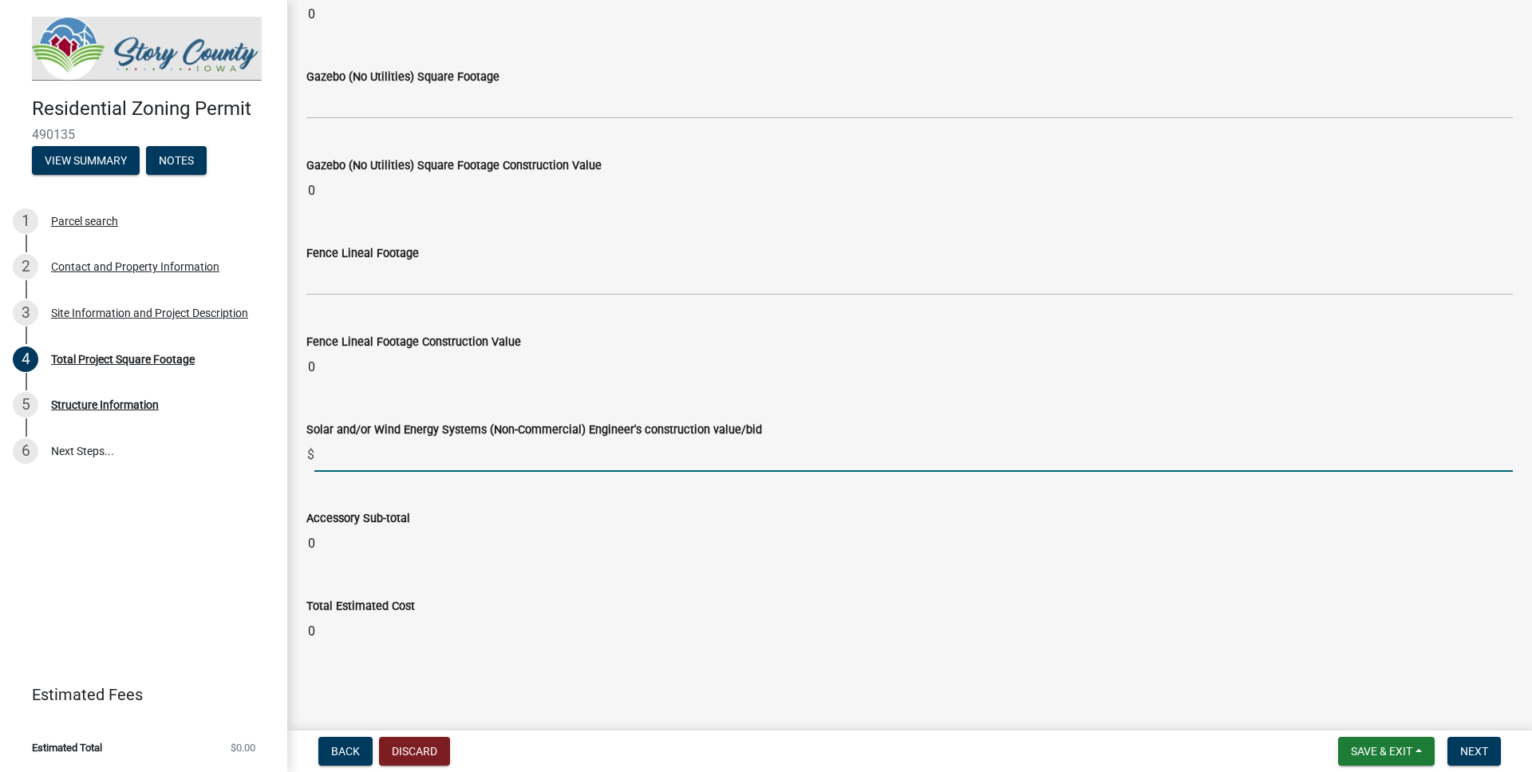
click at [414, 448] on input "text" at bounding box center [913, 455] width 1198 height 33
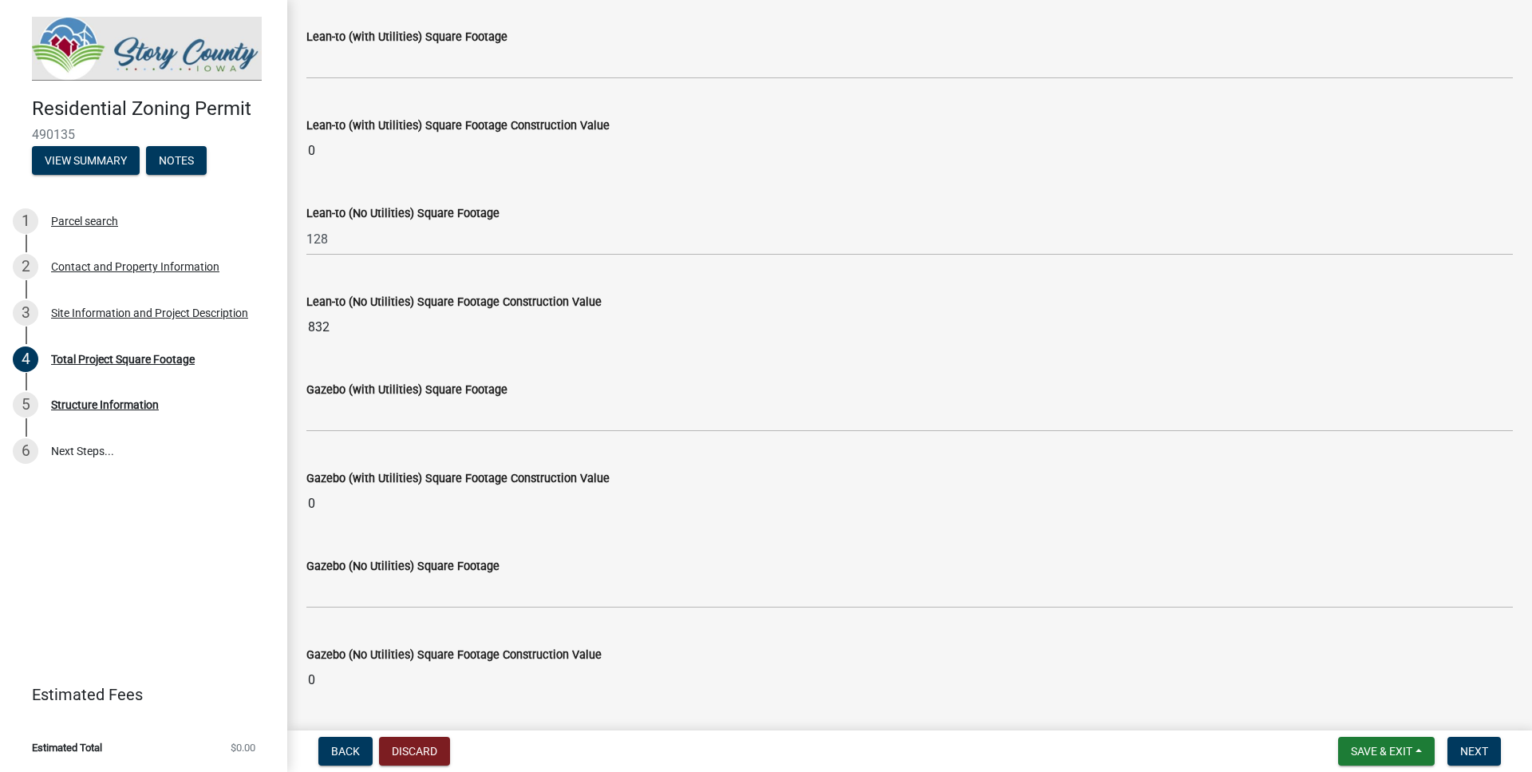
scroll to position [5820, 0]
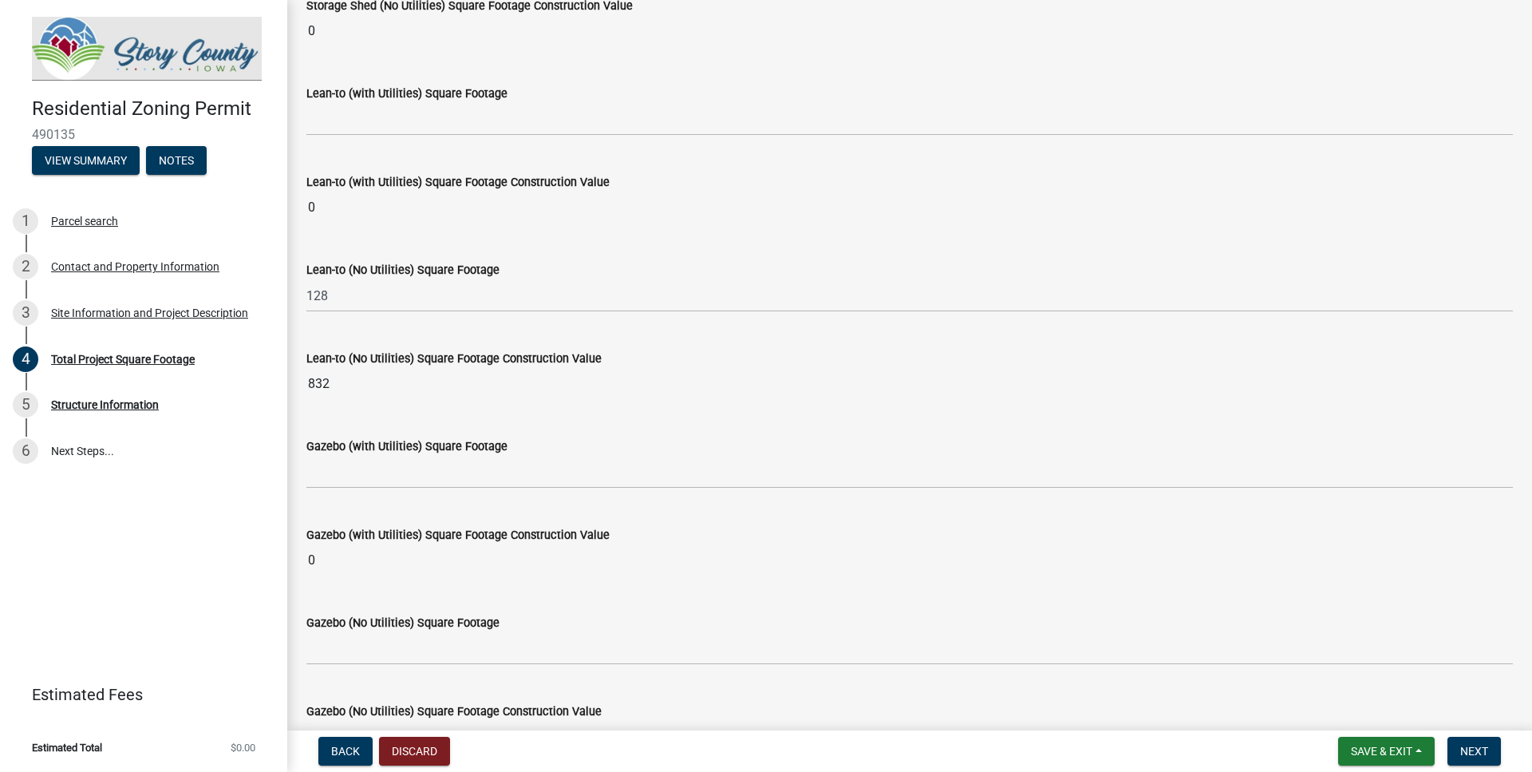
click at [342, 381] on input "832" at bounding box center [909, 384] width 1206 height 32
drag, startPoint x: 349, startPoint y: 382, endPoint x: 301, endPoint y: 381, distance: 48.7
click at [306, 381] on input "832" at bounding box center [909, 384] width 1206 height 32
click at [405, 382] on input "832" at bounding box center [909, 384] width 1206 height 32
click at [384, 416] on div "Gazebo (with Utilities) Square Footage" at bounding box center [909, 451] width 1206 height 74
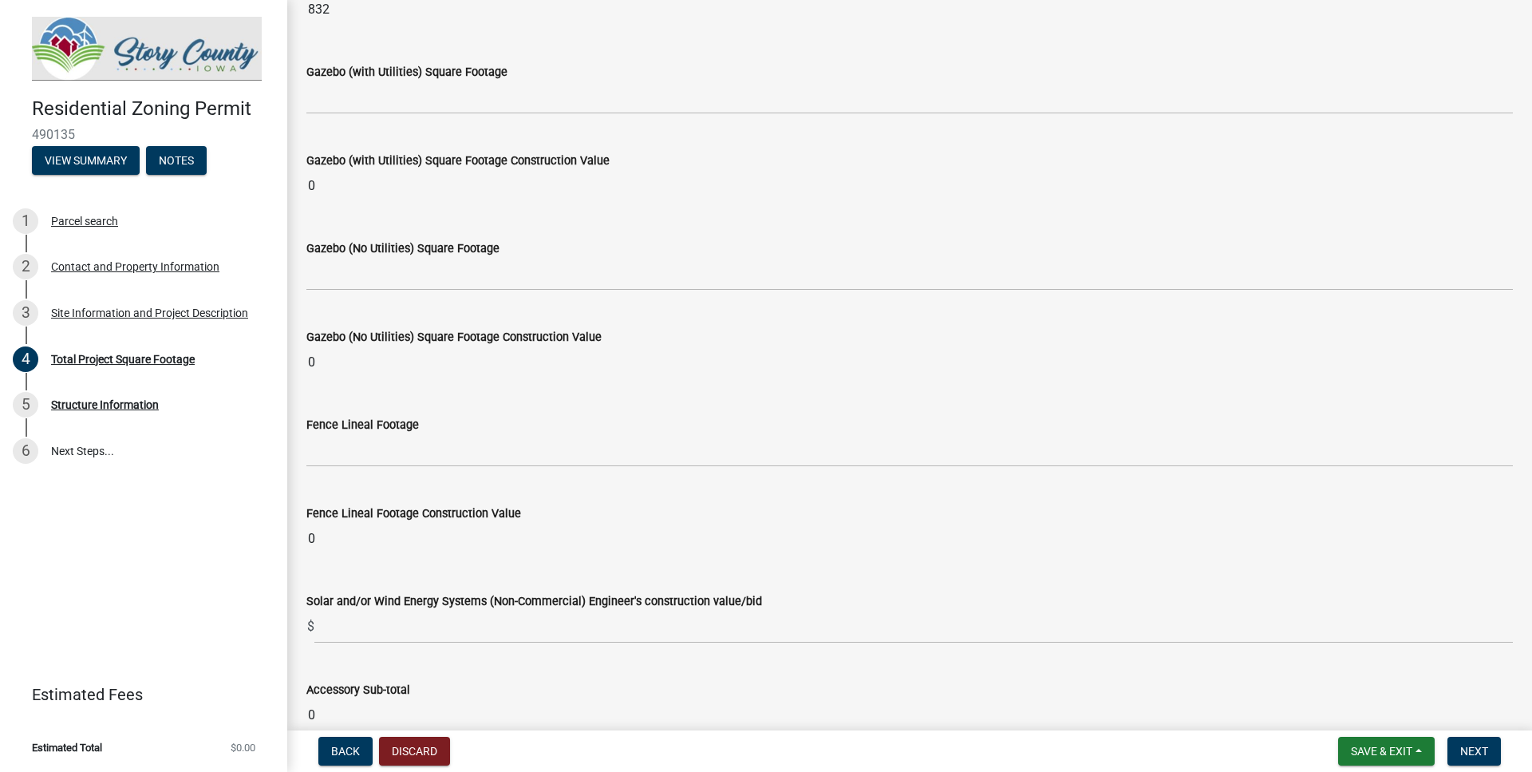
scroll to position [6366, 0]
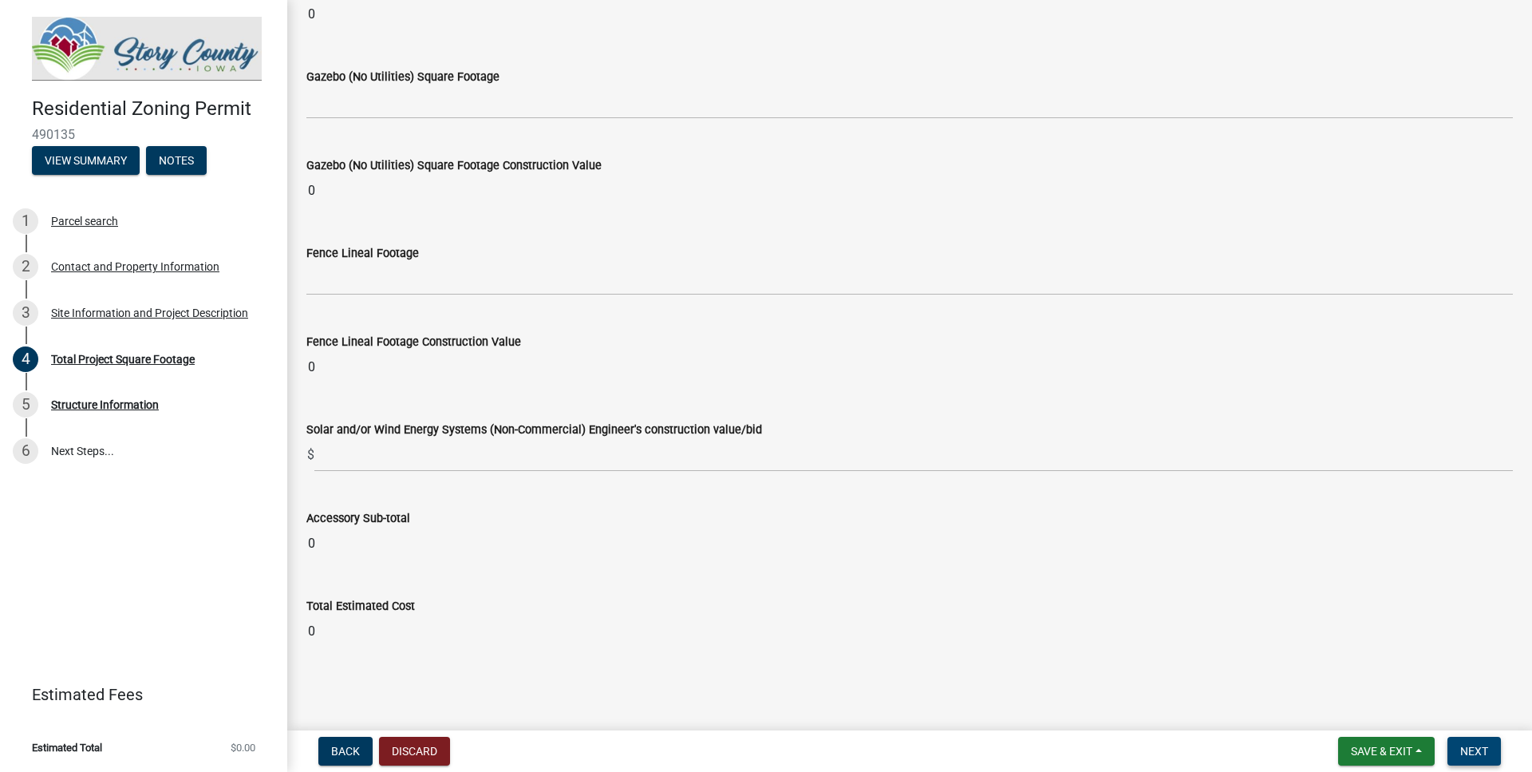
click at [1482, 741] on button "Next" at bounding box center [1473, 750] width 53 height 29
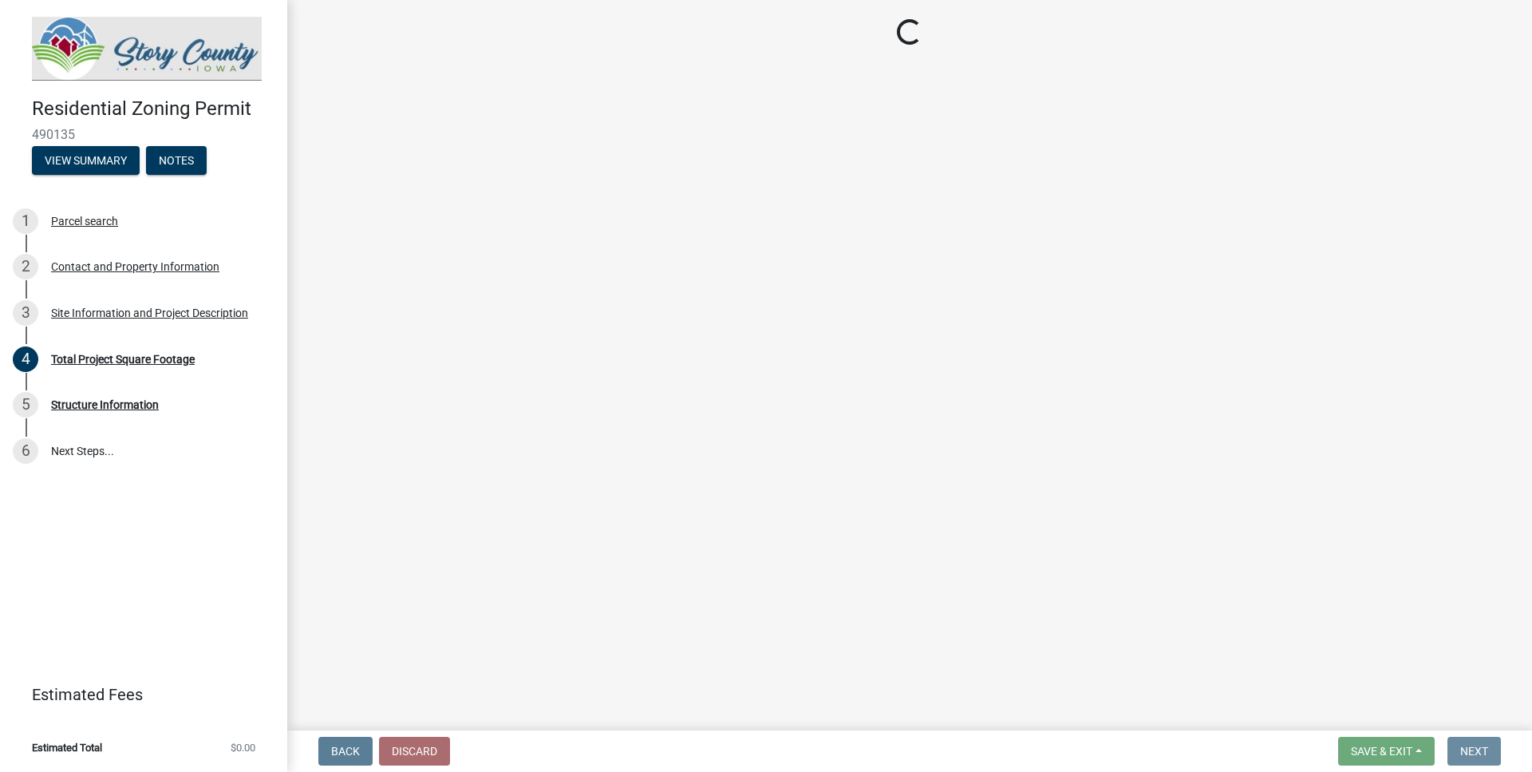
scroll to position [0, 0]
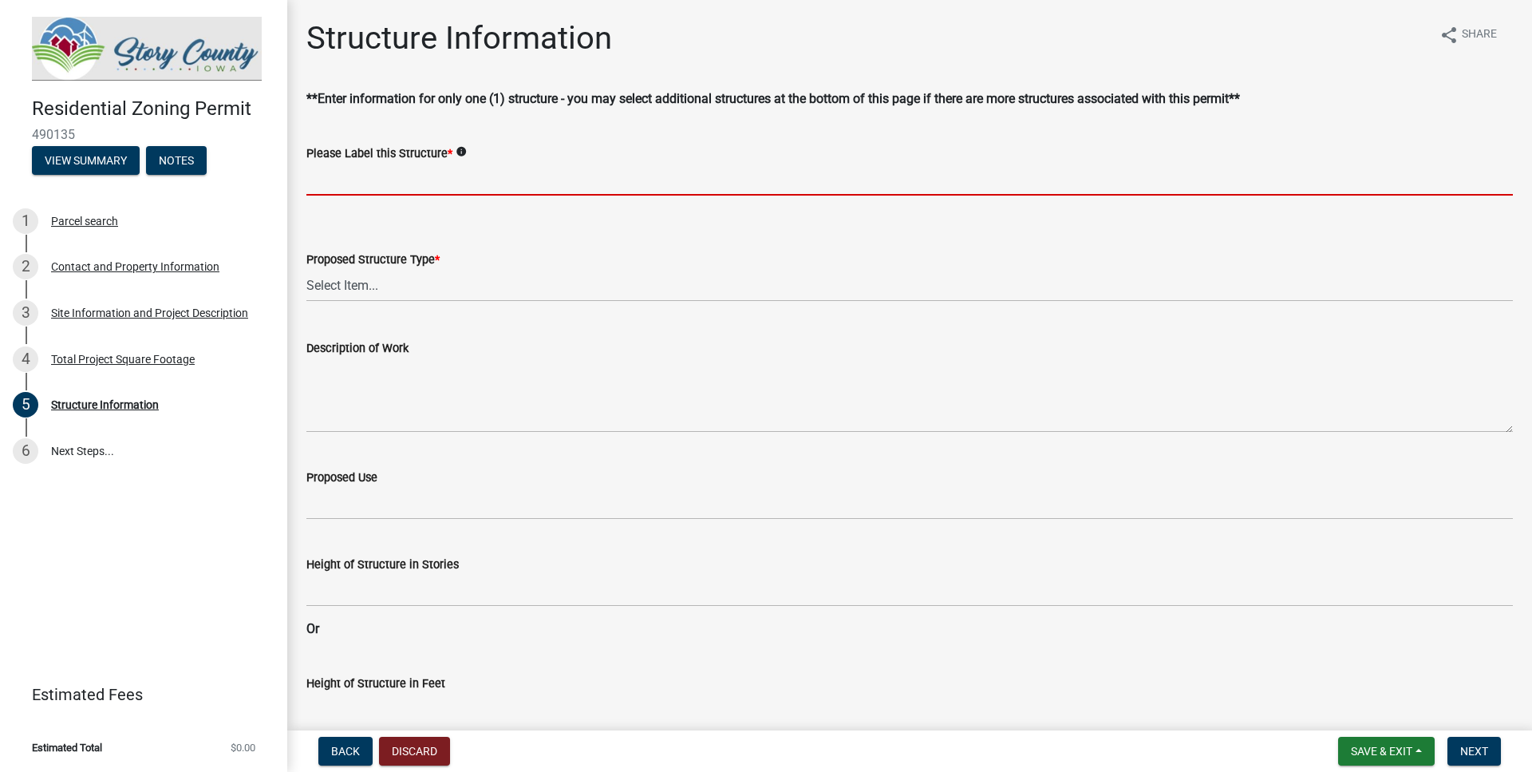
click at [414, 186] on input "Please Label this Structure *" at bounding box center [909, 179] width 1206 height 33
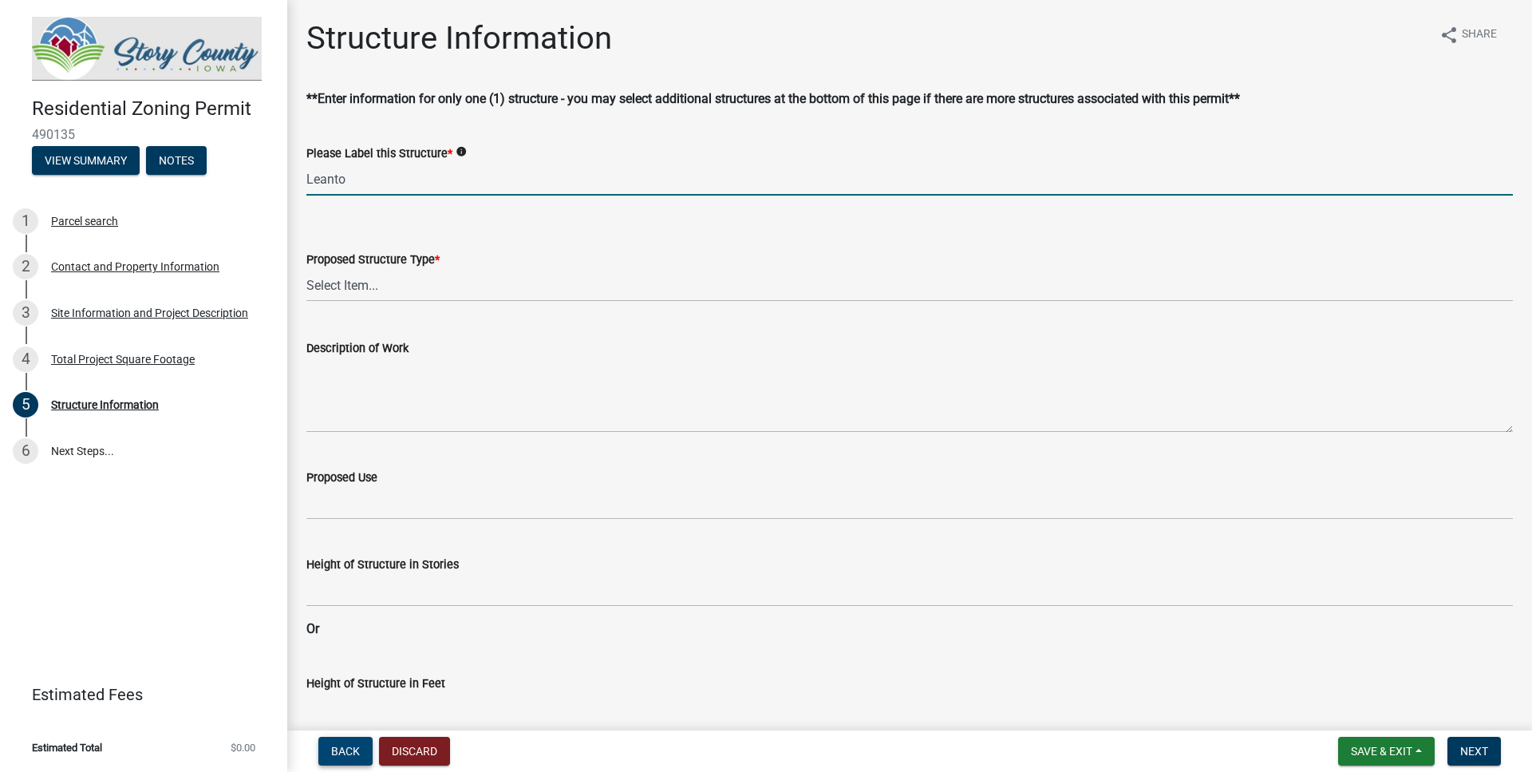
type input "Leanto"
click at [347, 757] on span "Back" at bounding box center [345, 750] width 29 height 13
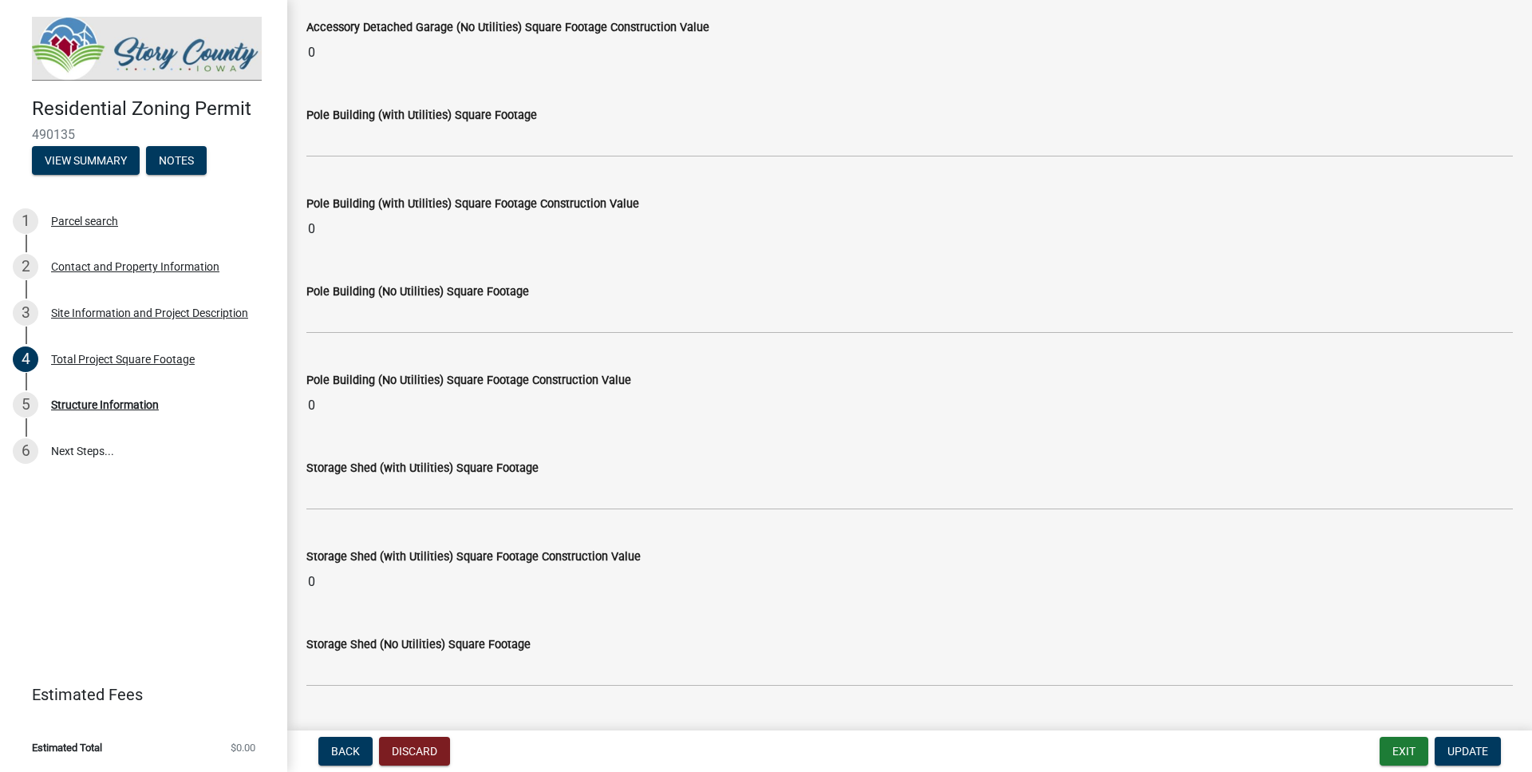
scroll to position [5639, 0]
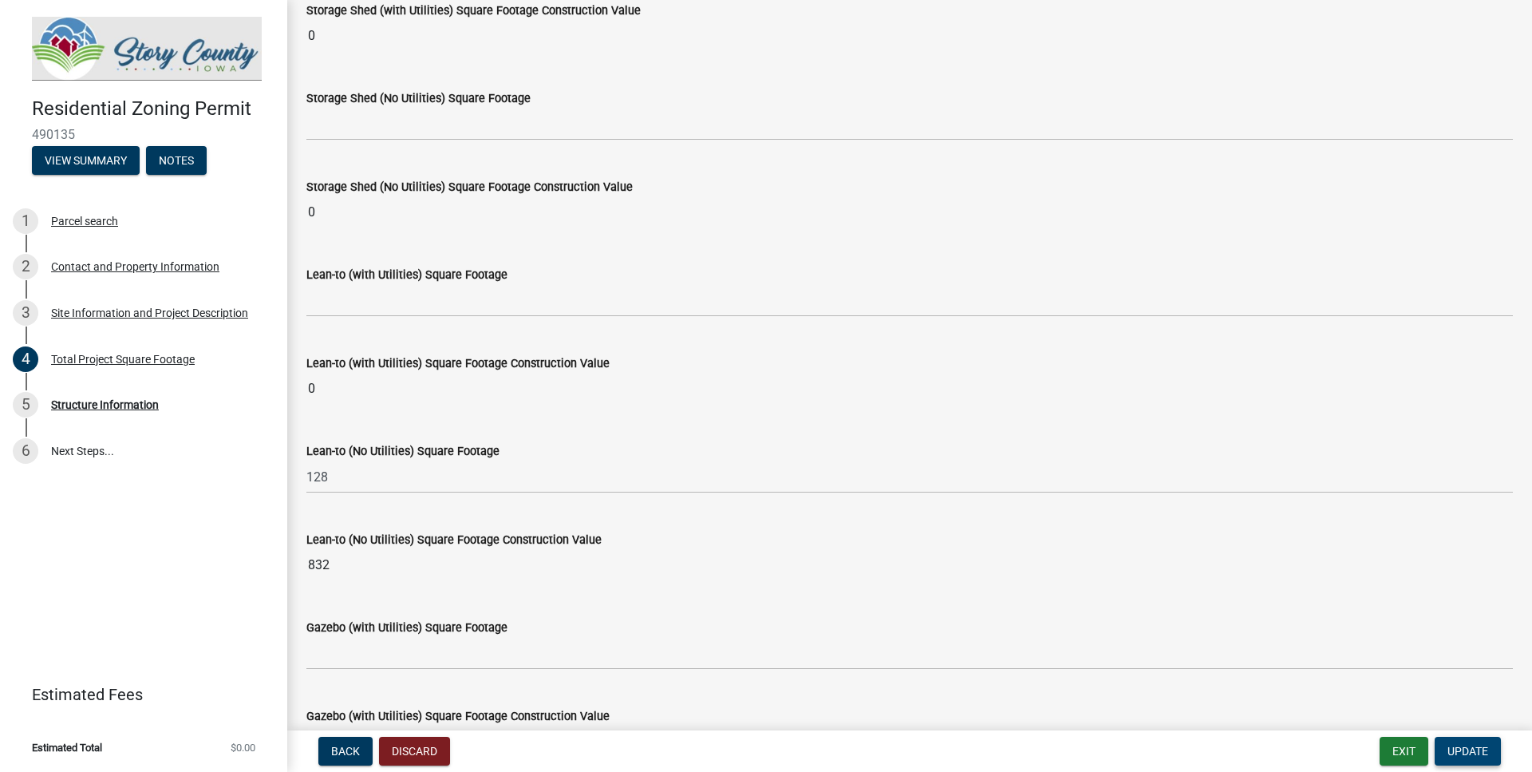
drag, startPoint x: 1479, startPoint y: 745, endPoint x: 1468, endPoint y: 740, distance: 12.5
click at [1478, 745] on span "Update" at bounding box center [1467, 750] width 41 height 13
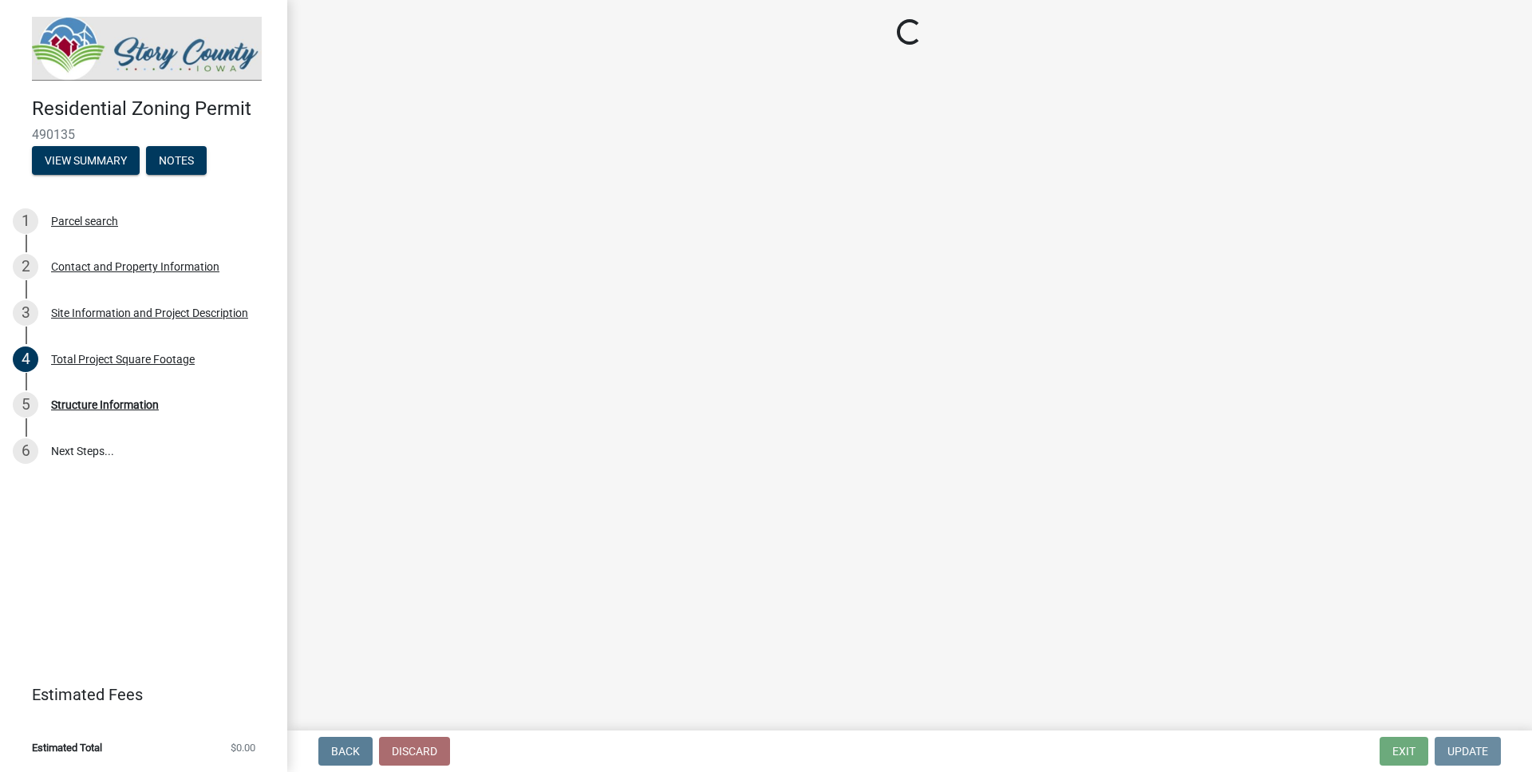
scroll to position [0, 0]
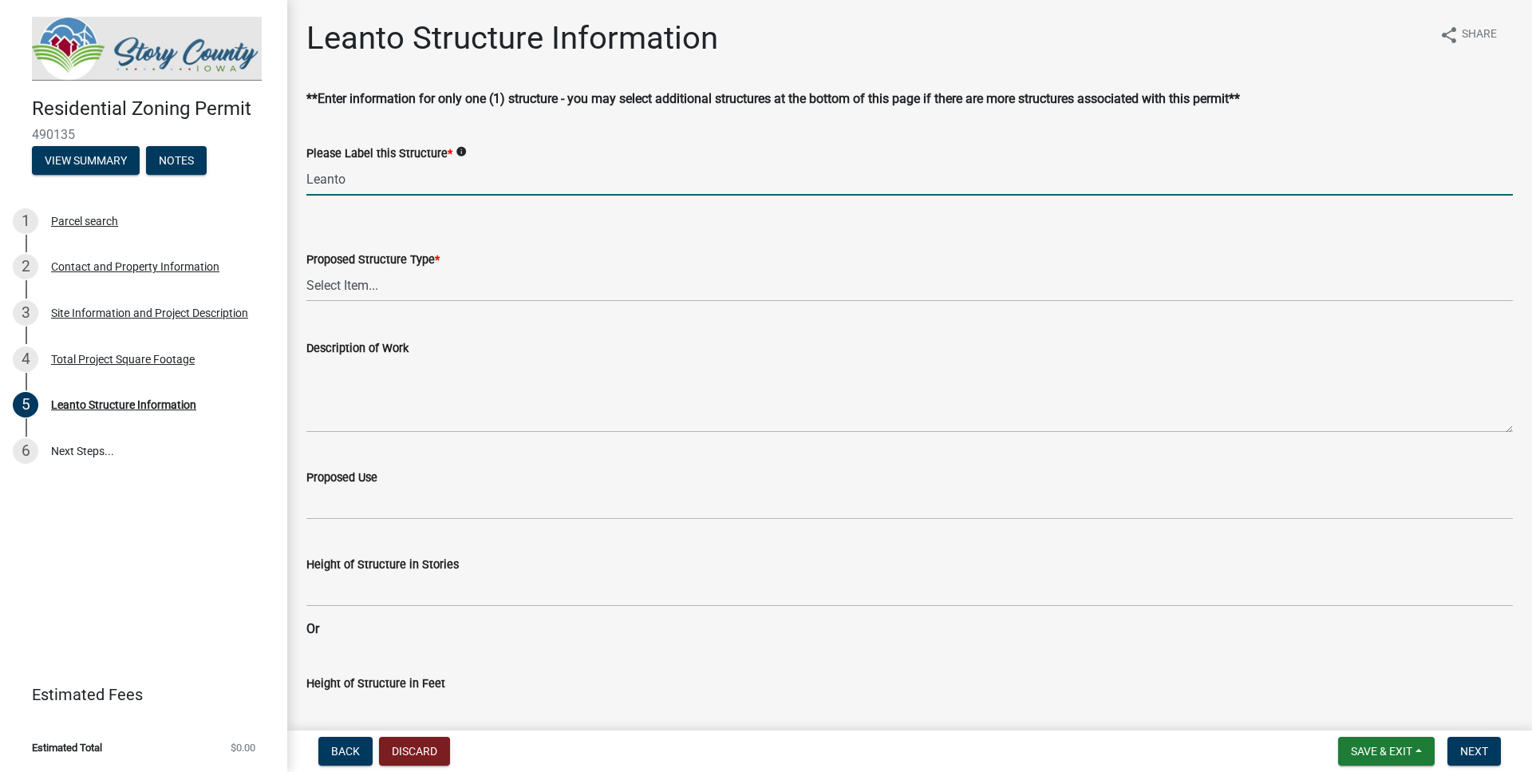
click at [334, 174] on input "Leanto" at bounding box center [909, 179] width 1206 height 33
type input "Shed Lean-to"
click at [306, 269] on select "Select Item... ACC BLD - ACCESSORY BUILDING ACC BLD ADD - ACCESSORY BUILDING AD…" at bounding box center [909, 285] width 1206 height 33
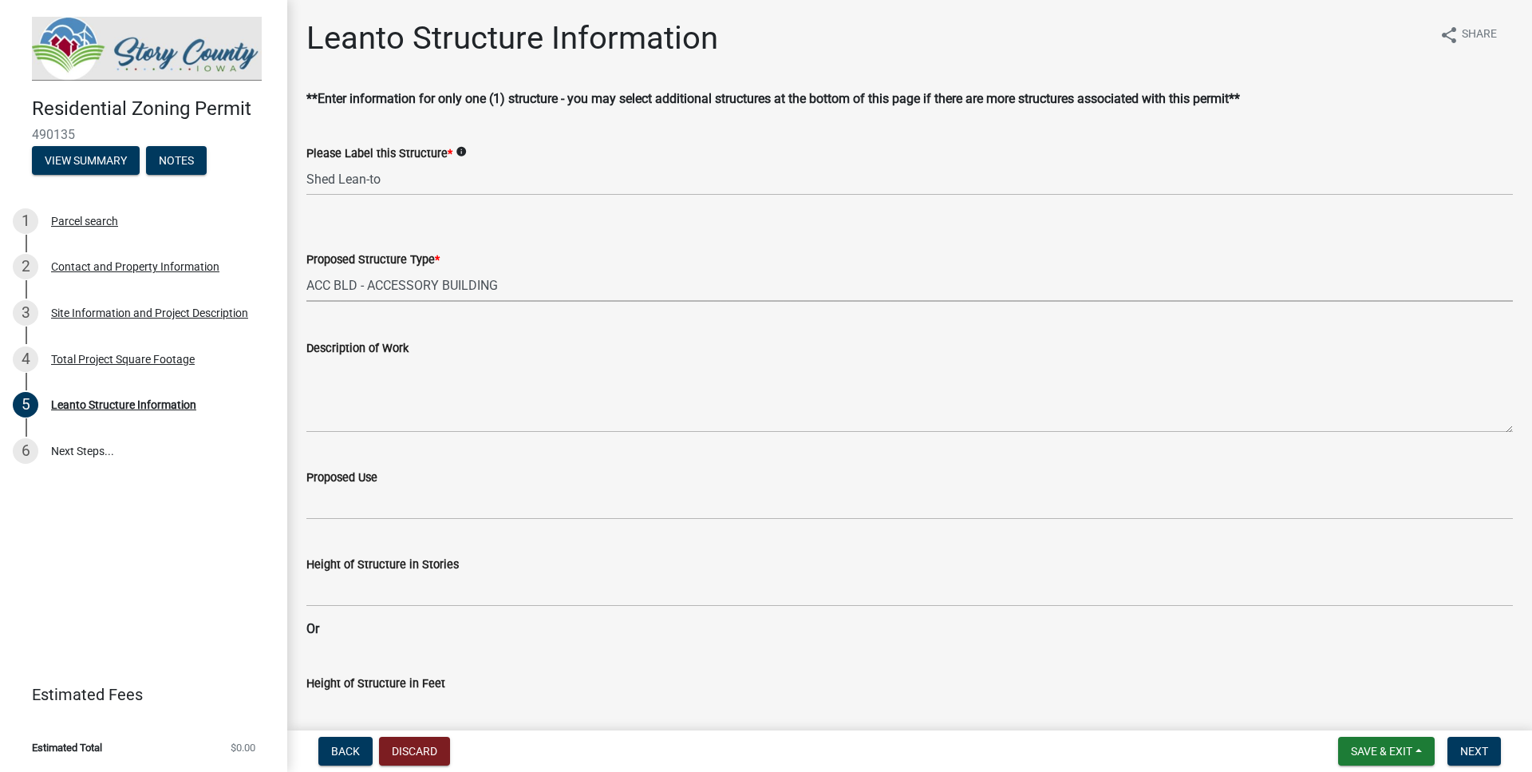
click option "ACC BLD - ACCESSORY BUILDING" at bounding box center [0, 0] width 0 height 0
select select "5ec98183-4dba-451f-baf8-0c024b007726"
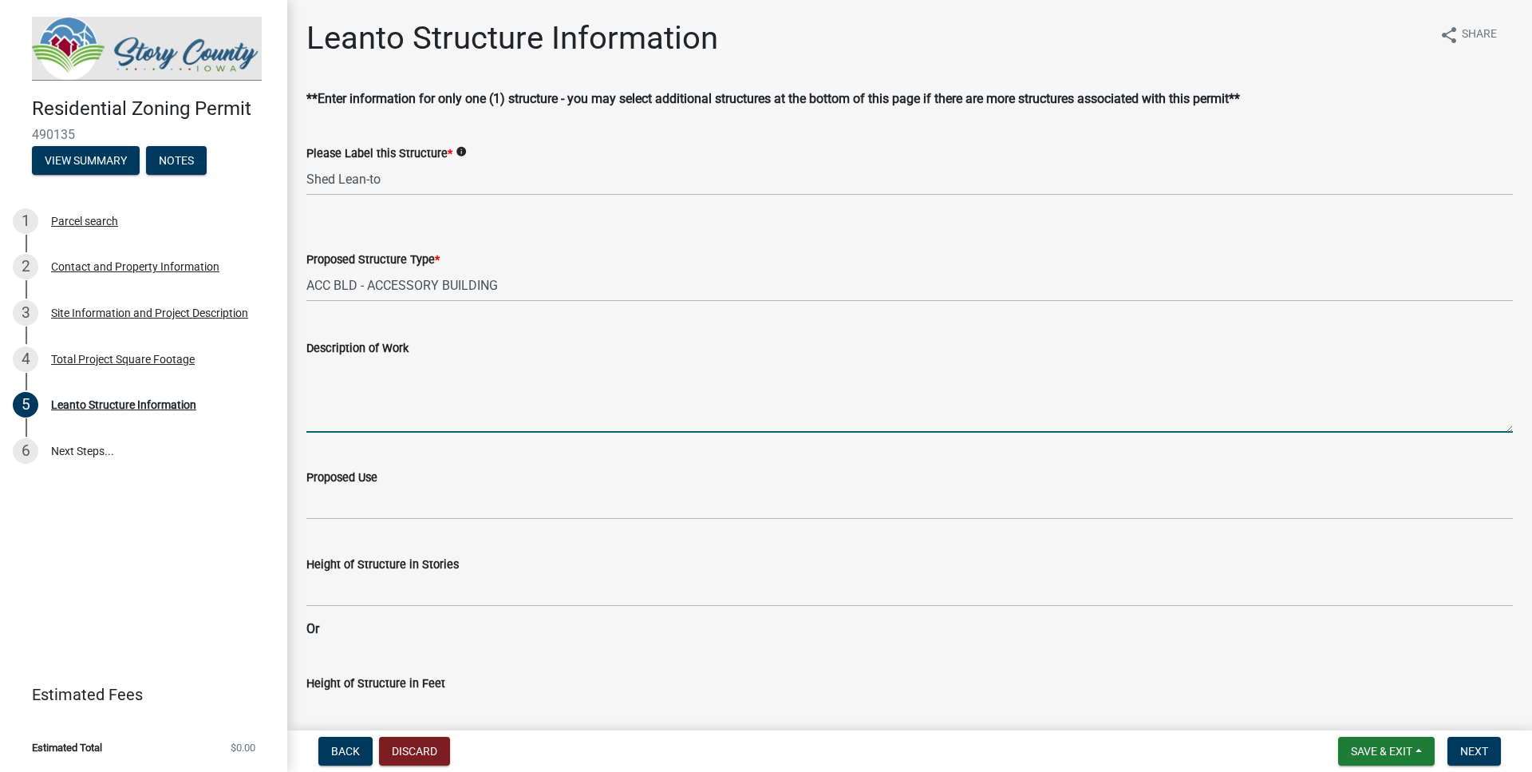
click at [368, 423] on textarea "Description of Work" at bounding box center [909, 394] width 1206 height 75
type textarea "Lean-to attached to shed"
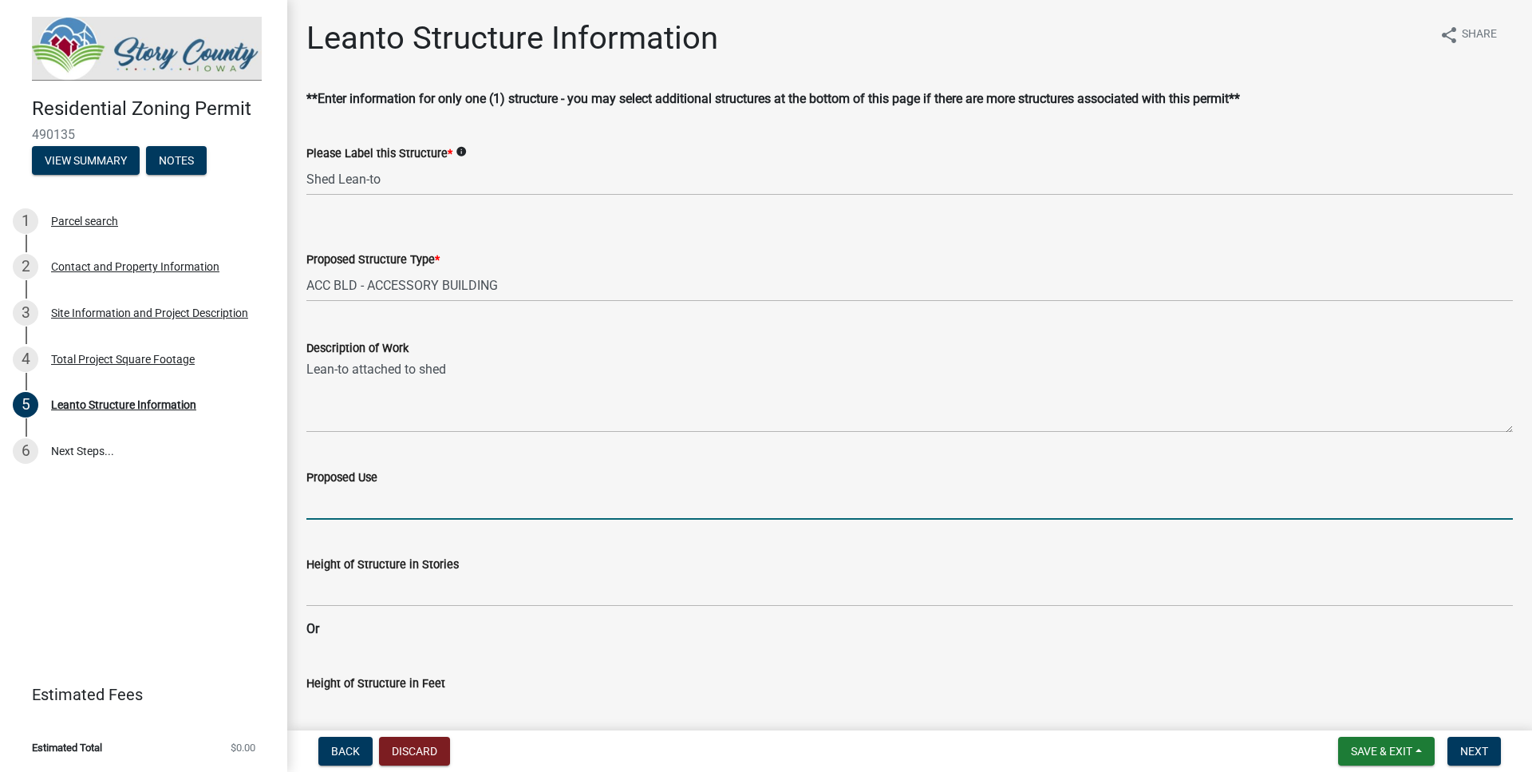
click at [436, 501] on input "Proposed Use" at bounding box center [909, 503] width 1206 height 33
type input "storage of lawnmower, UTV's"
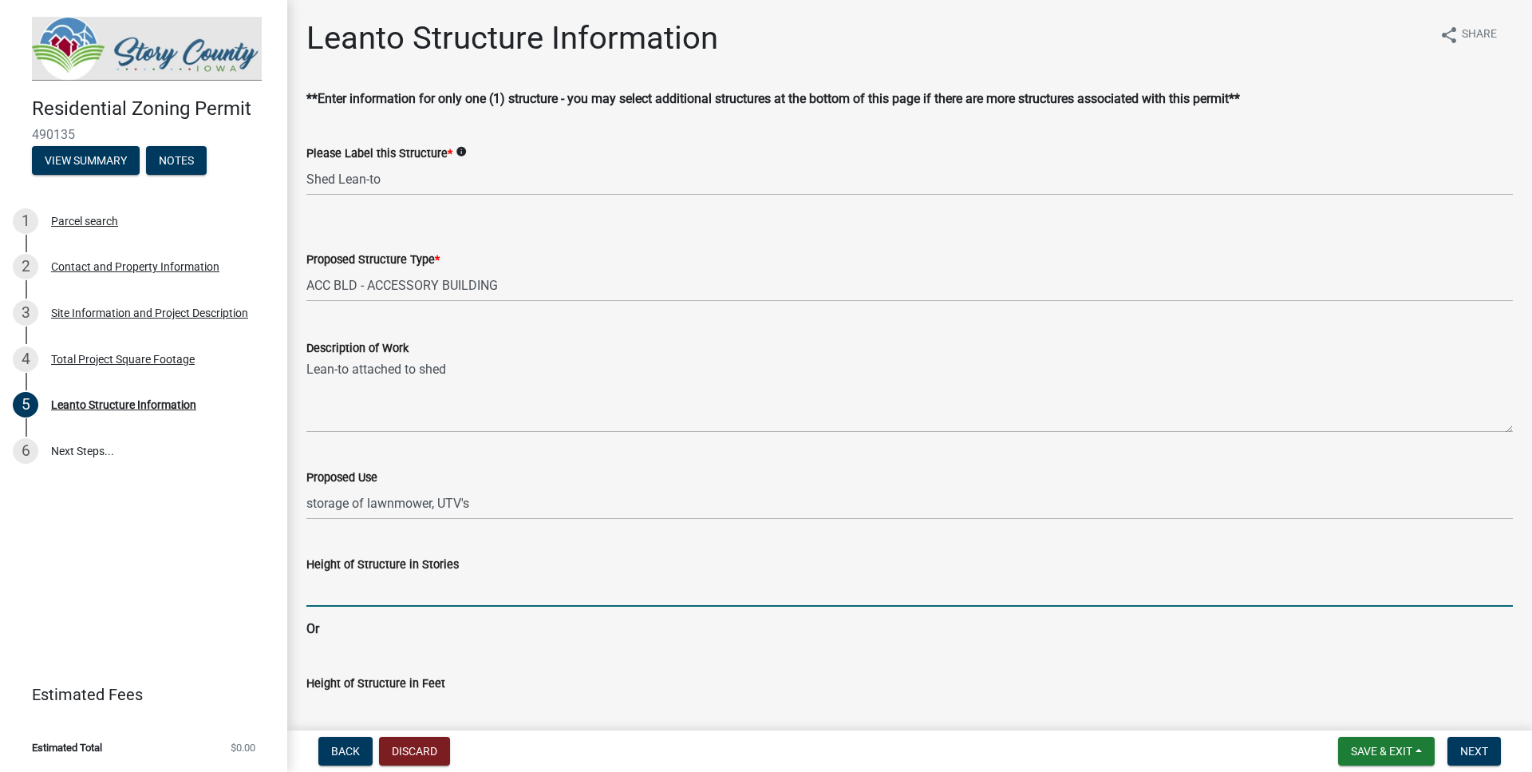
click at [565, 602] on input "Height of Structure in Stories" at bounding box center [909, 590] width 1206 height 33
type input "1"
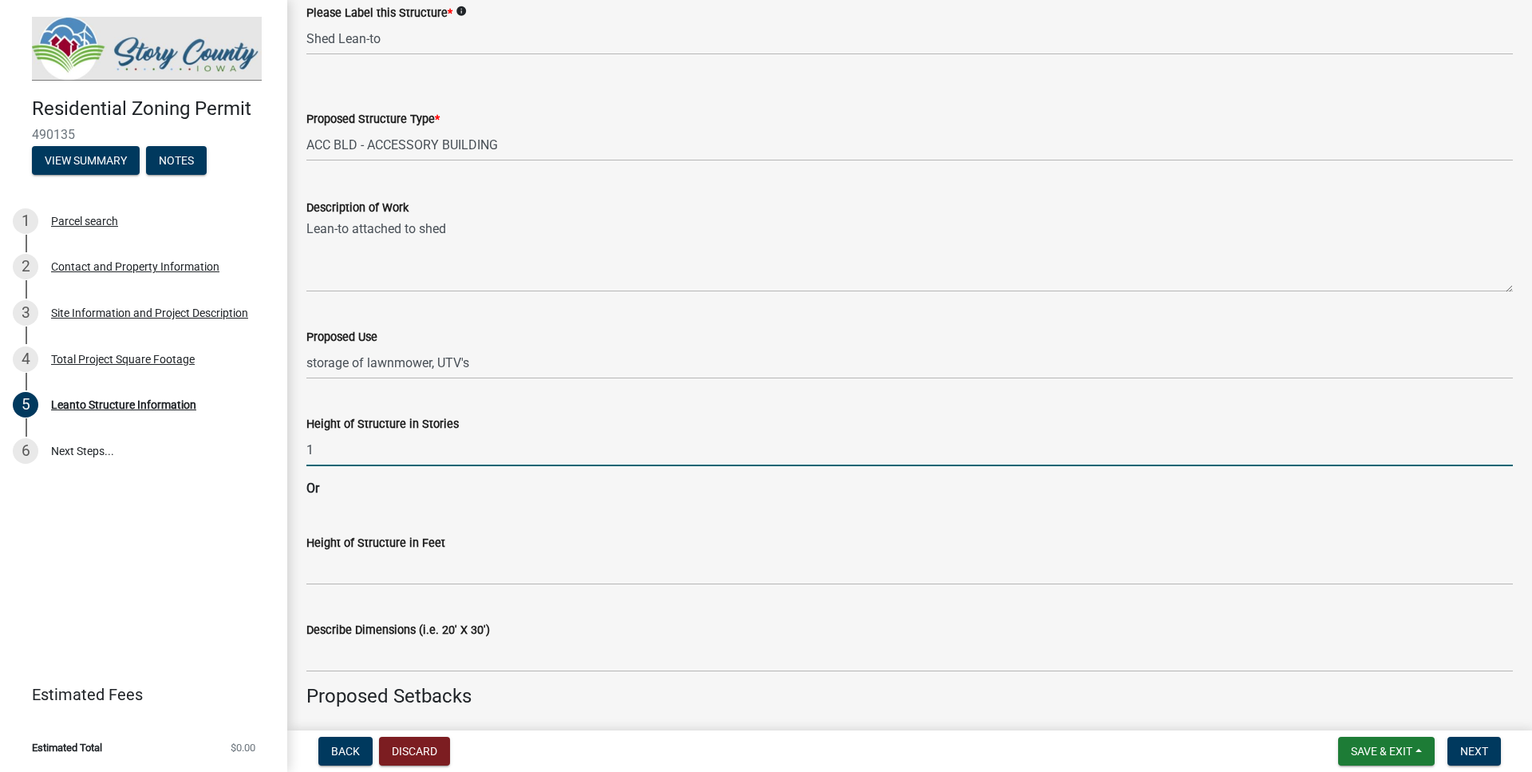
scroll to position [273, 0]
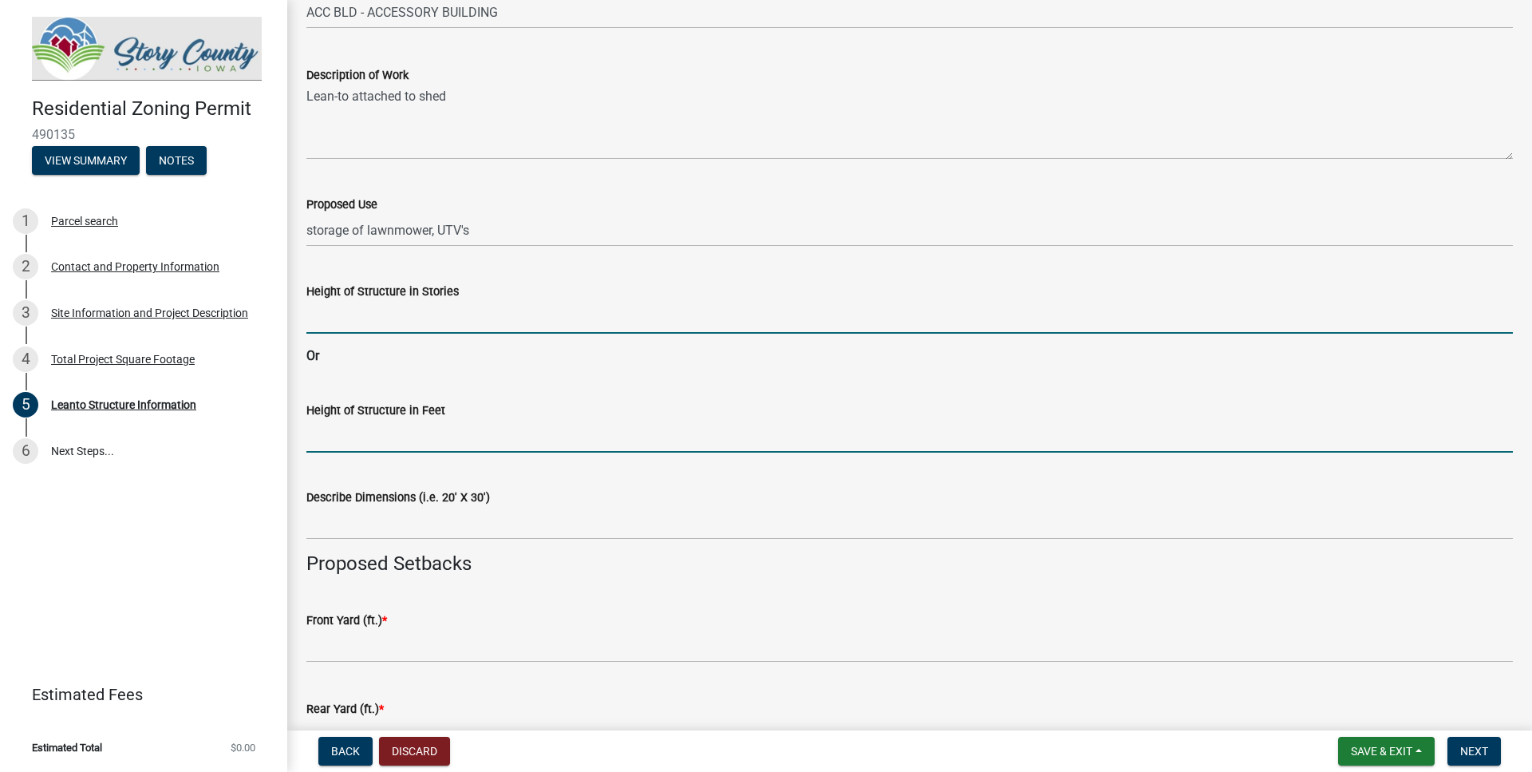
click at [337, 441] on input "Height of Structure in Feet" at bounding box center [909, 436] width 1206 height 33
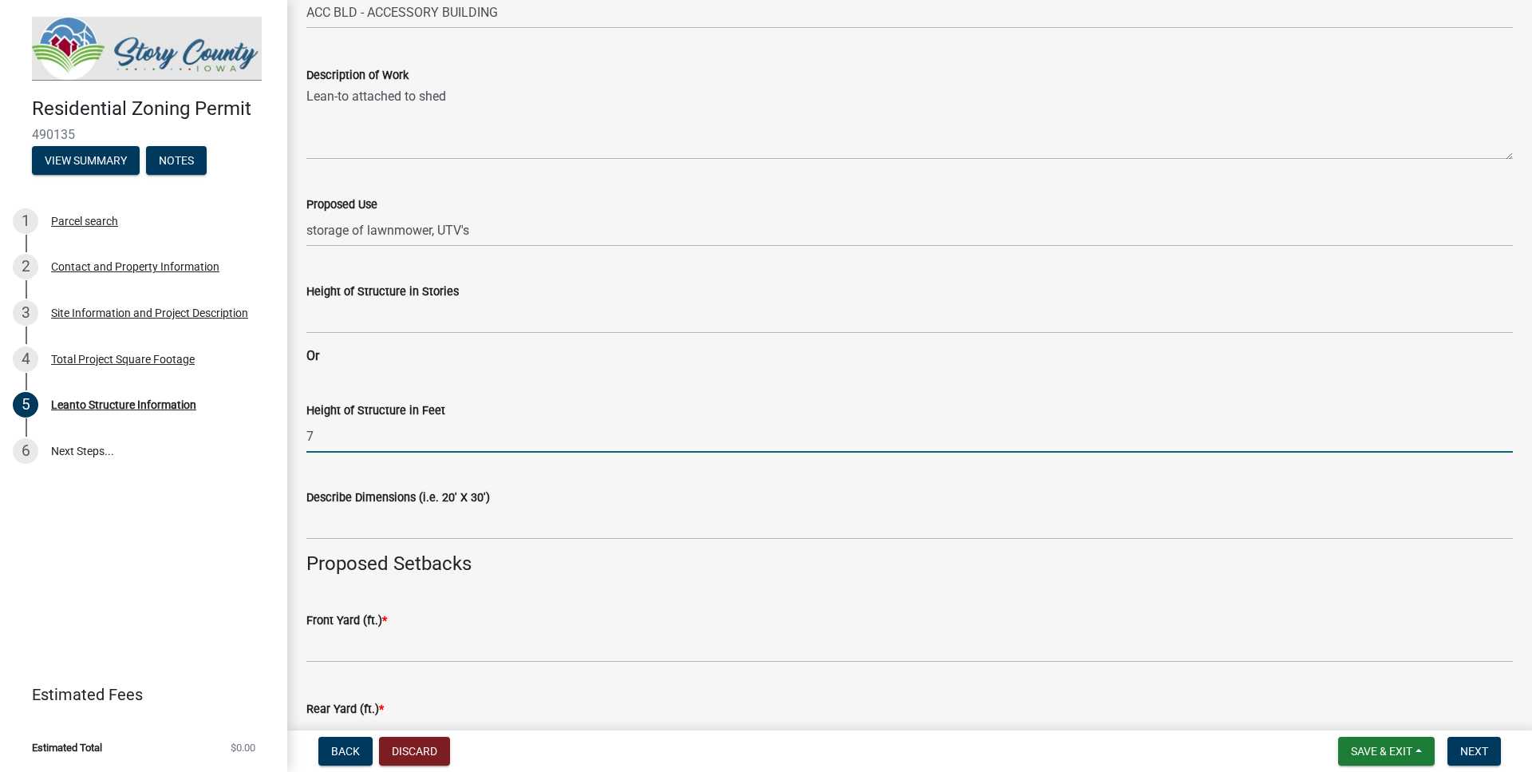
type input "7"
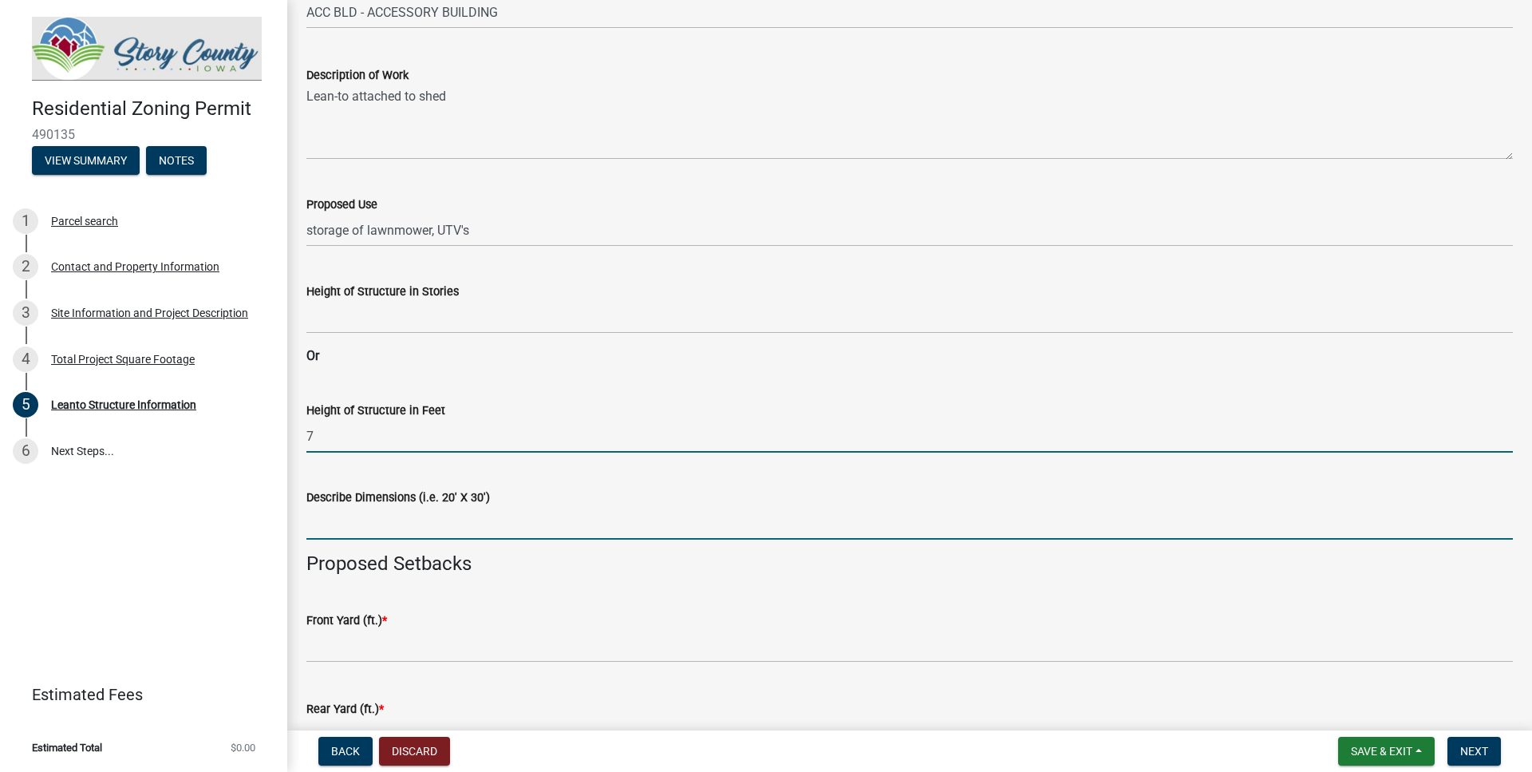
click at [434, 525] on input "Describe Dimensions (i.e. 20' X 30')" at bounding box center [909, 523] width 1206 height 33
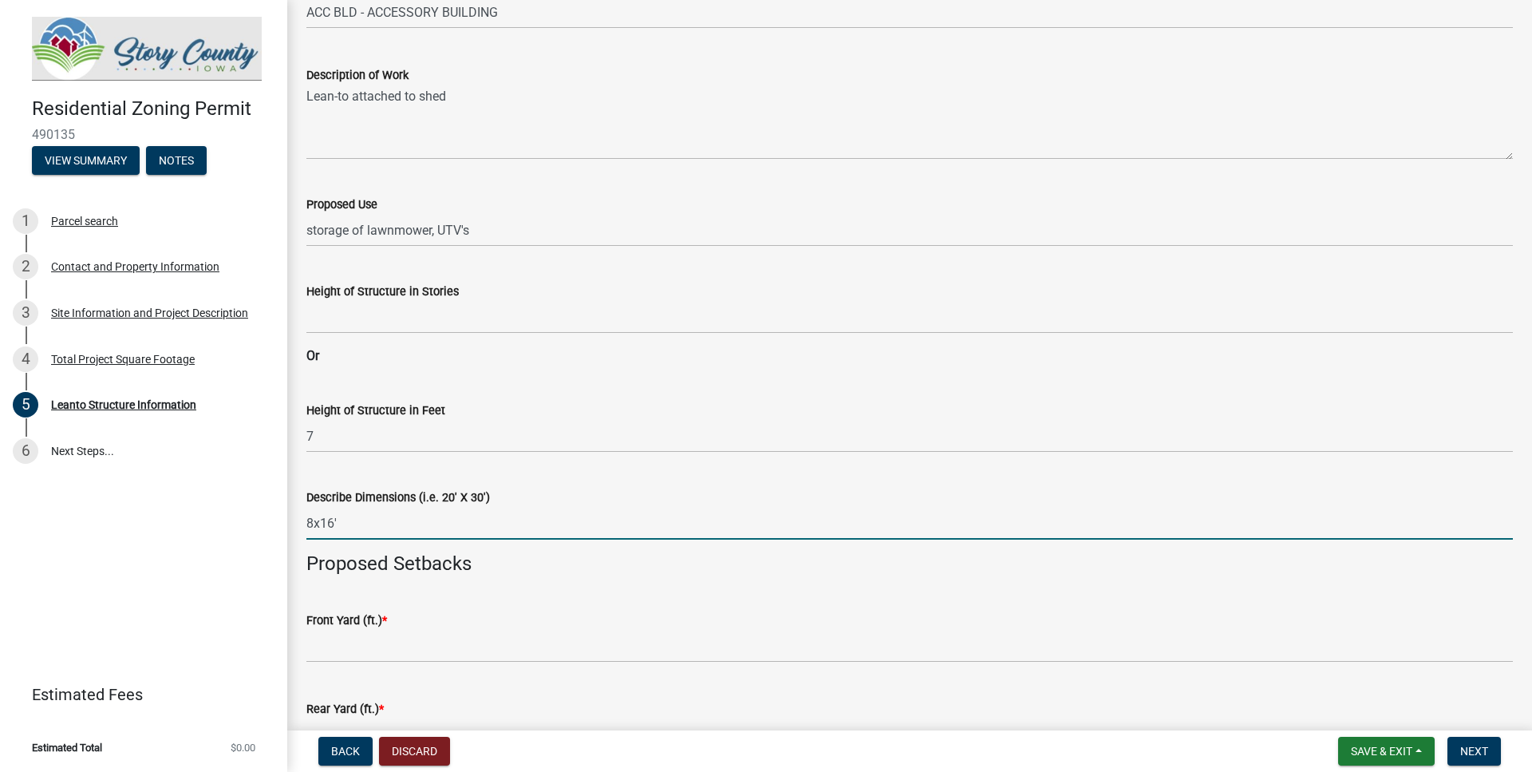
click at [307, 524] on input "8x16'" at bounding box center [909, 523] width 1206 height 33
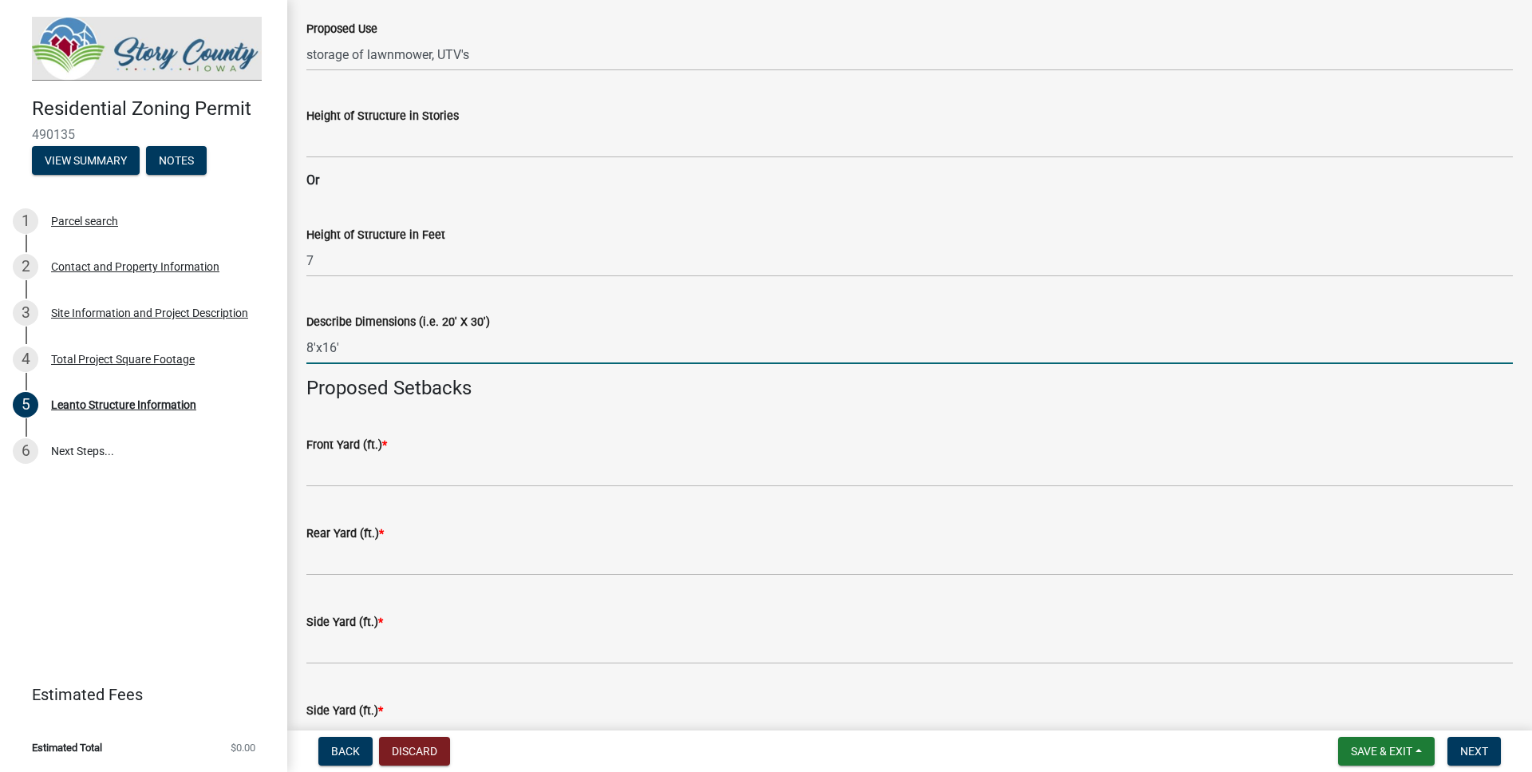
scroll to position [455, 0]
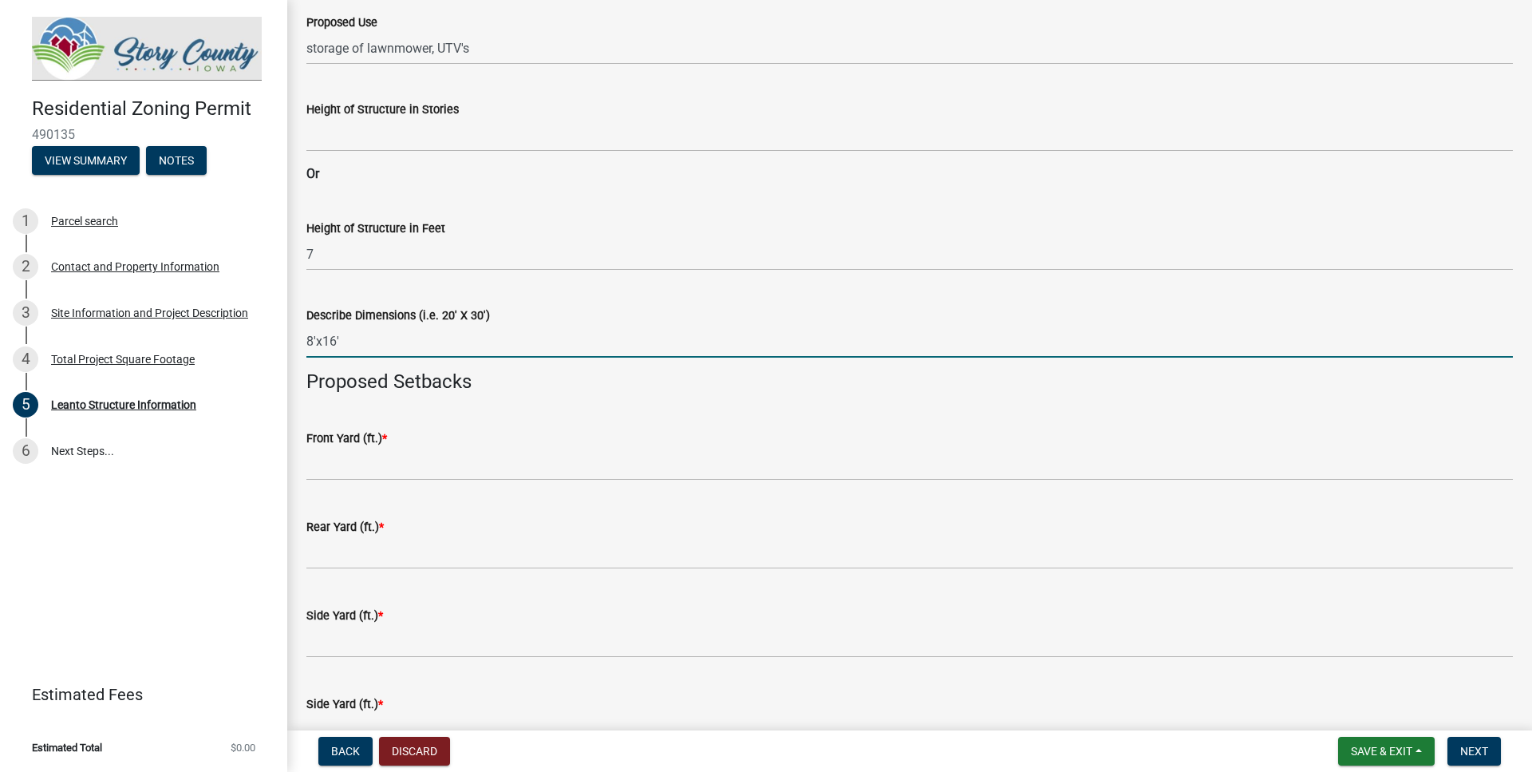
type input "8'x16'"
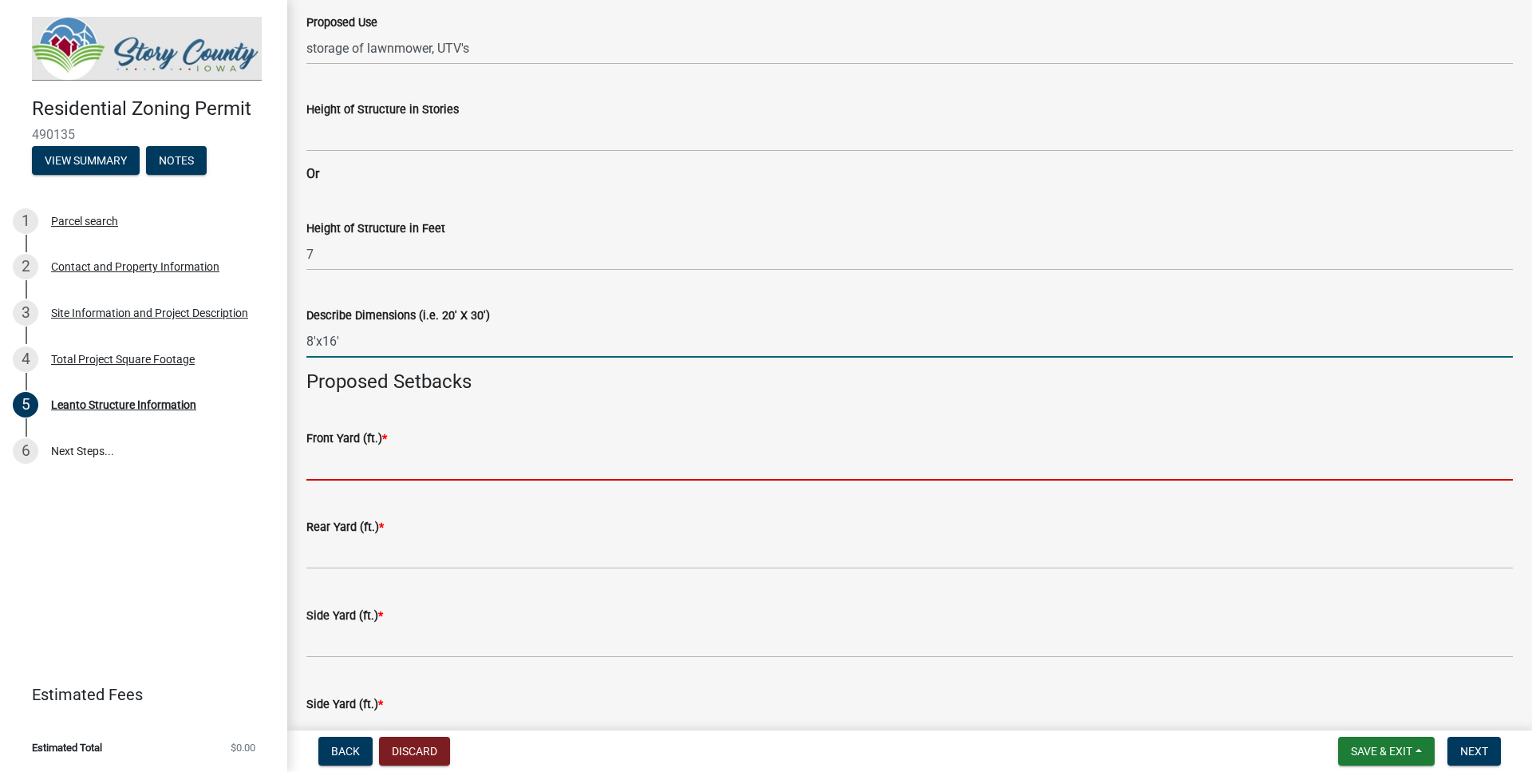
click at [393, 468] on input "text" at bounding box center [909, 464] width 1206 height 33
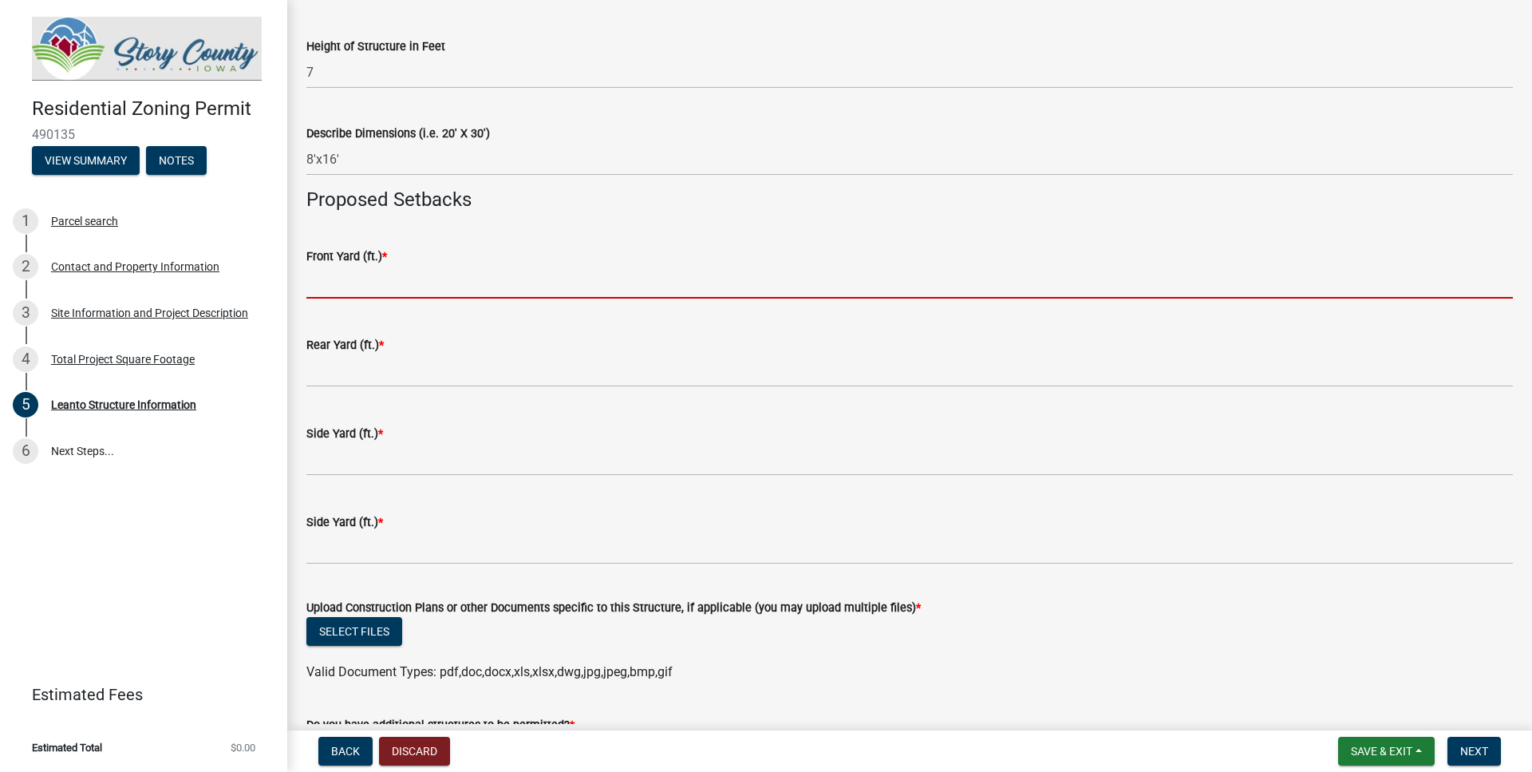
scroll to position [546, 0]
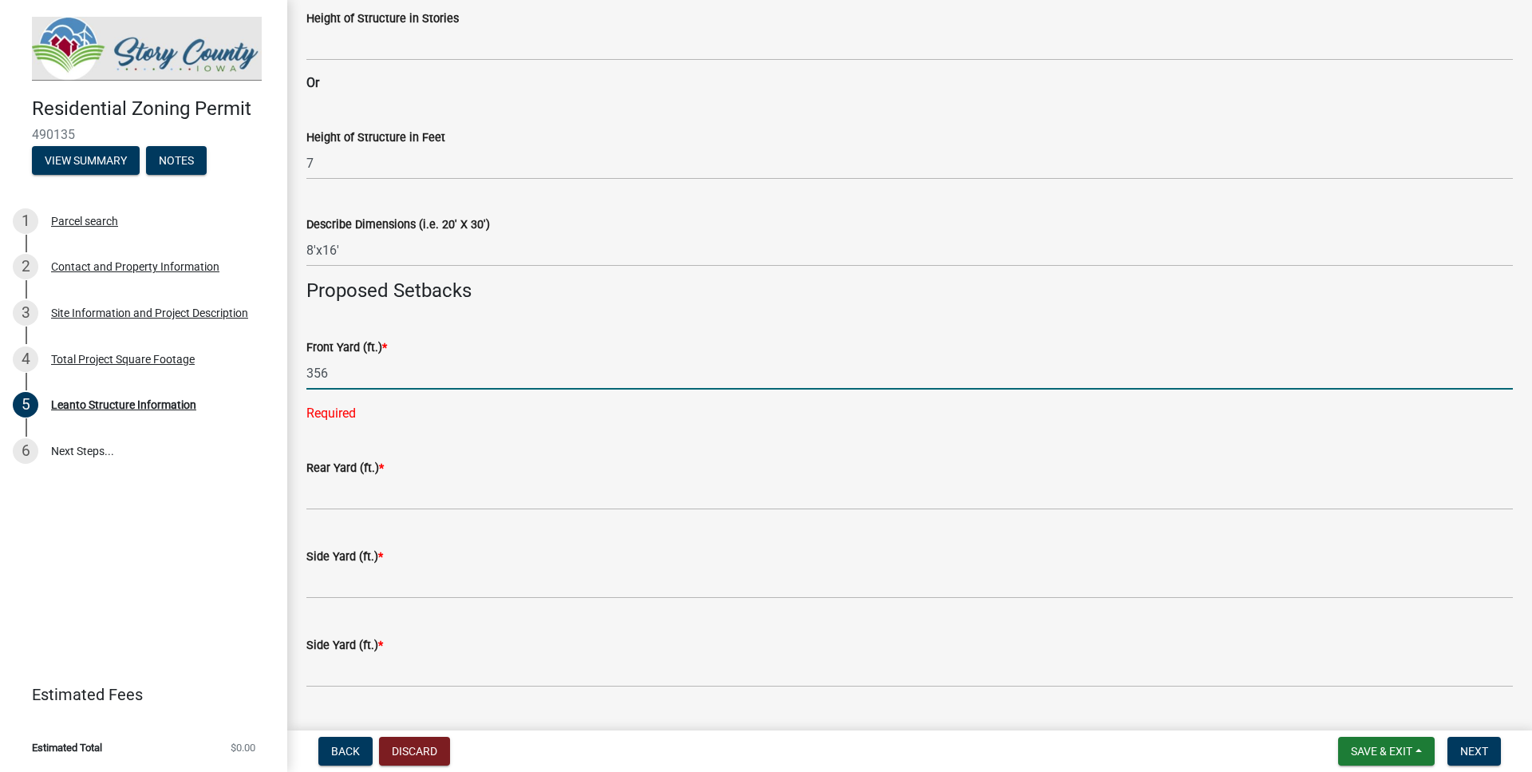
type input "356"
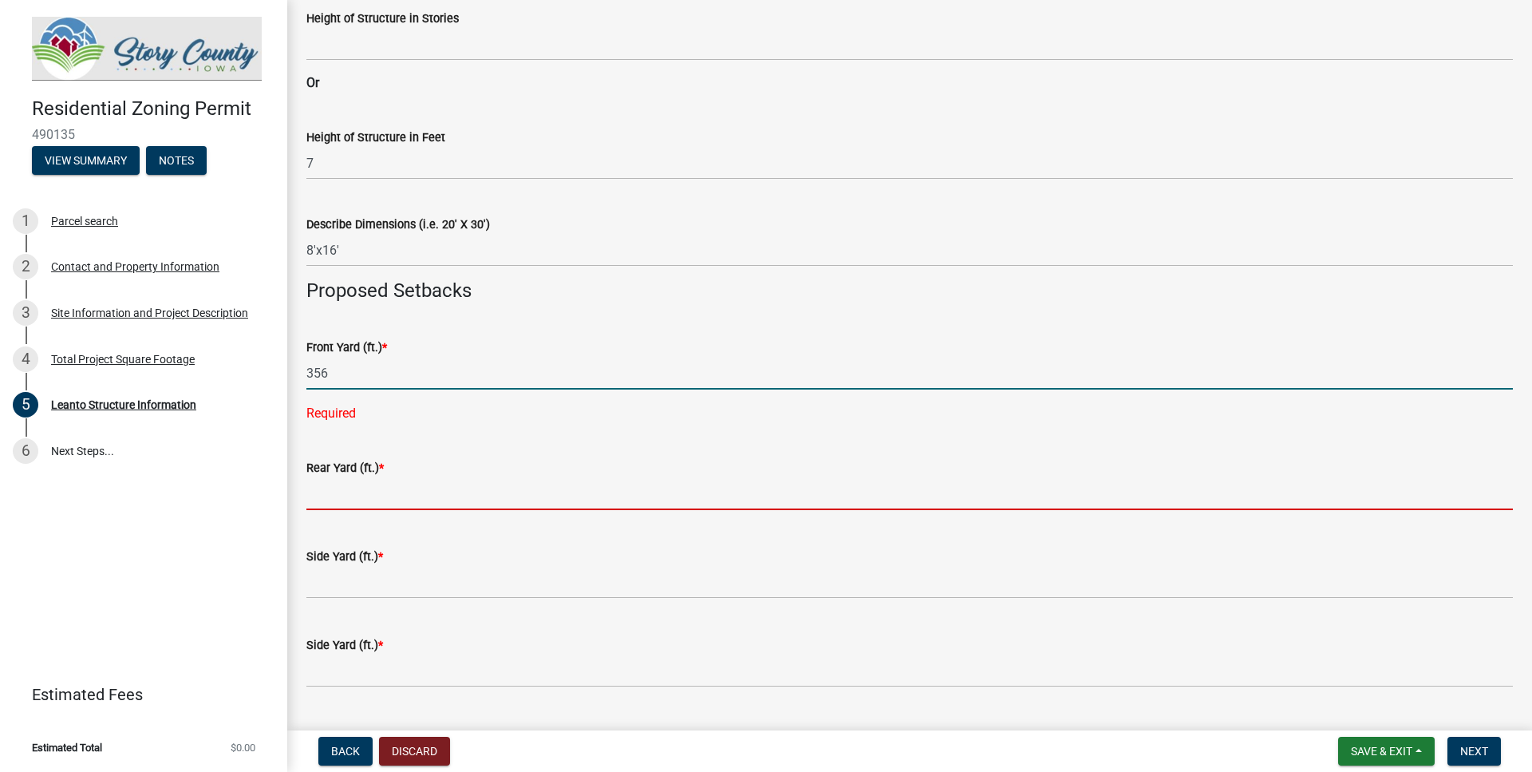
click at [335, 498] on input "text" at bounding box center [909, 493] width 1206 height 33
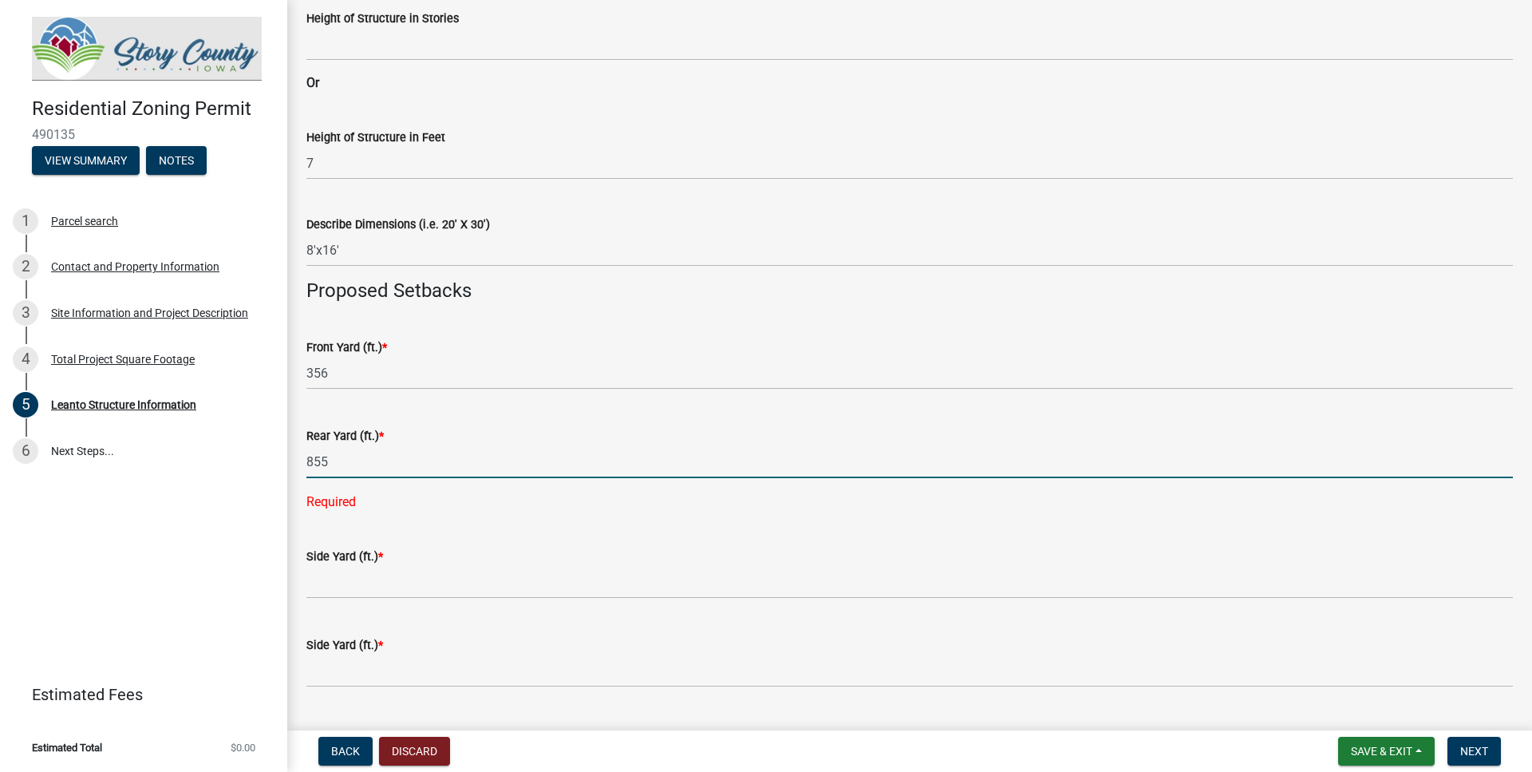
type input "855"
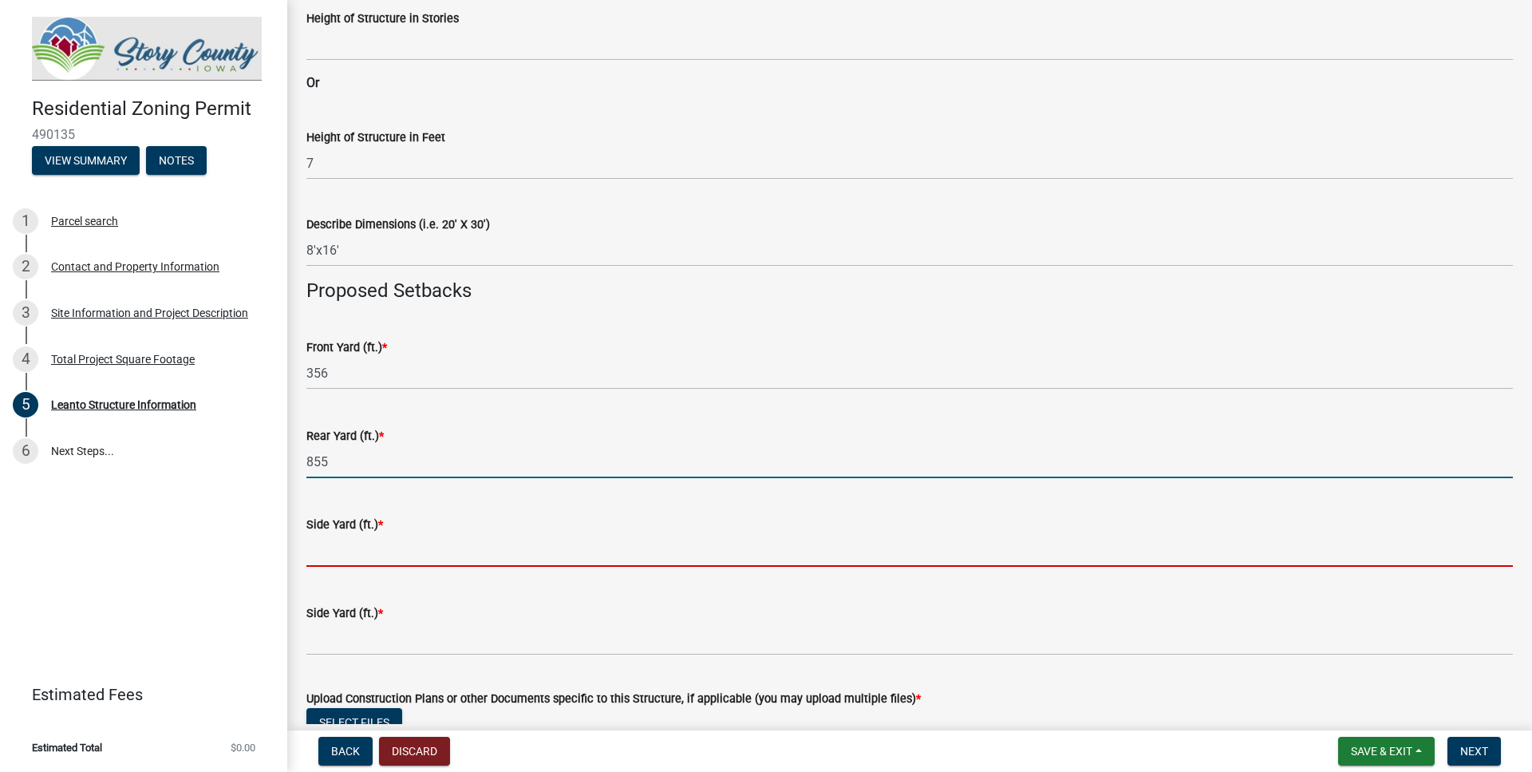
click at [370, 552] on input "text" at bounding box center [909, 550] width 1206 height 33
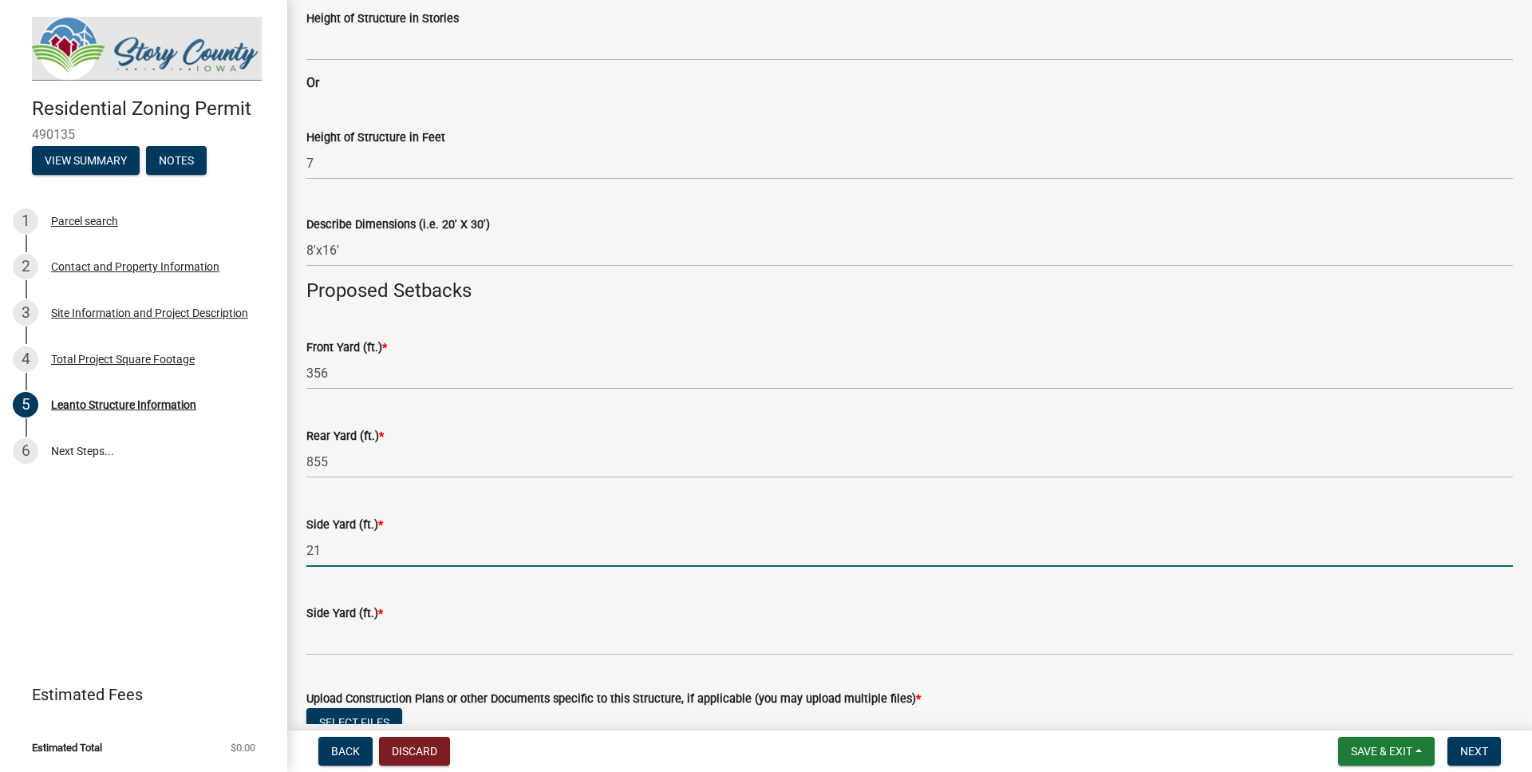
type input "21"
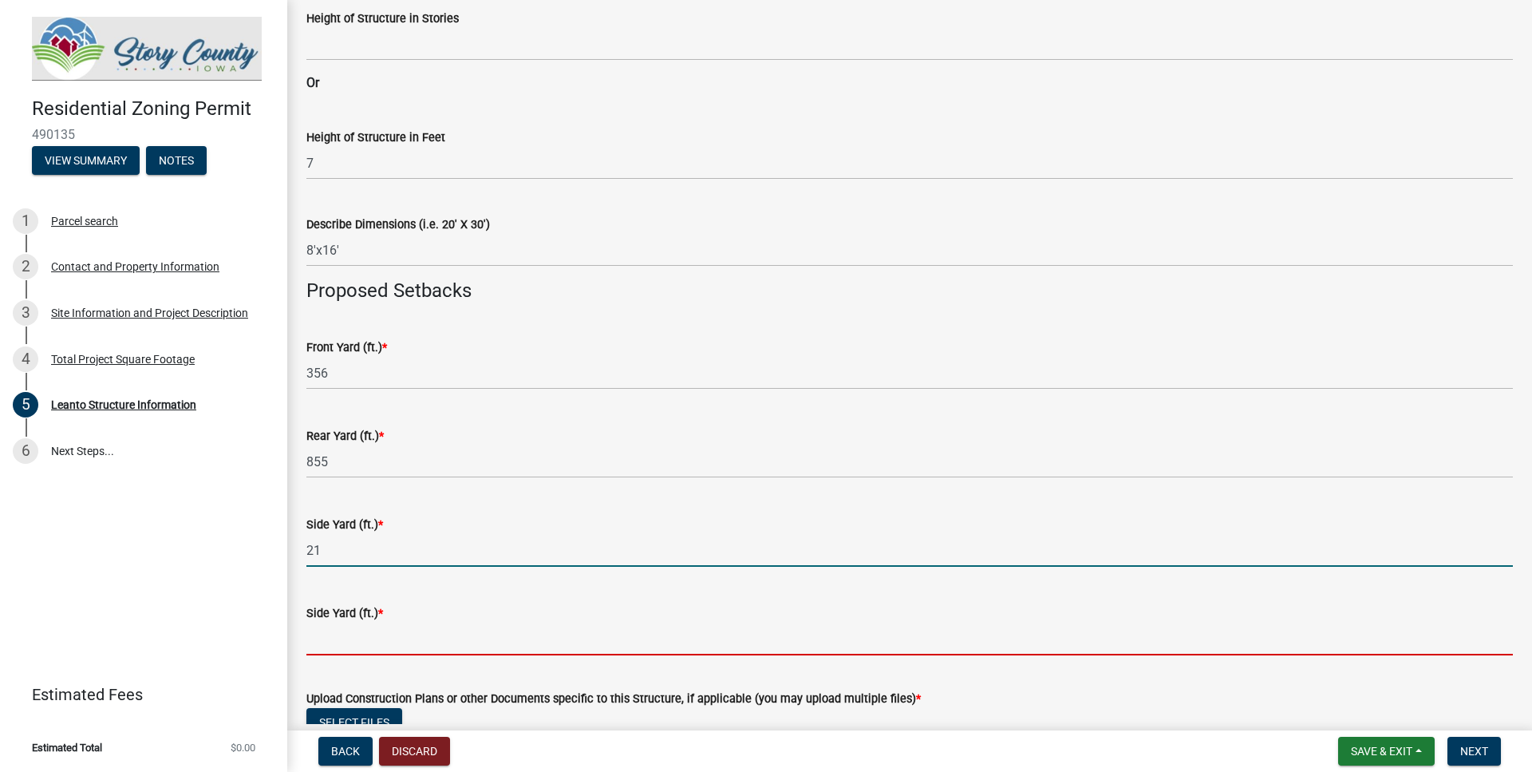
click at [354, 637] on input "text" at bounding box center [909, 638] width 1206 height 33
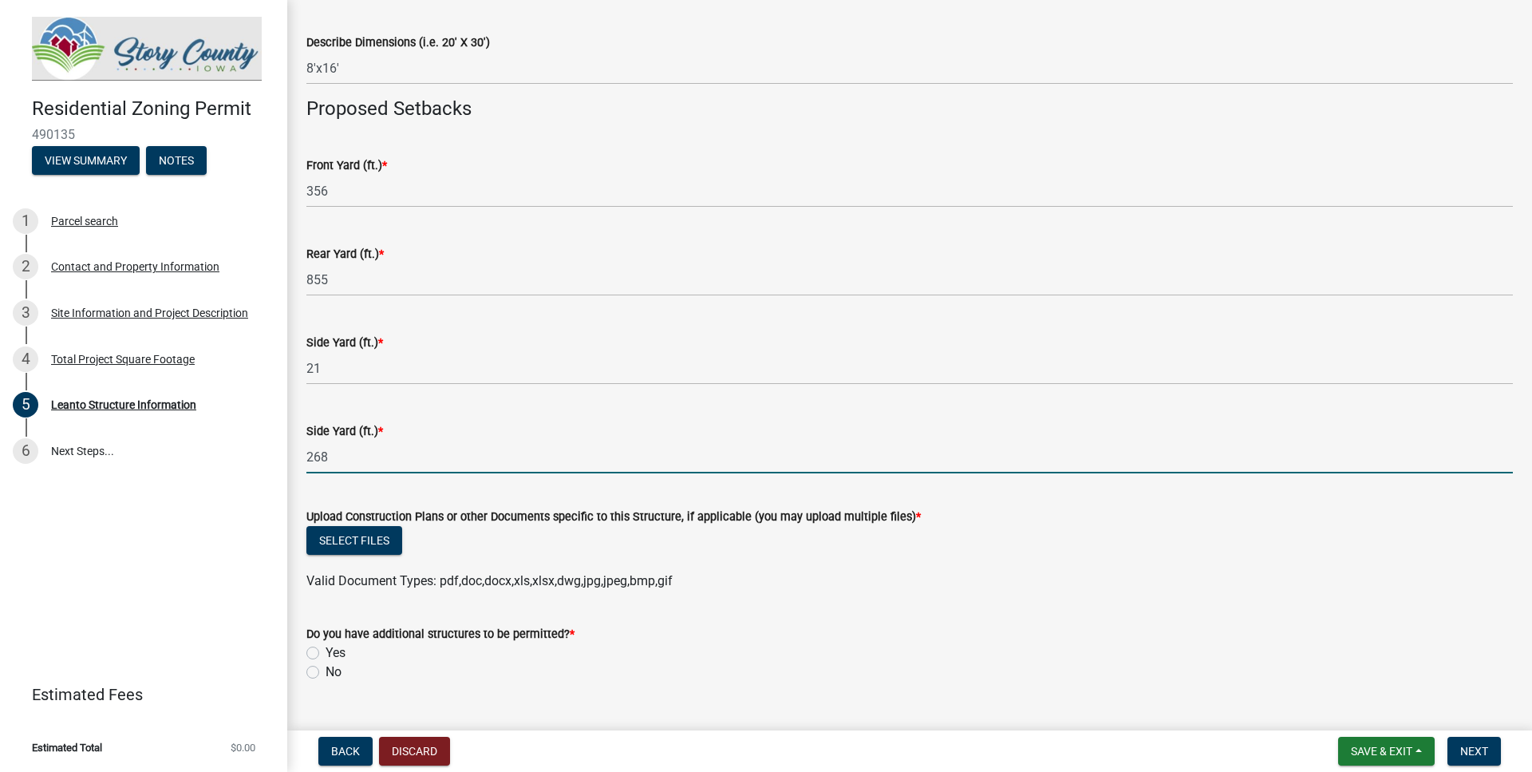
scroll to position [762, 0]
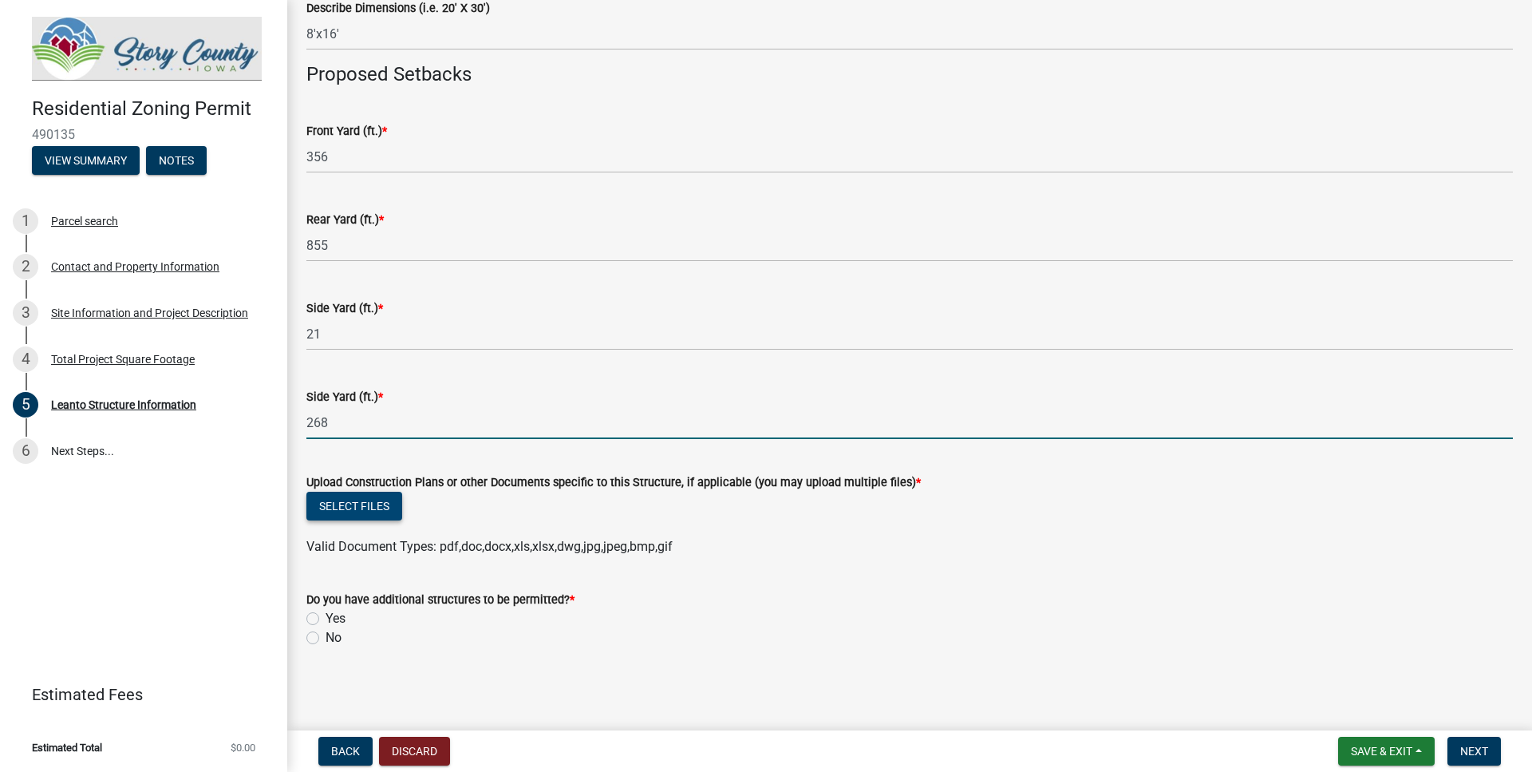
type input "268"
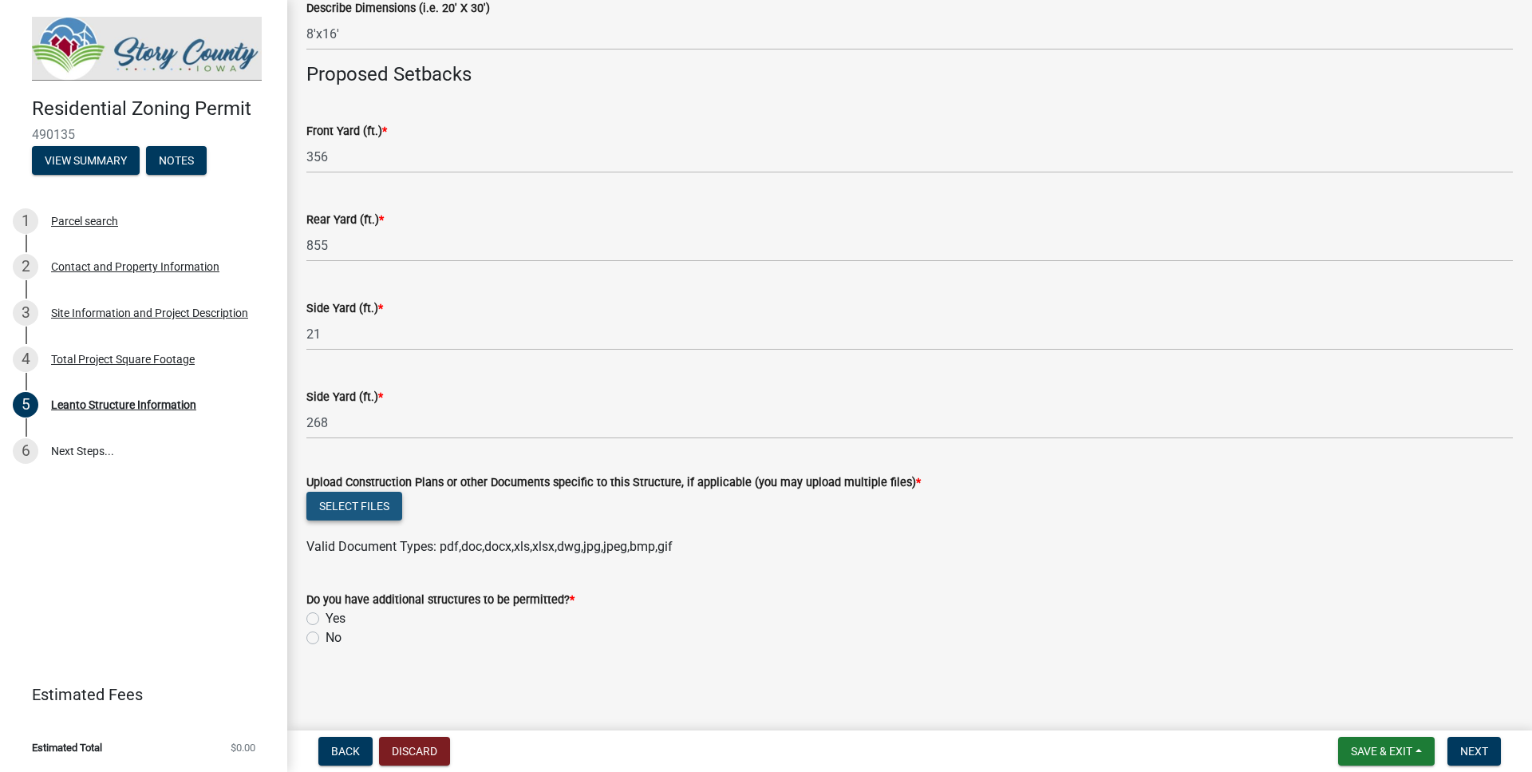
click at [332, 503] on button "Select files" at bounding box center [354, 505] width 96 height 29
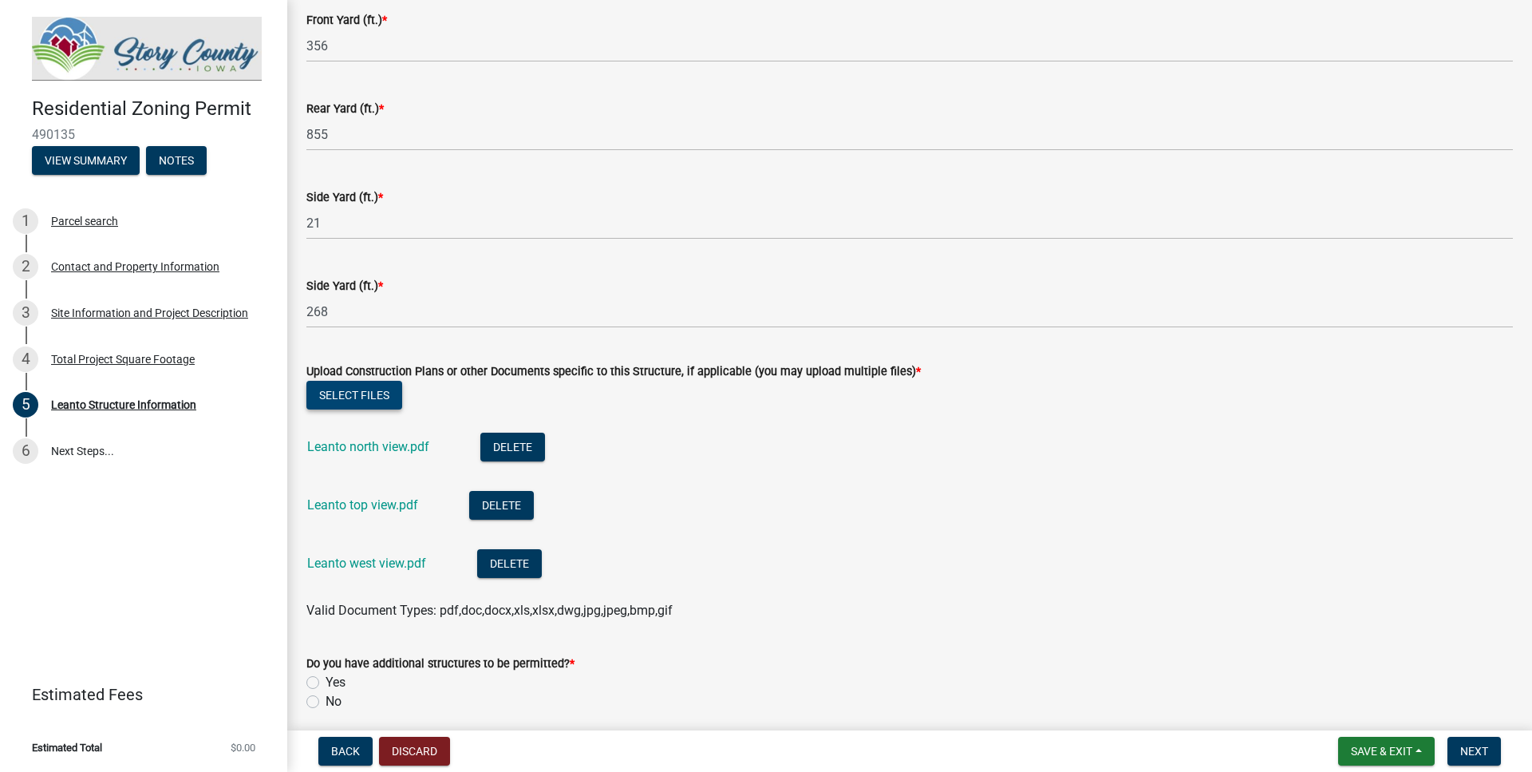
scroll to position [937, 0]
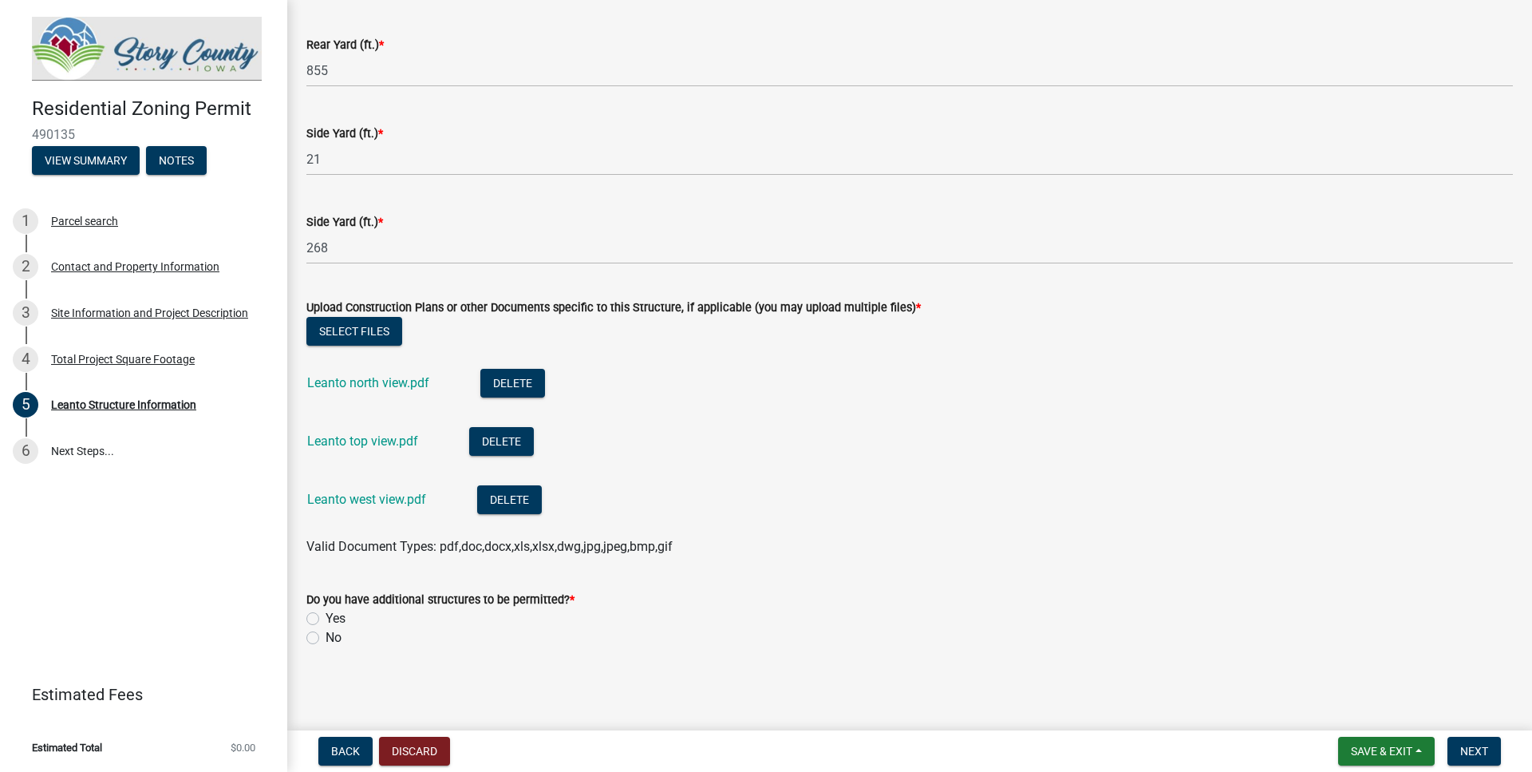
click at [326, 637] on label "No" at bounding box center [334, 637] width 16 height 19
click at [326, 637] on input "No" at bounding box center [331, 633] width 10 height 10
radio input "true"
click at [1469, 748] on span "Next" at bounding box center [1474, 750] width 28 height 13
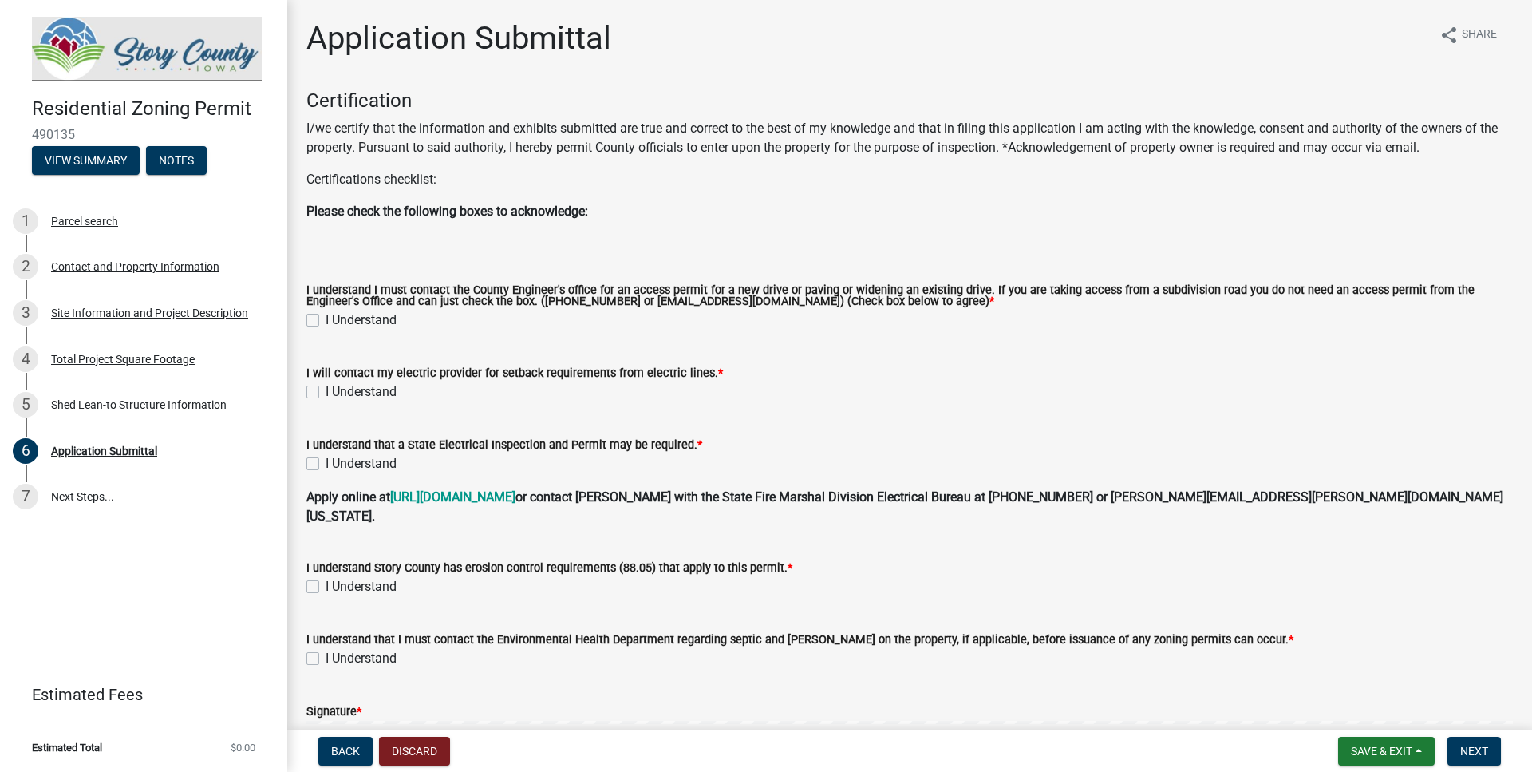
click at [326, 320] on label "I Understand" at bounding box center [361, 319] width 71 height 19
click at [326, 320] on input "I Understand" at bounding box center [331, 315] width 10 height 10
checkbox input "true"
click at [326, 391] on label "I Understand" at bounding box center [361, 391] width 71 height 19
click at [326, 391] on input "I Understand" at bounding box center [331, 387] width 10 height 10
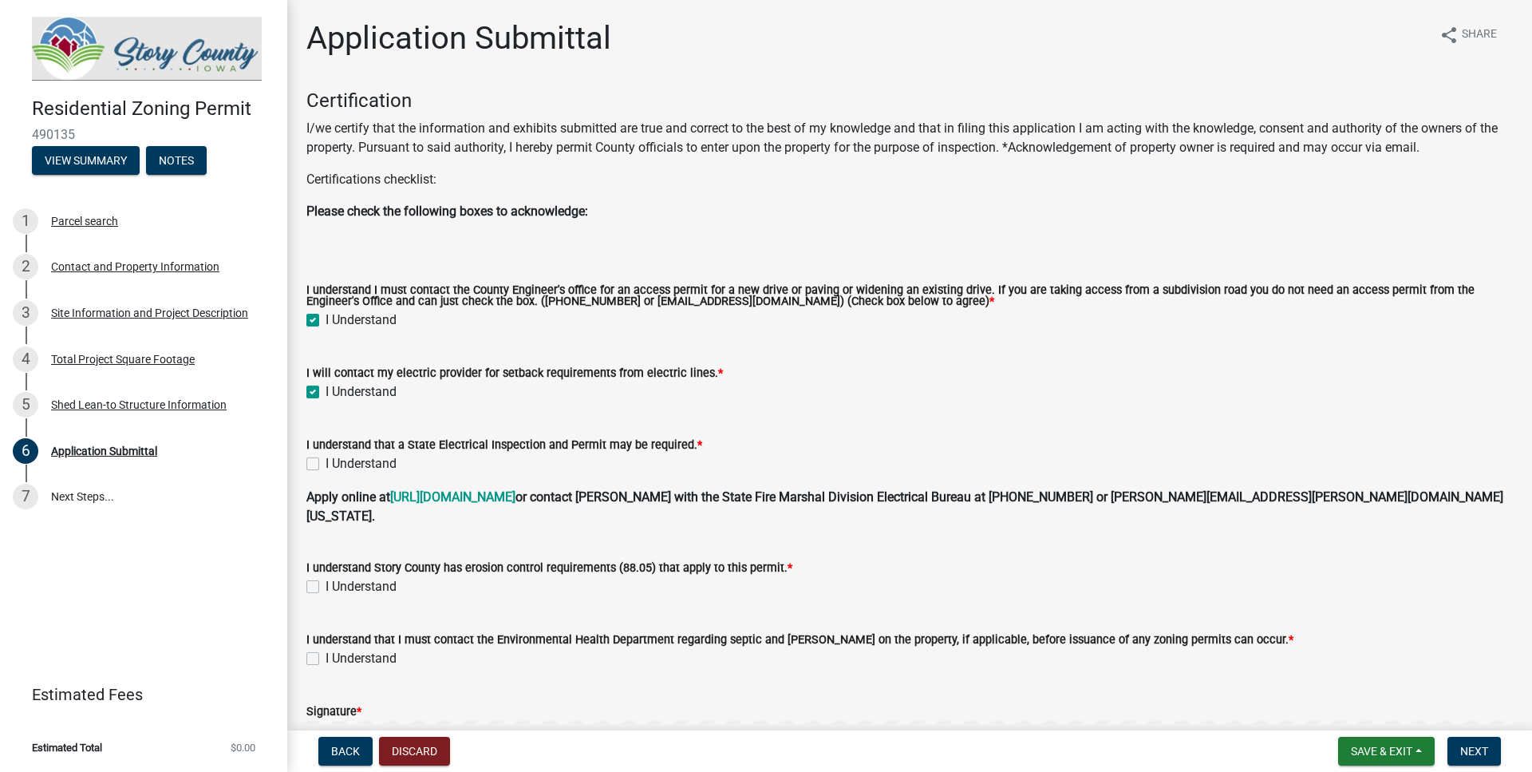
checkbox input "true"
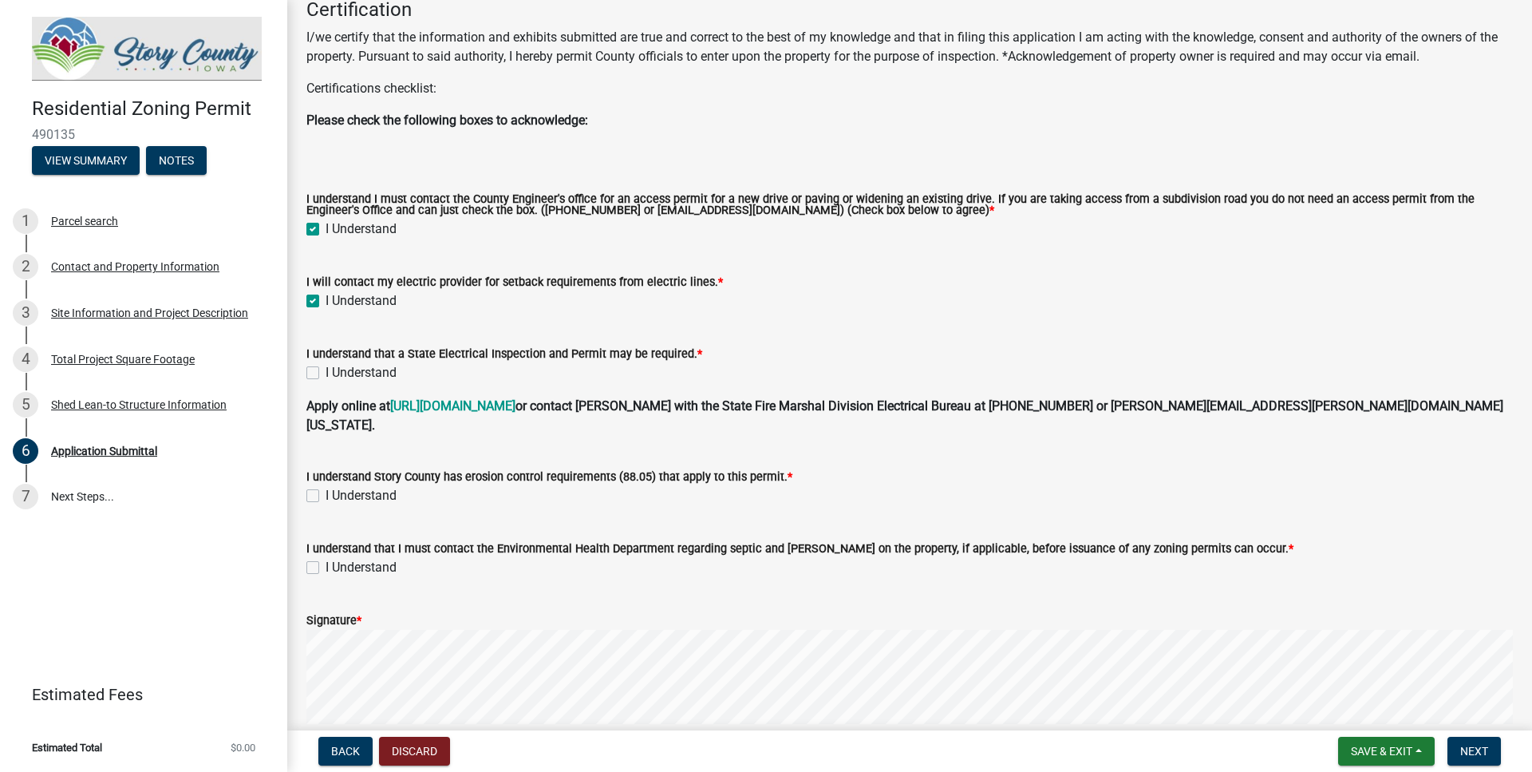
click at [326, 372] on label "I Understand" at bounding box center [361, 372] width 71 height 19
click at [326, 372] on input "I Understand" at bounding box center [331, 368] width 10 height 10
checkbox input "true"
click at [326, 486] on label "I Understand" at bounding box center [361, 495] width 71 height 19
click at [326, 486] on input "I Understand" at bounding box center [331, 491] width 10 height 10
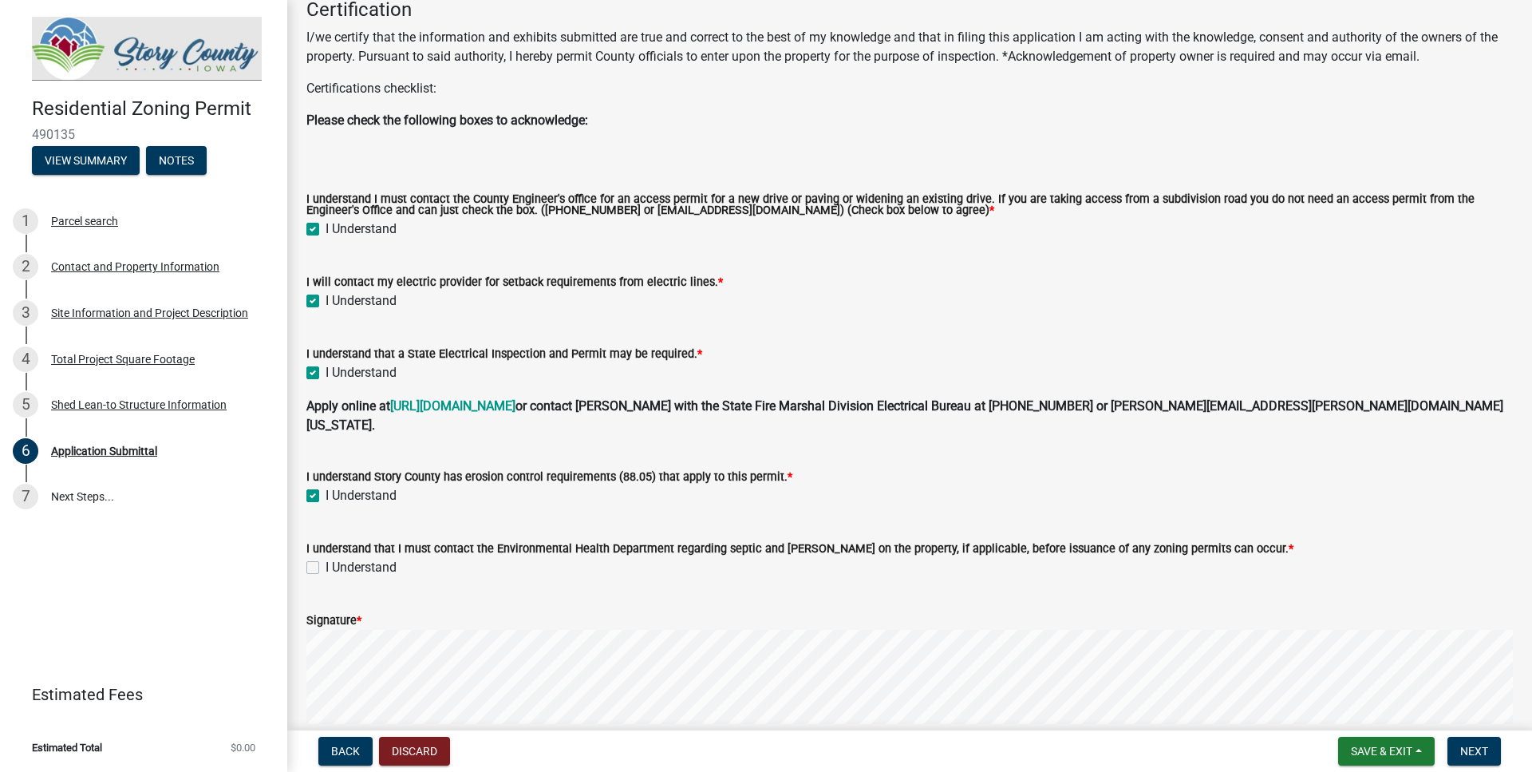
checkbox input "true"
click at [326, 558] on label "I Understand" at bounding box center [361, 567] width 71 height 19
click at [326, 558] on input "I Understand" at bounding box center [331, 563] width 10 height 10
checkbox input "true"
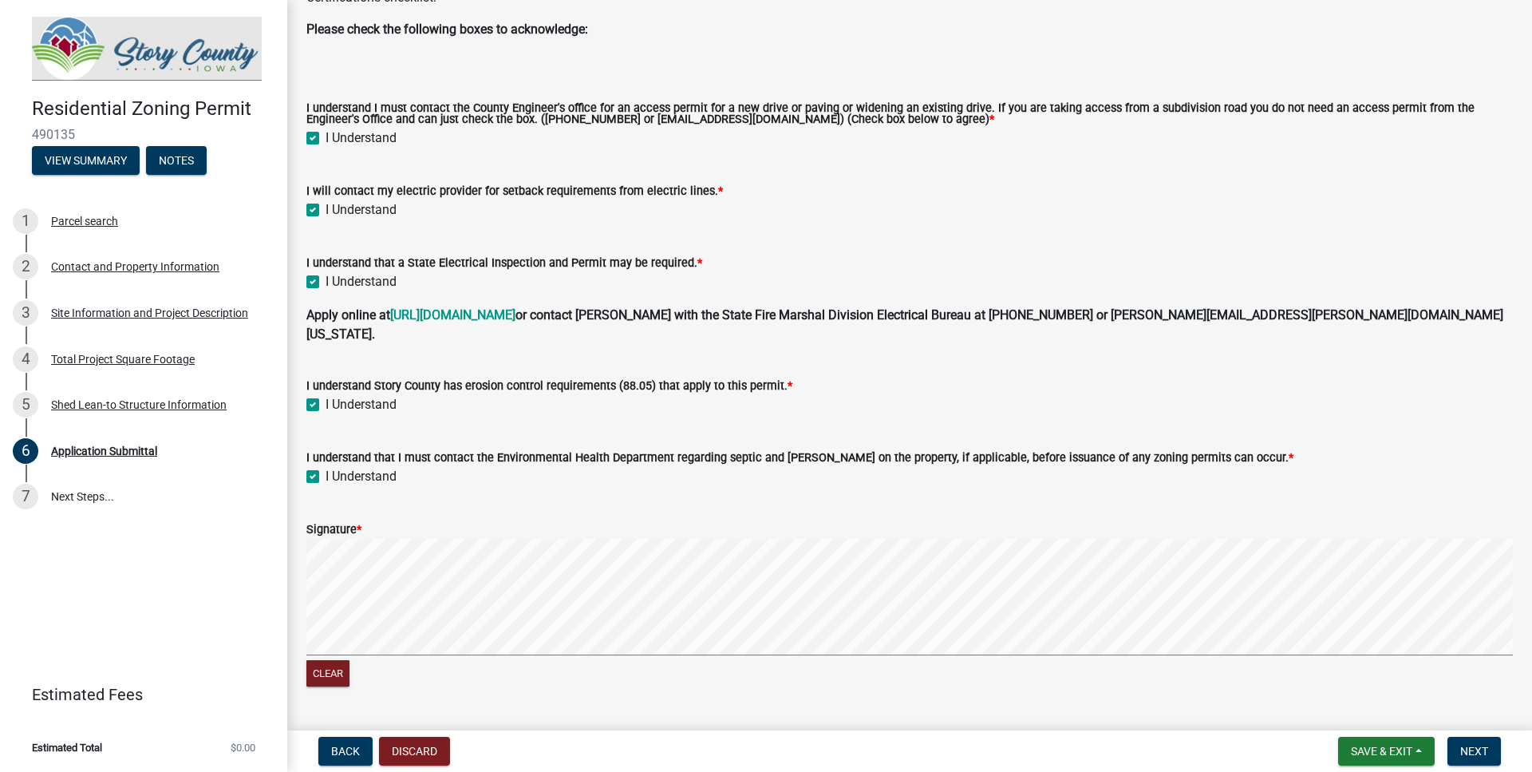
scroll to position [332, 0]
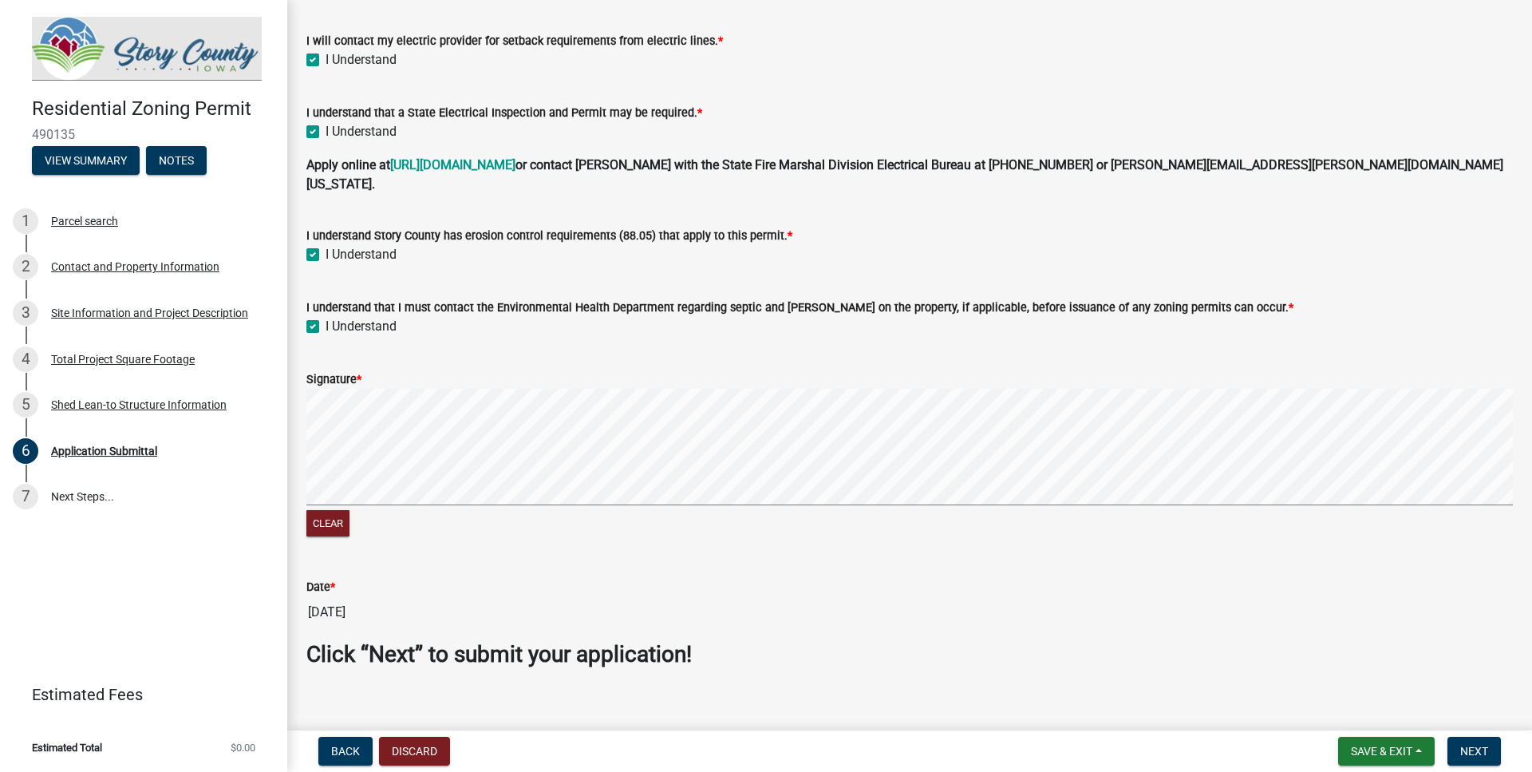
click at [358, 374] on label "Signature *" at bounding box center [333, 379] width 55 height 11
click at [1470, 747] on span "Next" at bounding box center [1474, 750] width 28 height 13
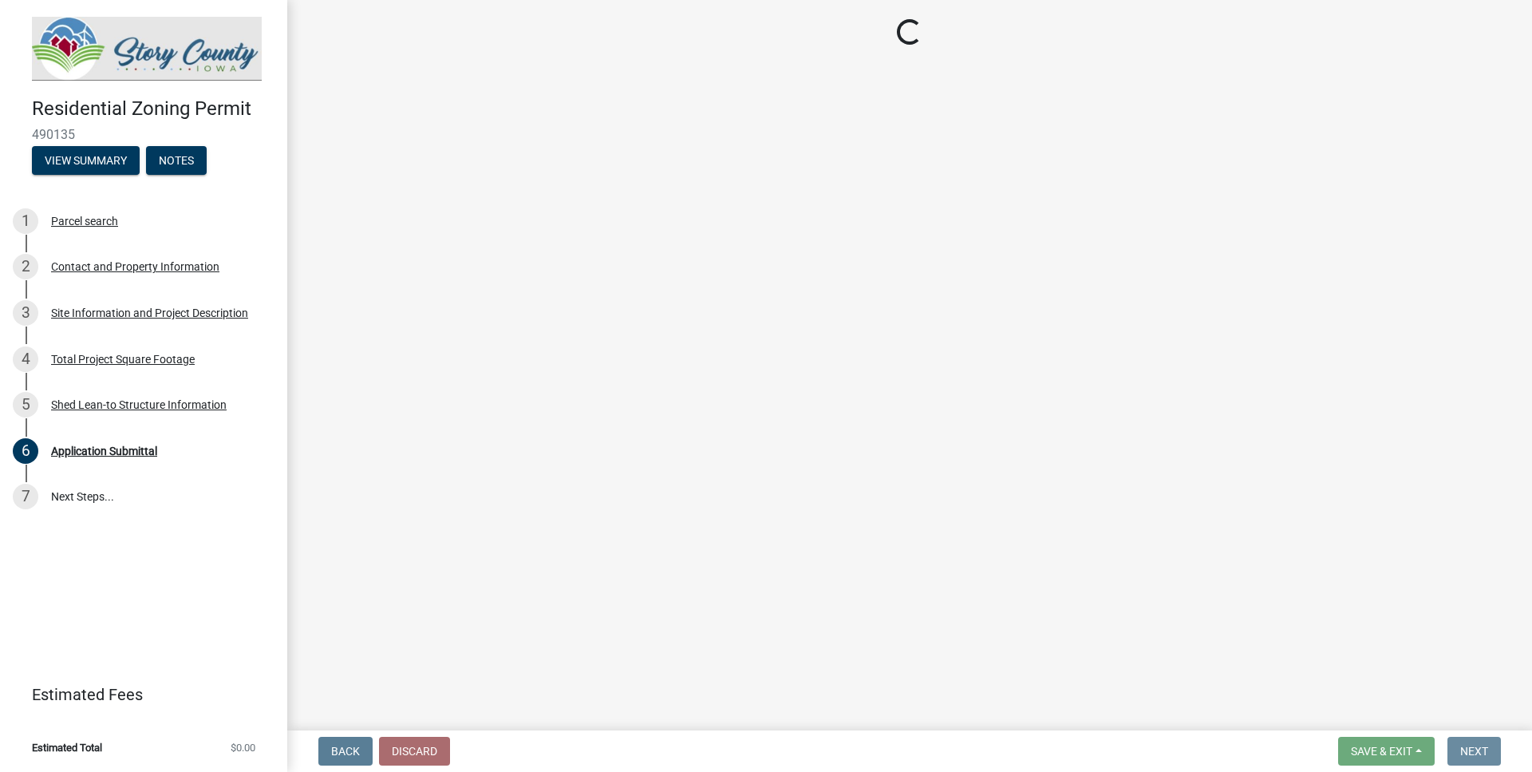
scroll to position [0, 0]
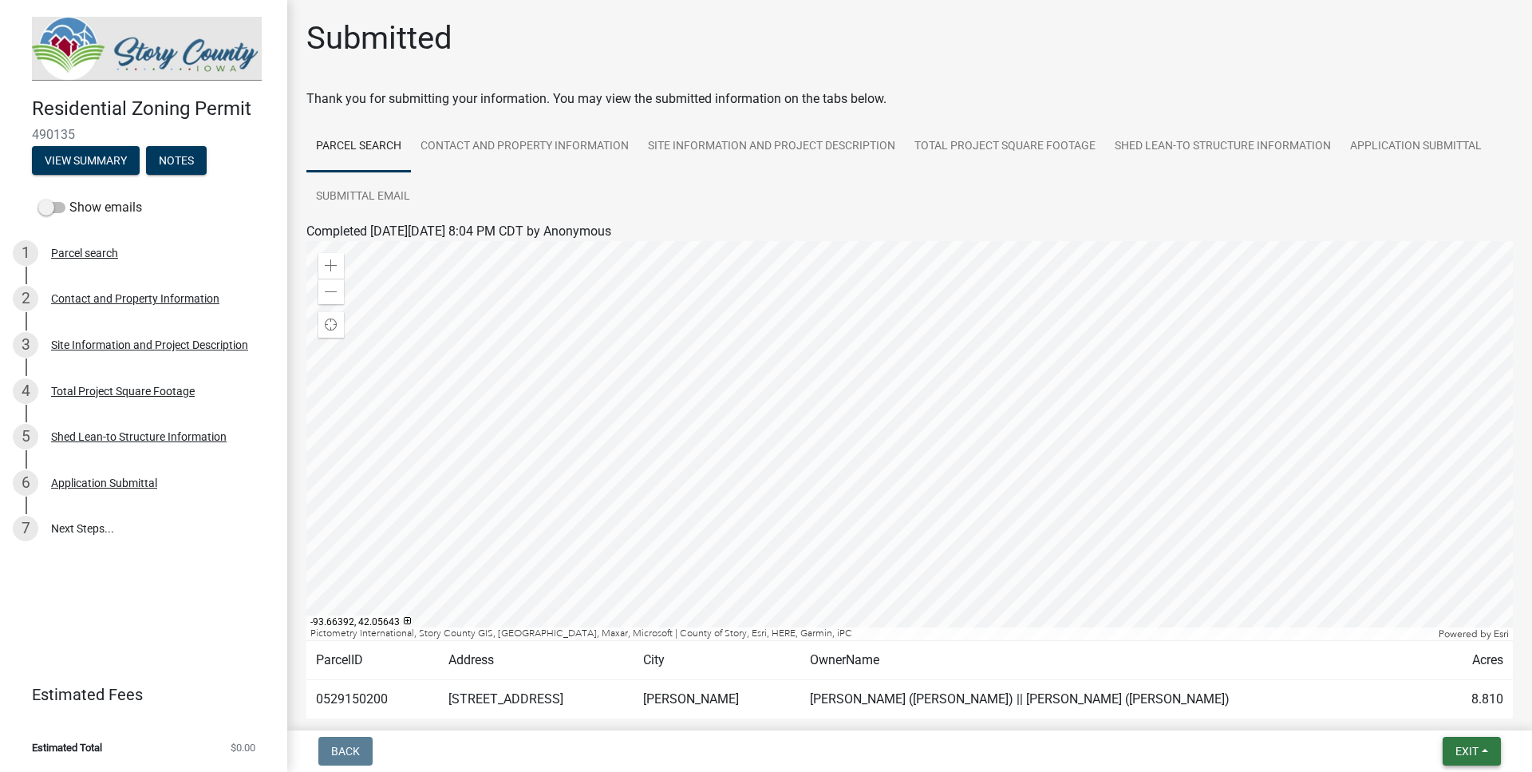
click at [1470, 746] on span "Exit" at bounding box center [1466, 750] width 23 height 13
click at [1431, 716] on button "Save & Exit" at bounding box center [1437, 709] width 128 height 38
